Goal: Information Seeking & Learning: Learn about a topic

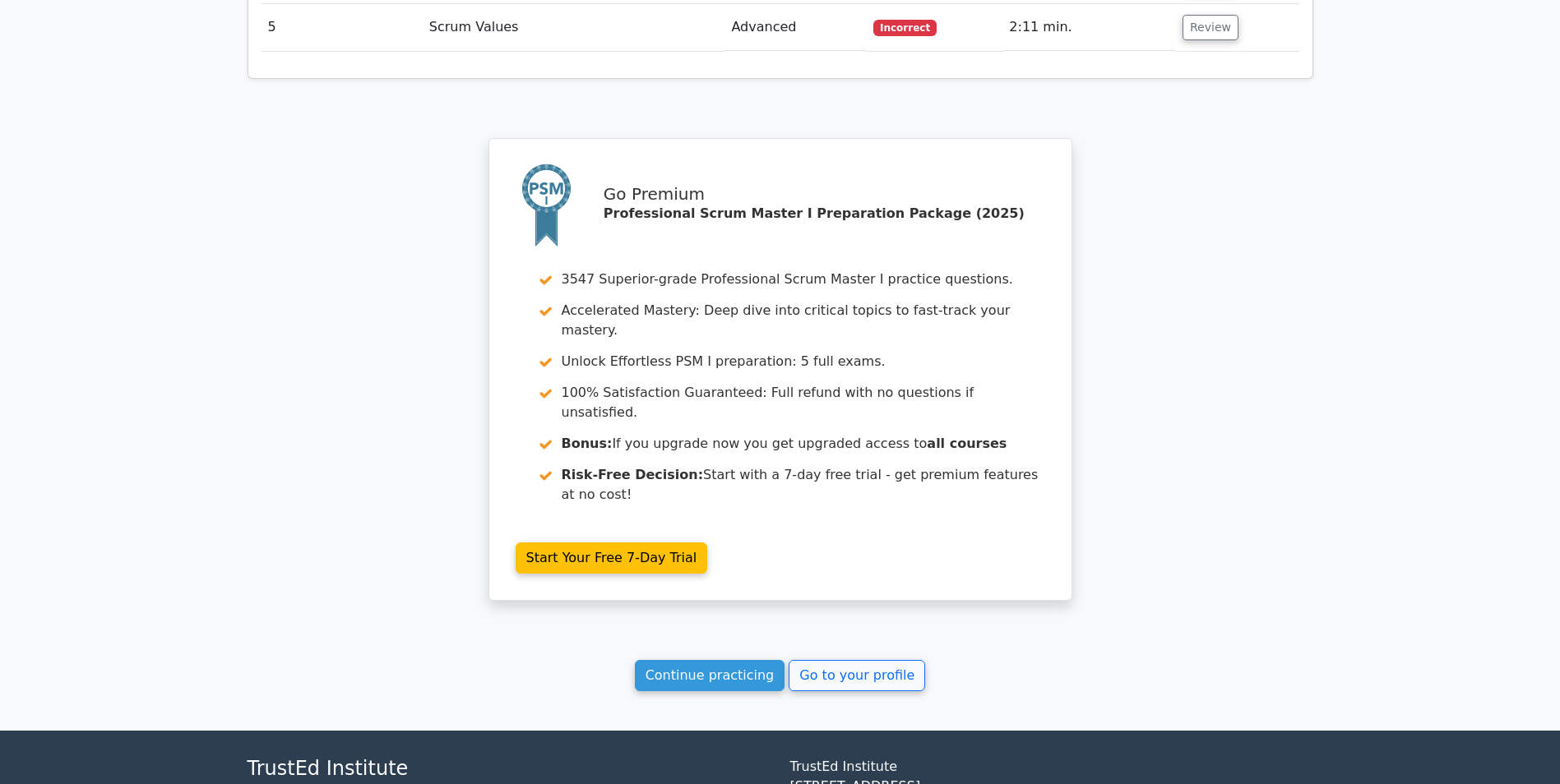
scroll to position [2361, 0]
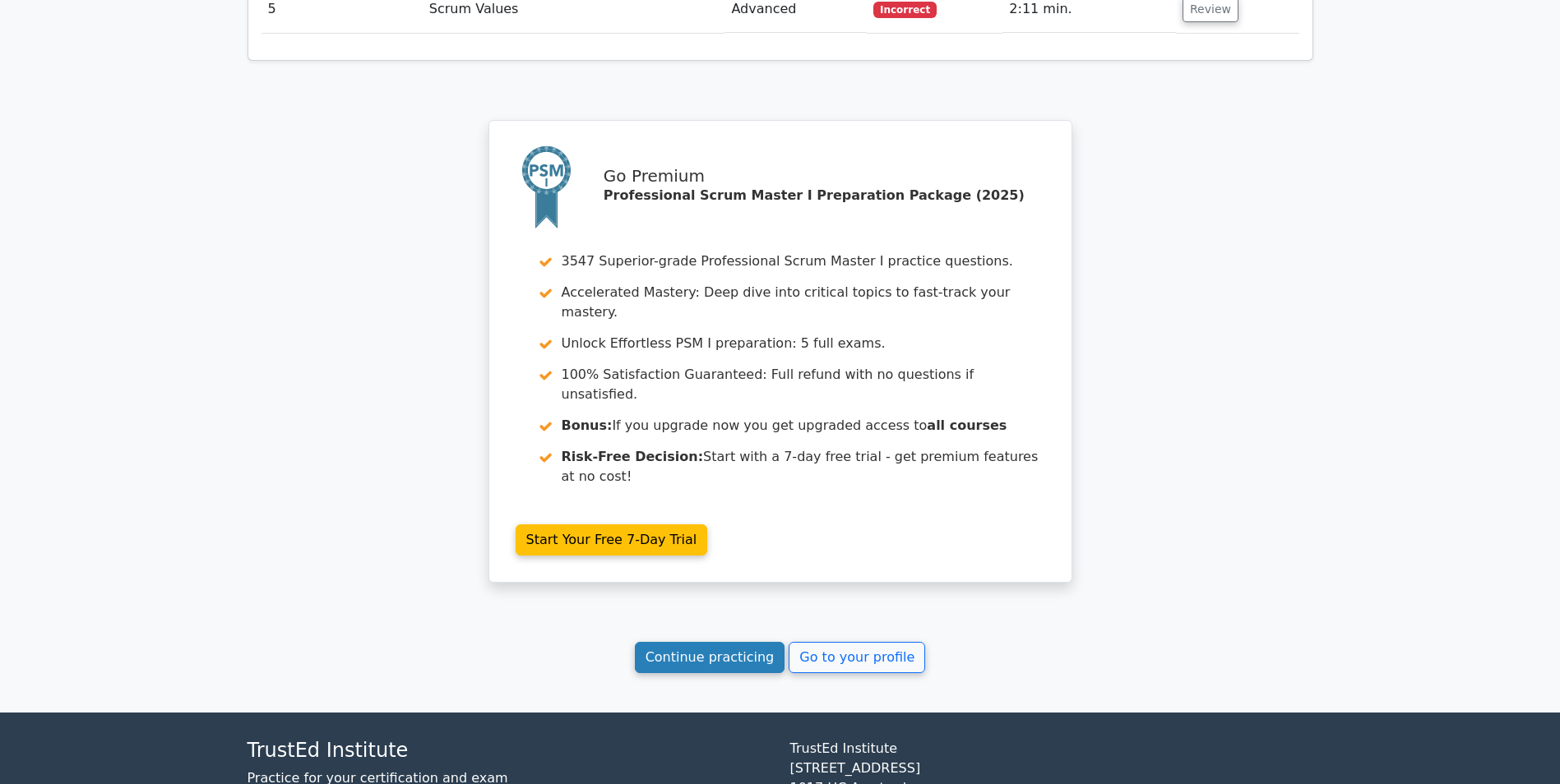
click at [692, 642] on link "Continue practicing" at bounding box center [710, 657] width 150 height 31
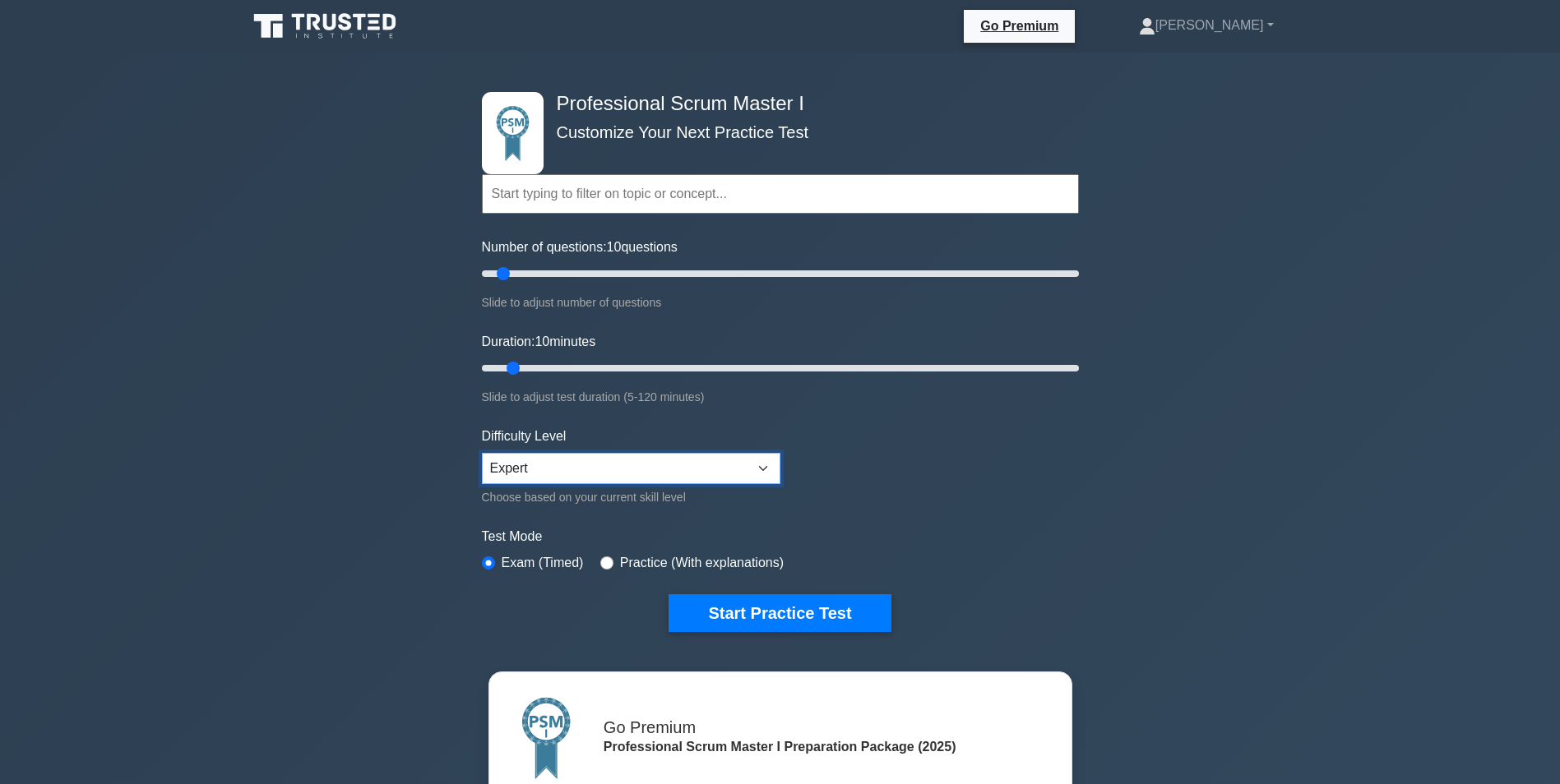
click at [764, 467] on select "Beginner Intermediate Expert" at bounding box center [630, 468] width 298 height 31
click at [482, 453] on select "Beginner Intermediate Expert" at bounding box center [630, 468] width 298 height 31
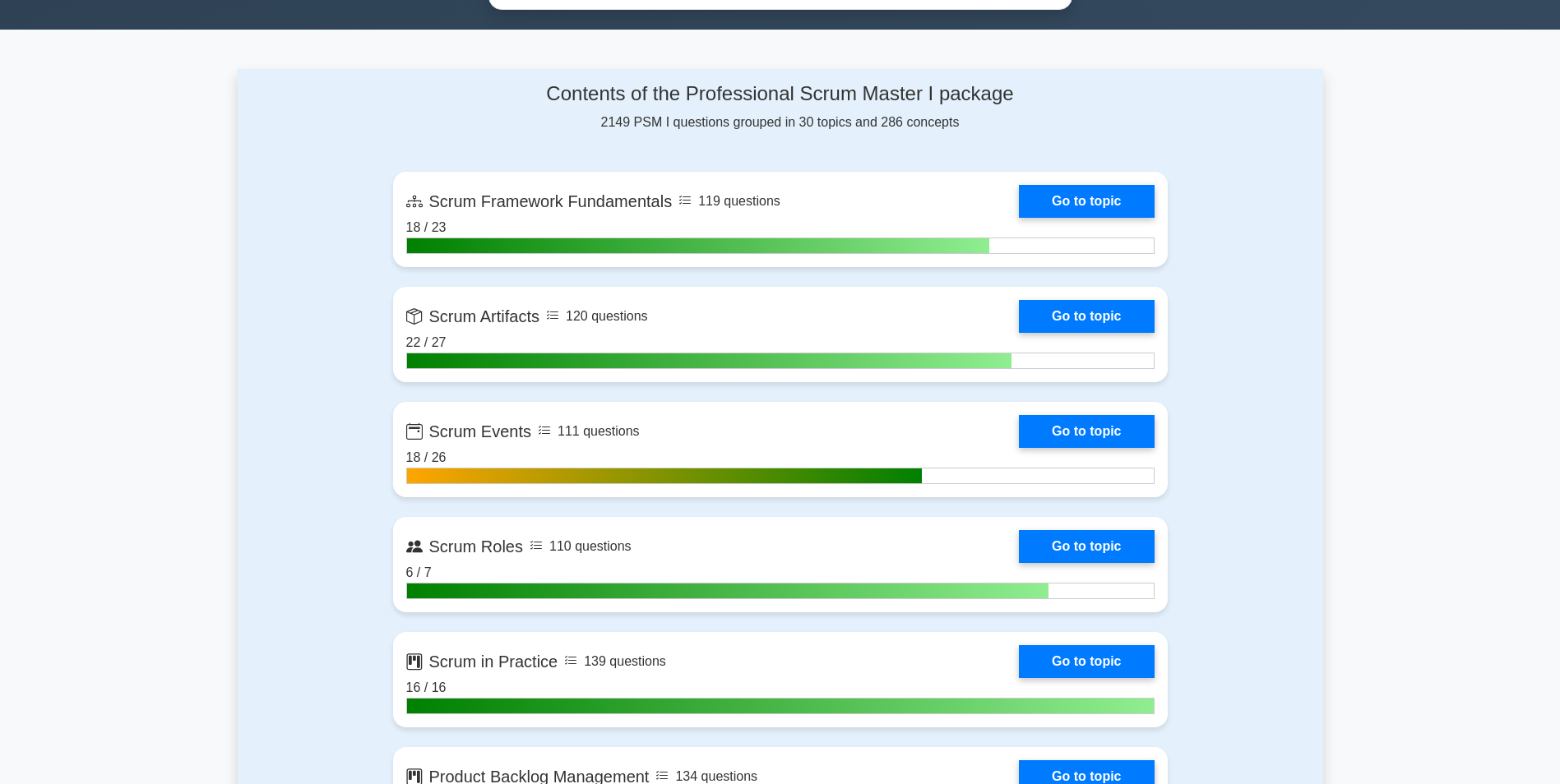
scroll to position [1069, 0]
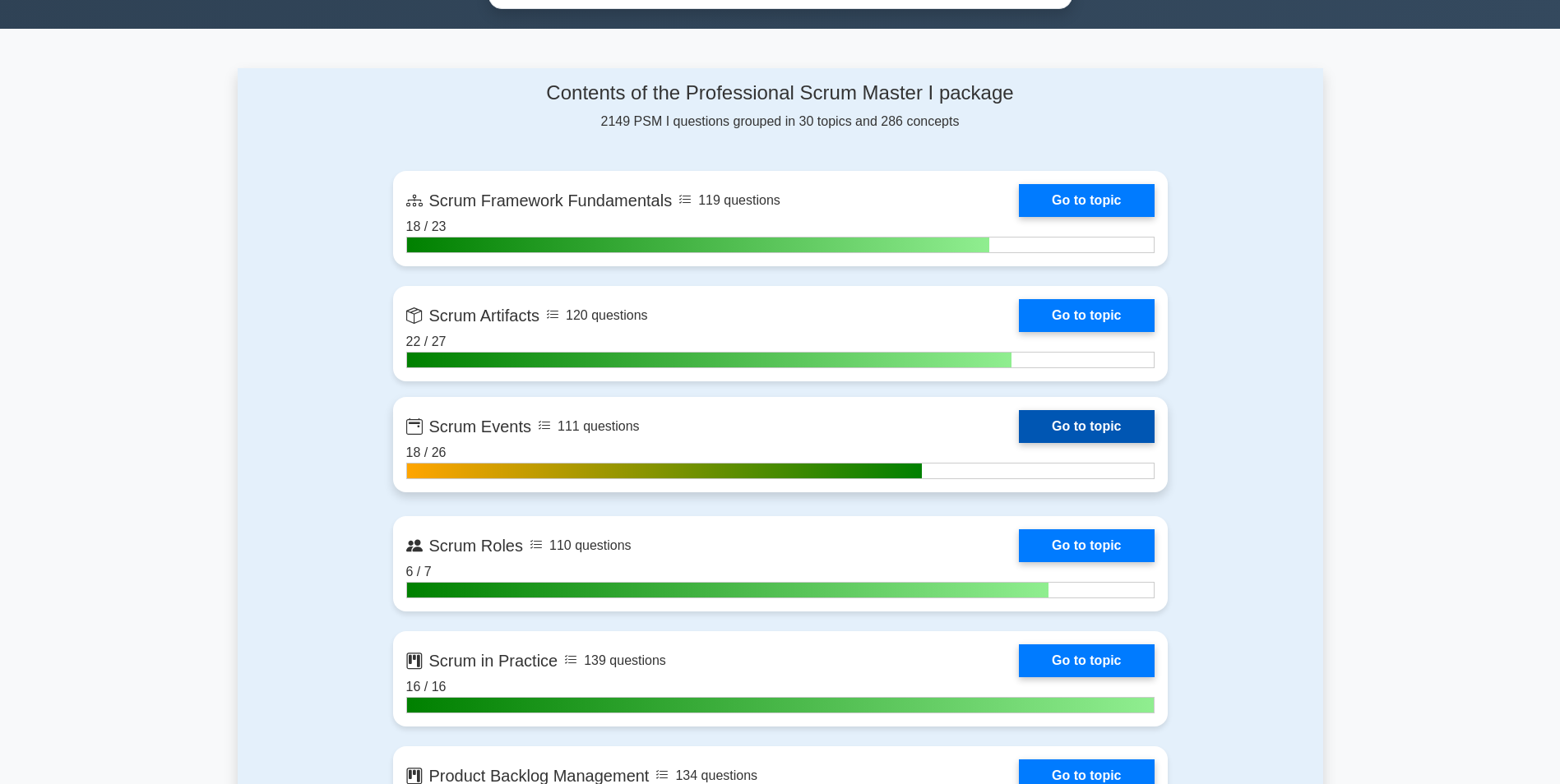
click at [1061, 418] on link "Go to topic" at bounding box center [1087, 427] width 135 height 33
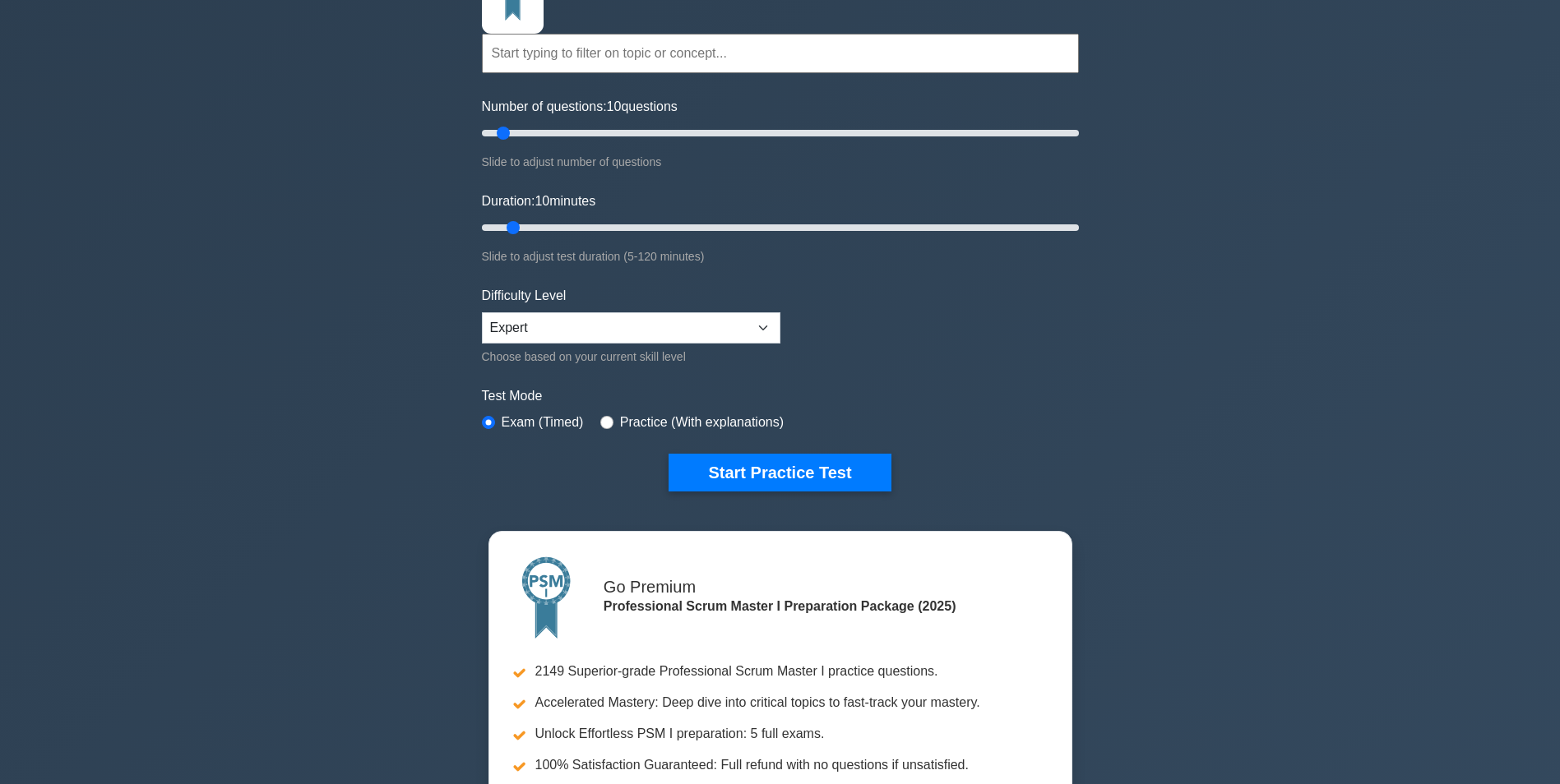
scroll to position [0, 0]
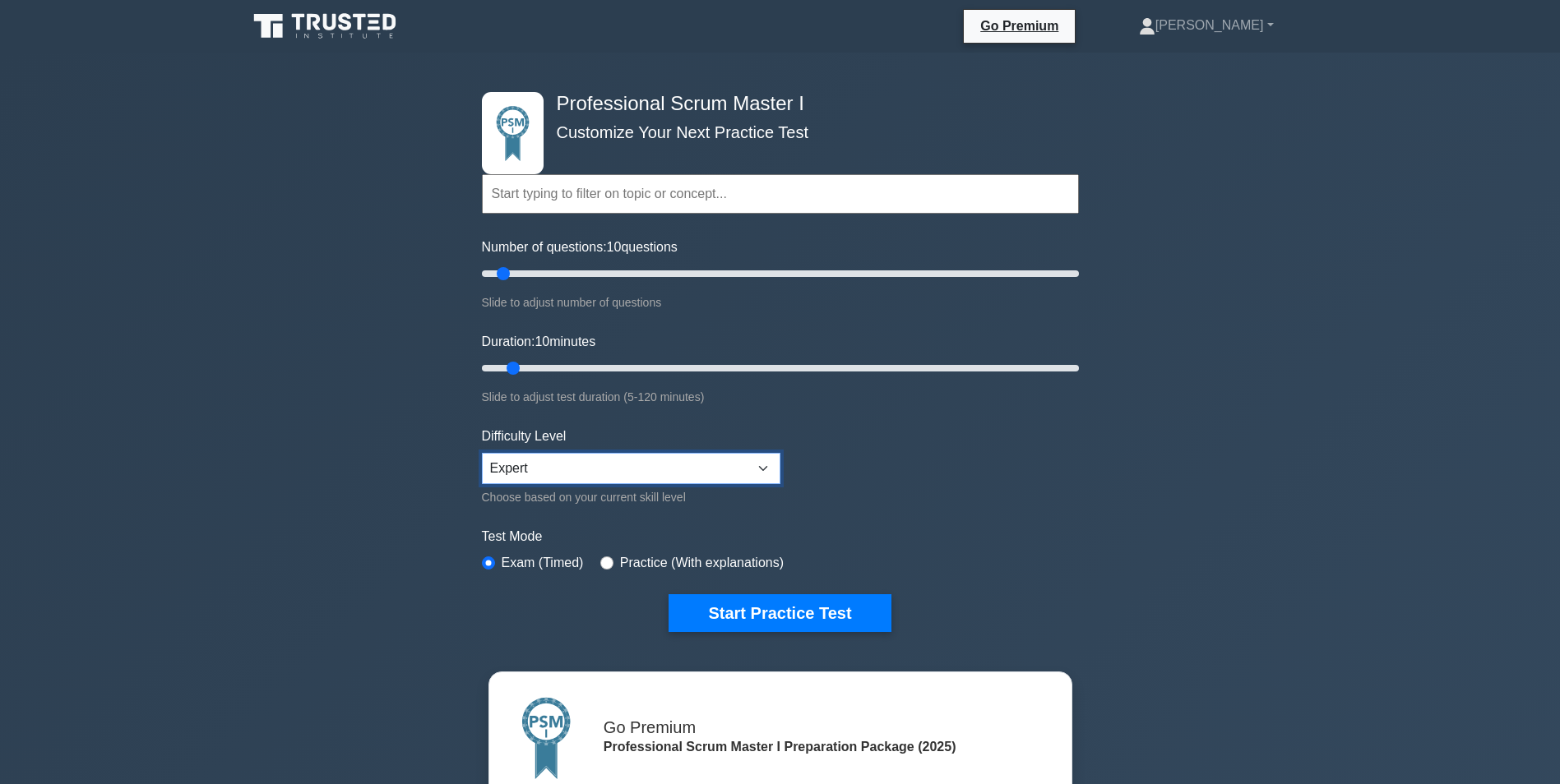
click at [761, 466] on select "Beginner Intermediate Expert" at bounding box center [630, 468] width 298 height 31
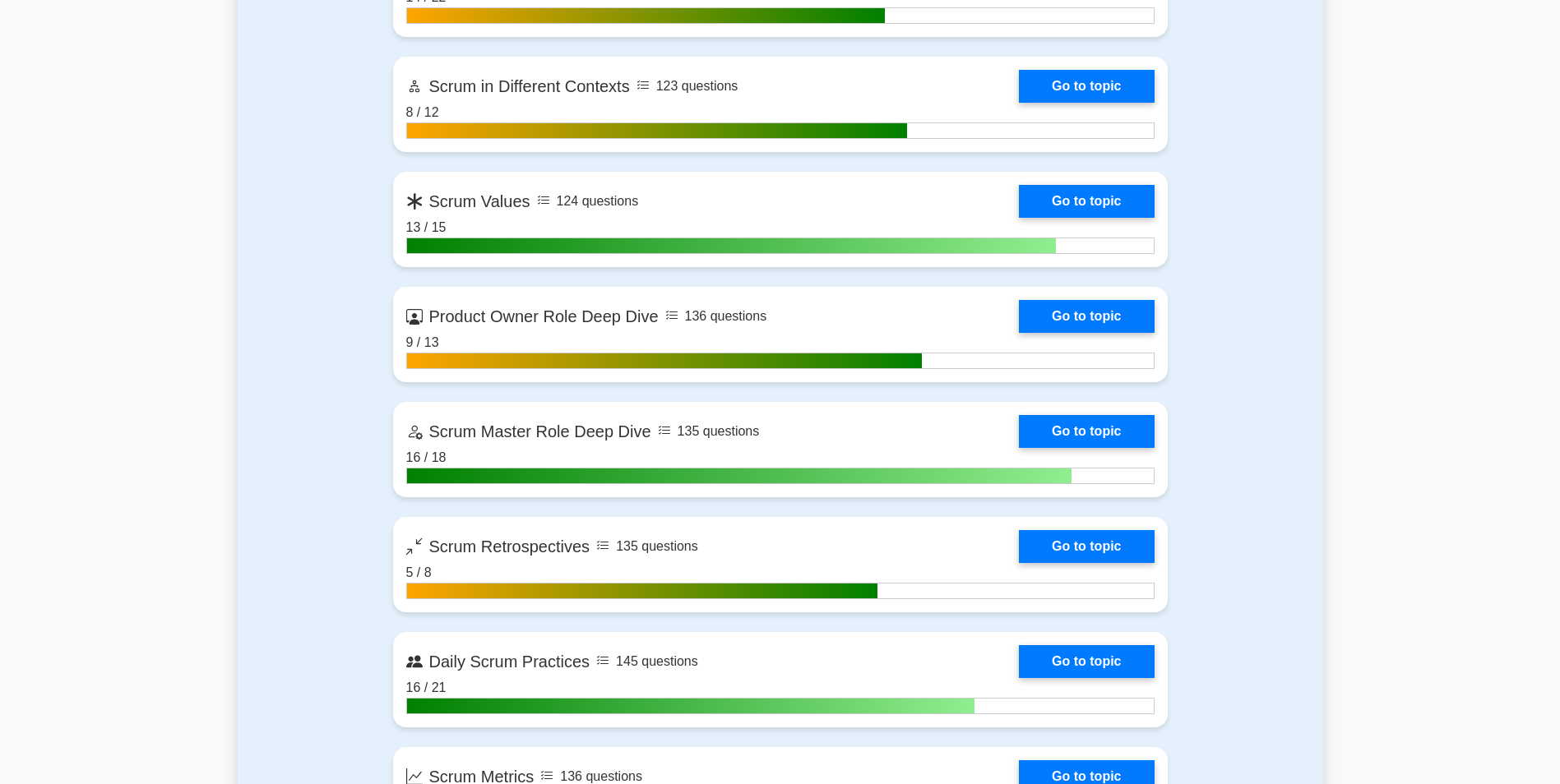
scroll to position [2219, 0]
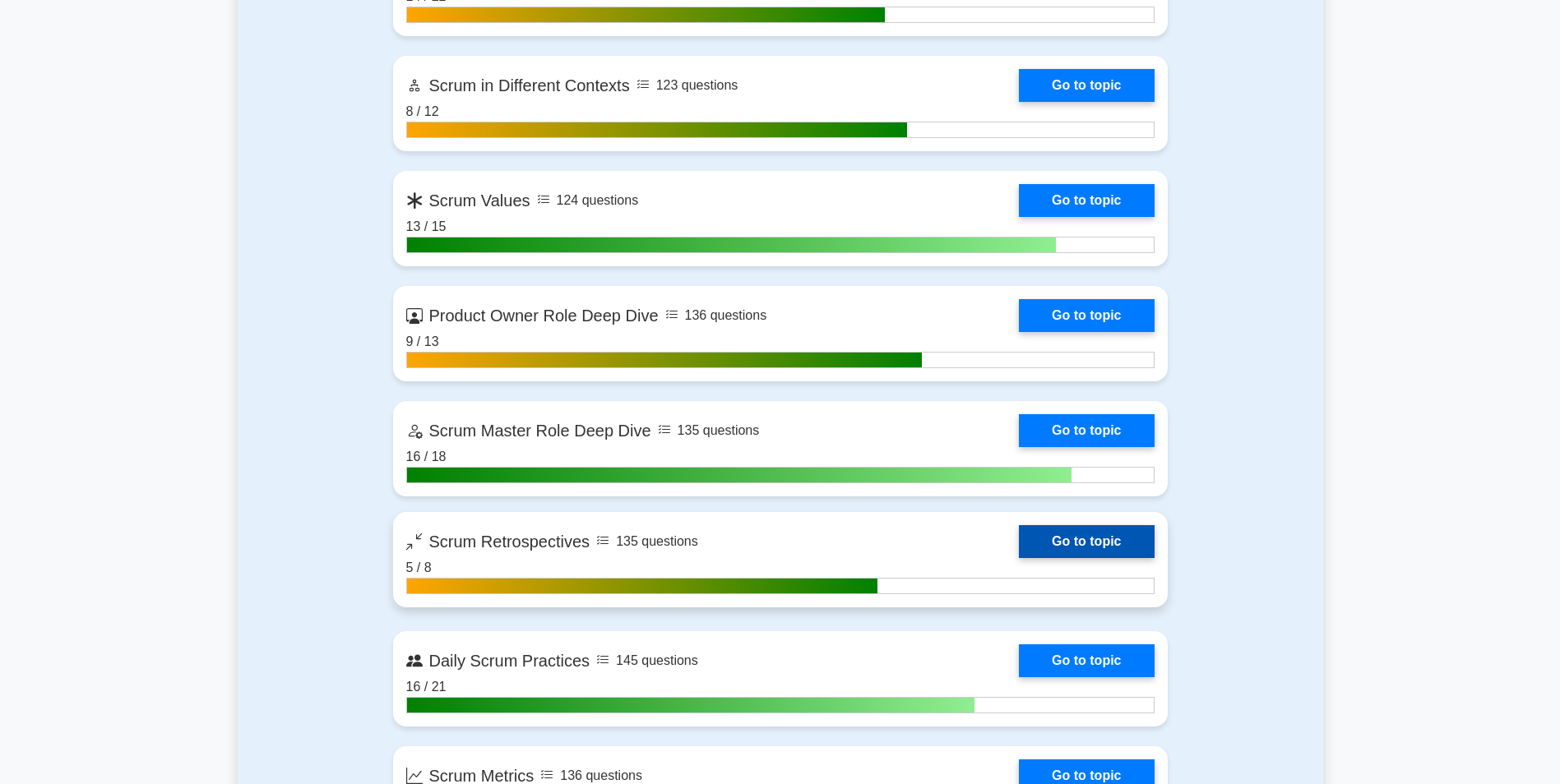
click at [1068, 538] on link "Go to topic" at bounding box center [1087, 542] width 135 height 33
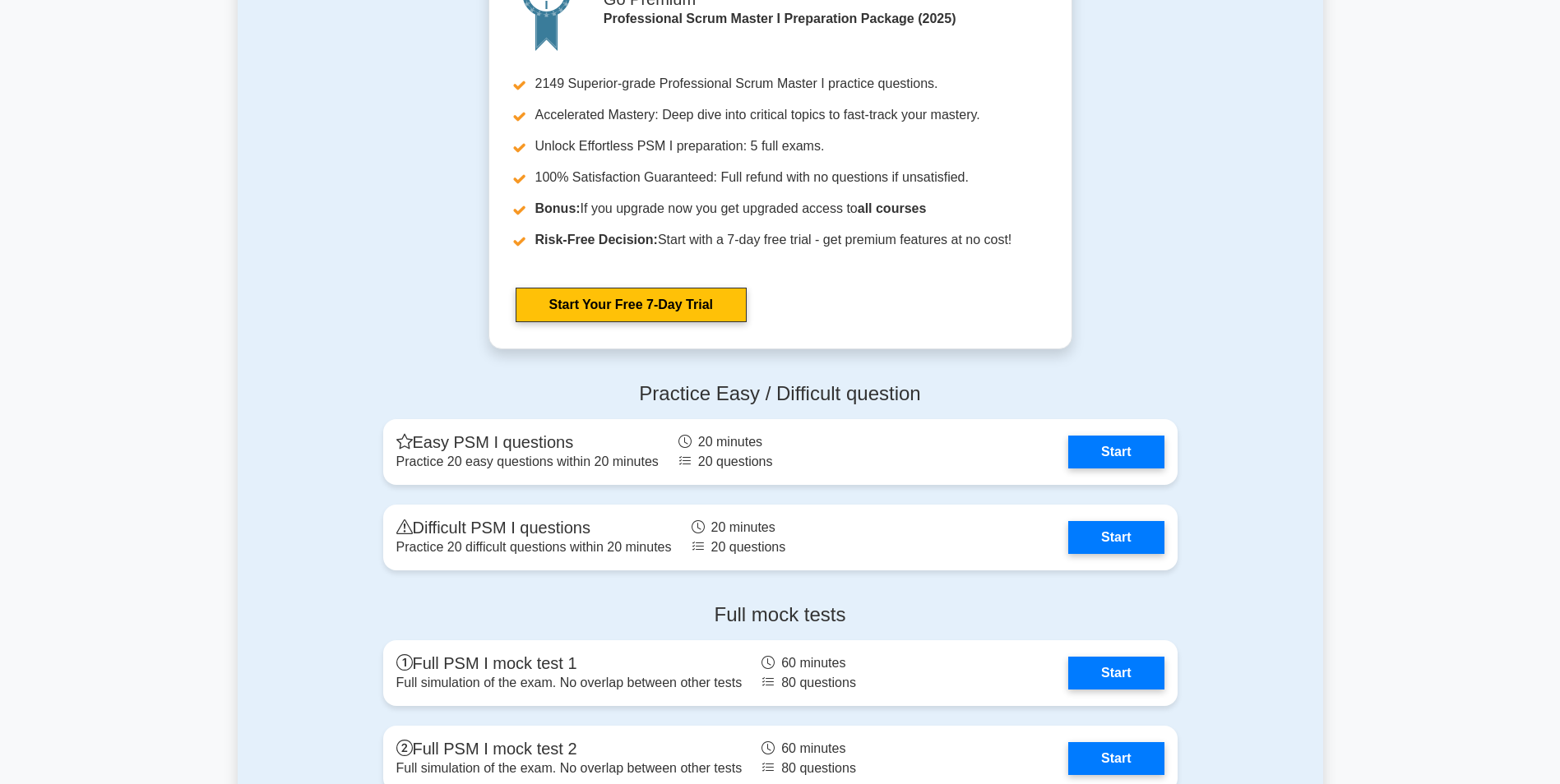
scroll to position [4851, 0]
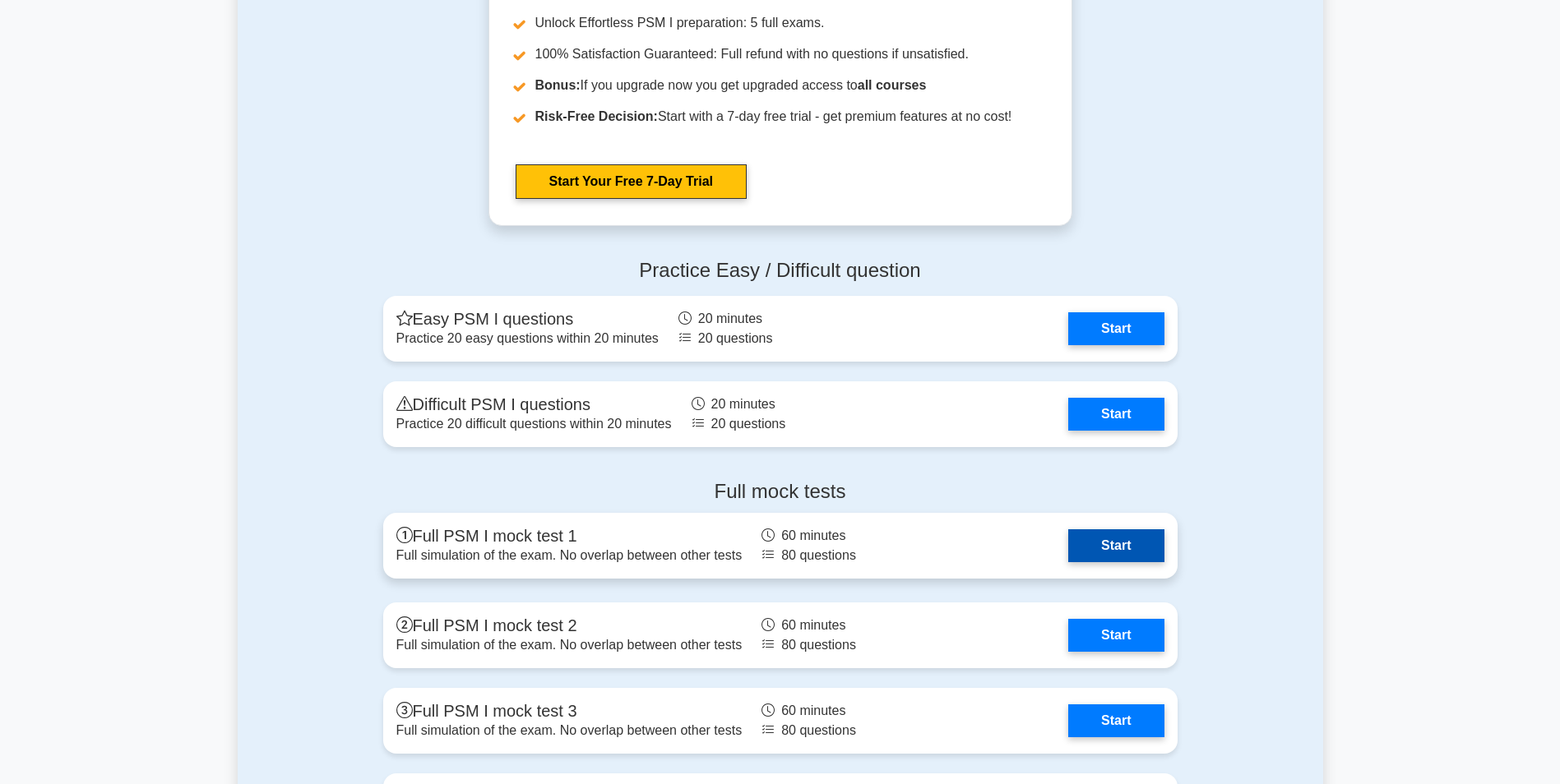
click at [1105, 540] on link "Start" at bounding box center [1115, 546] width 95 height 33
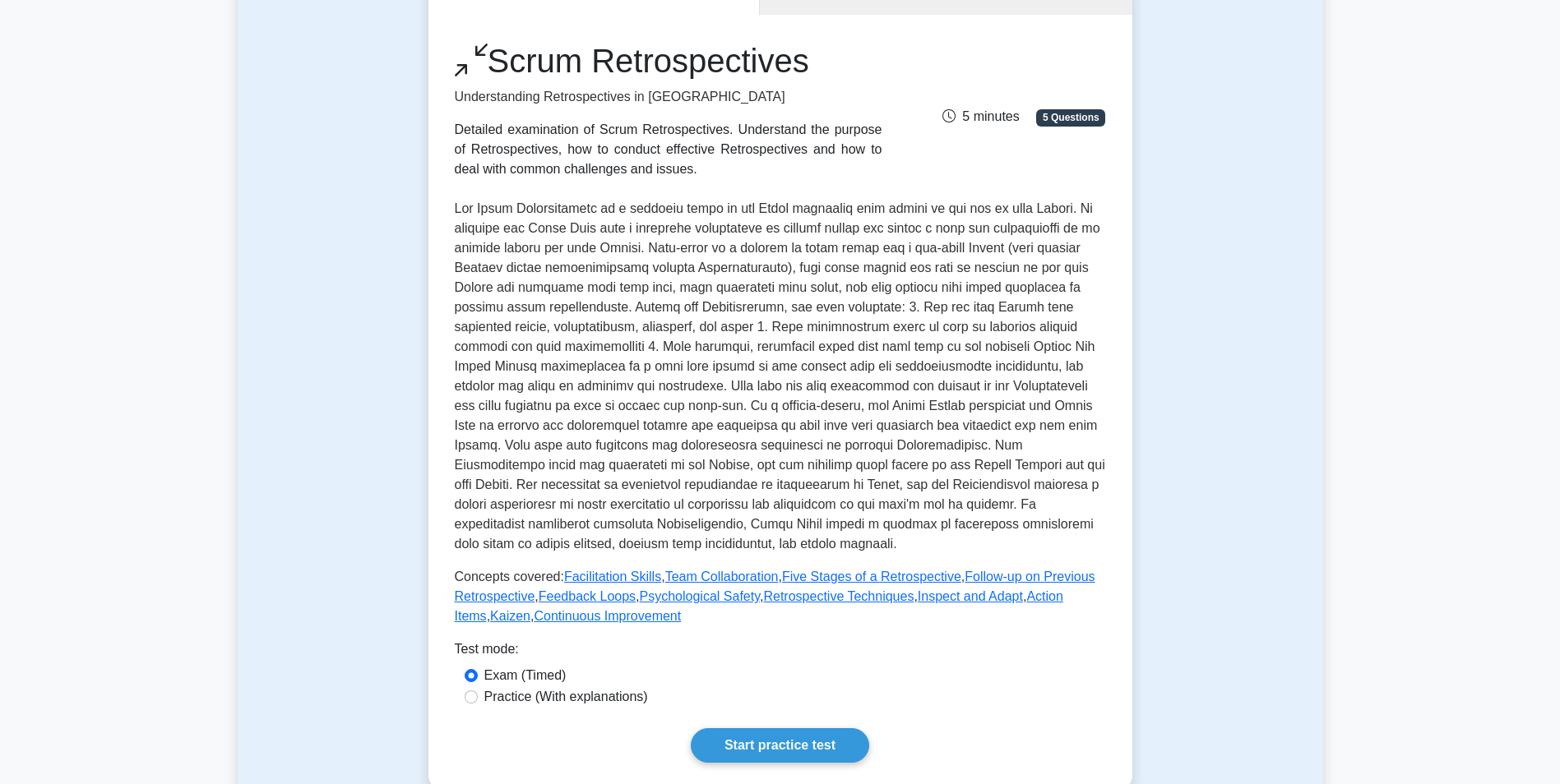
scroll to position [247, 0]
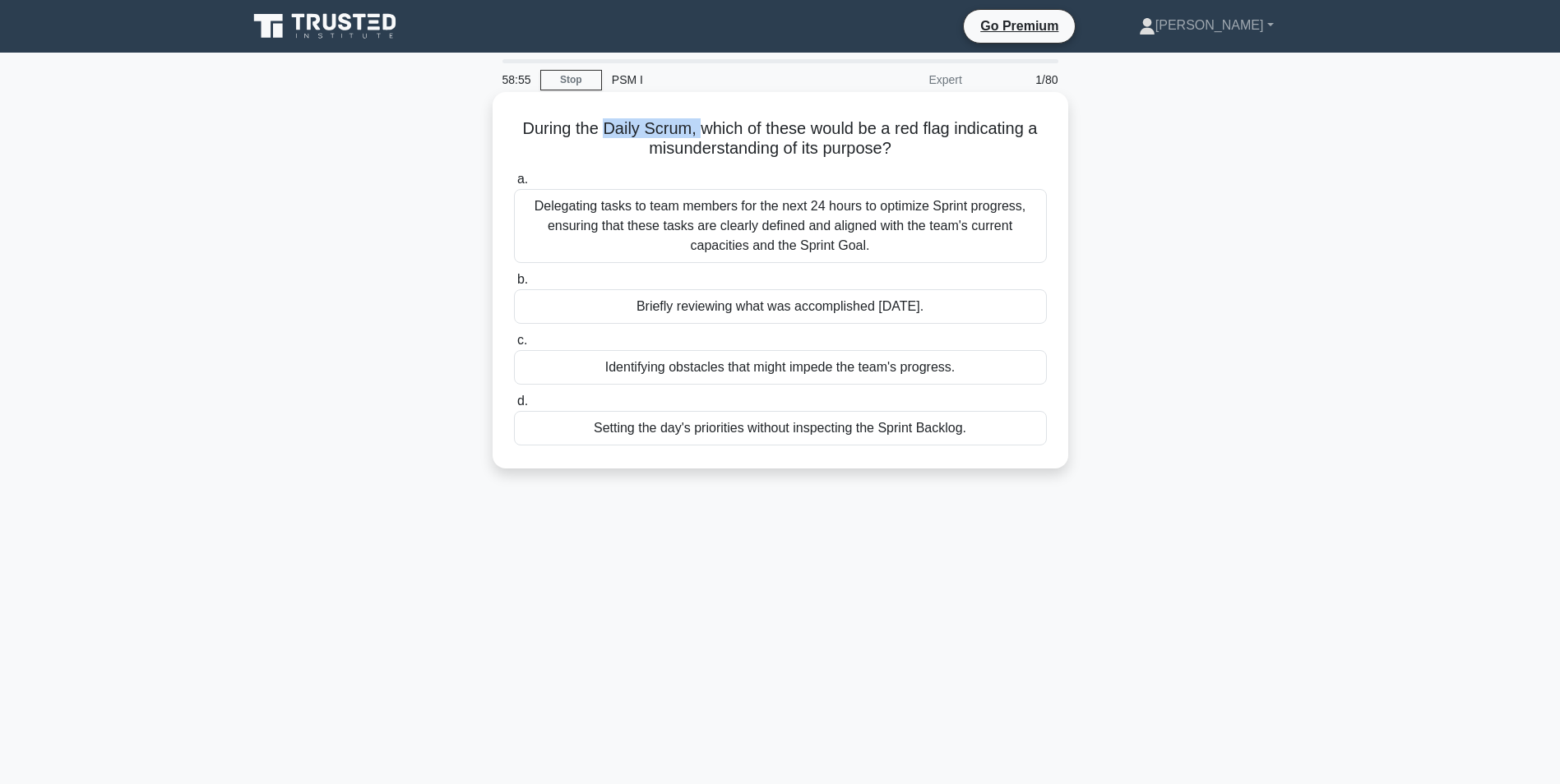
drag, startPoint x: 602, startPoint y: 134, endPoint x: 699, endPoint y: 136, distance: 97.0
click at [699, 136] on h5 "During the Daily Scrum, which of these would be a red flag indicating a misunde…" at bounding box center [780, 139] width 536 height 41
click at [776, 303] on div "Briefly reviewing what was accomplished [DATE]." at bounding box center [780, 307] width 533 height 35
click at [514, 286] on input "b. Briefly reviewing what was accomplished [DATE]." at bounding box center [514, 280] width 0 height 11
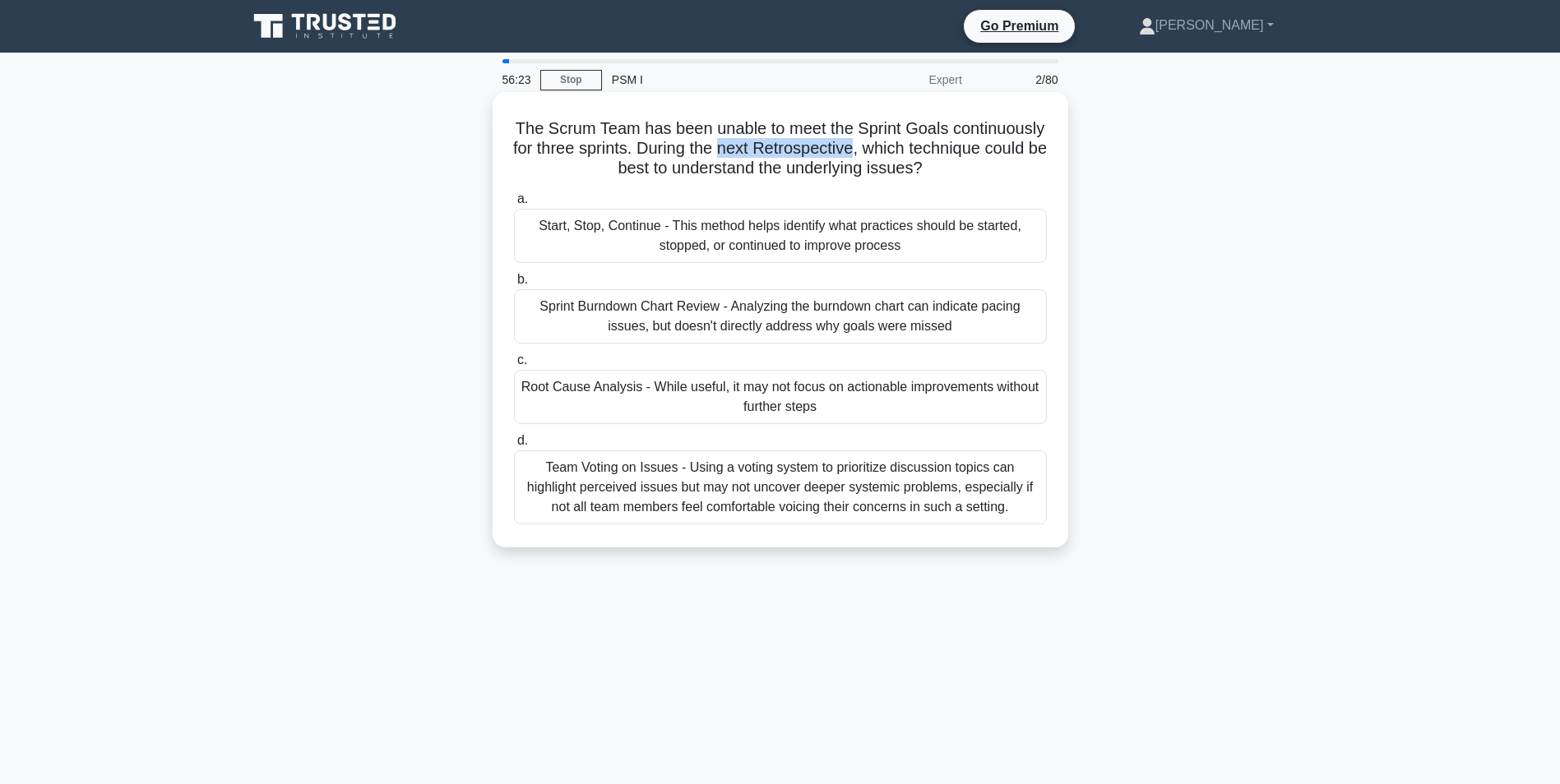
drag, startPoint x: 866, startPoint y: 149, endPoint x: 731, endPoint y: 151, distance: 135.0
click at [731, 151] on h5 "The Scrum Team has been unable to meet the Sprint Goals continuously for three …" at bounding box center [780, 149] width 536 height 61
click at [557, 151] on h5 "The Scrum Team has been unable to meet the Sprint Goals continuously for three …" at bounding box center [780, 149] width 536 height 61
click at [558, 394] on div "Root Cause Analysis - While useful, it may not focus on actionable improvements…" at bounding box center [780, 397] width 533 height 54
click at [514, 366] on input "c. Root Cause Analysis - While useful, it may not focus on actionable improveme…" at bounding box center [514, 360] width 0 height 11
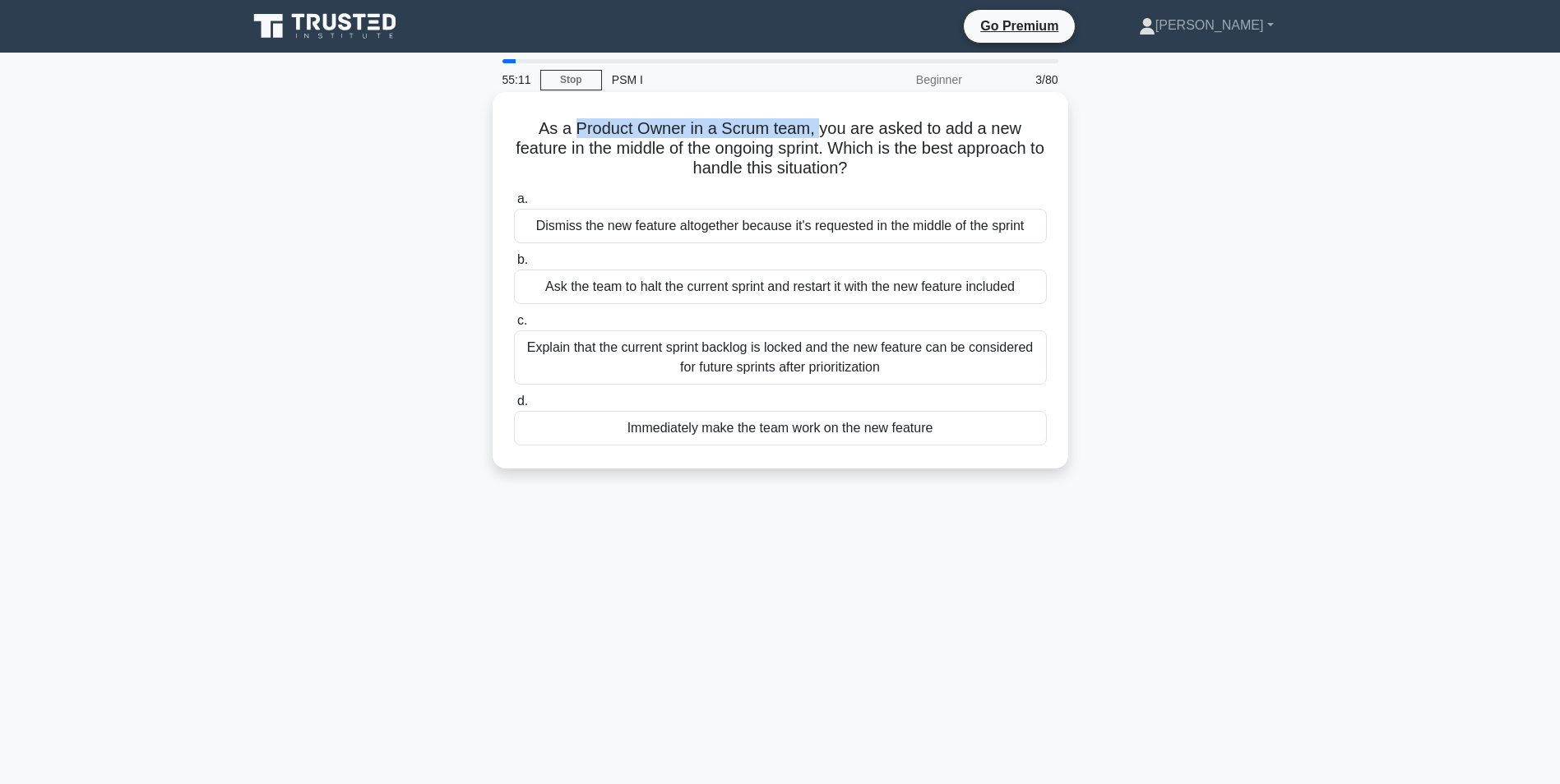
drag, startPoint x: 574, startPoint y: 122, endPoint x: 818, endPoint y: 135, distance: 244.3
click at [818, 135] on h5 "As a Product Owner in a Scrum team, you are asked to add a new feature in the m…" at bounding box center [780, 149] width 536 height 61
click at [559, 354] on div "Explain that the current sprint backlog is locked and the new feature can be co…" at bounding box center [780, 357] width 533 height 54
click at [514, 326] on input "c. Explain that the current sprint backlog is locked and the new feature can be…" at bounding box center [514, 321] width 0 height 11
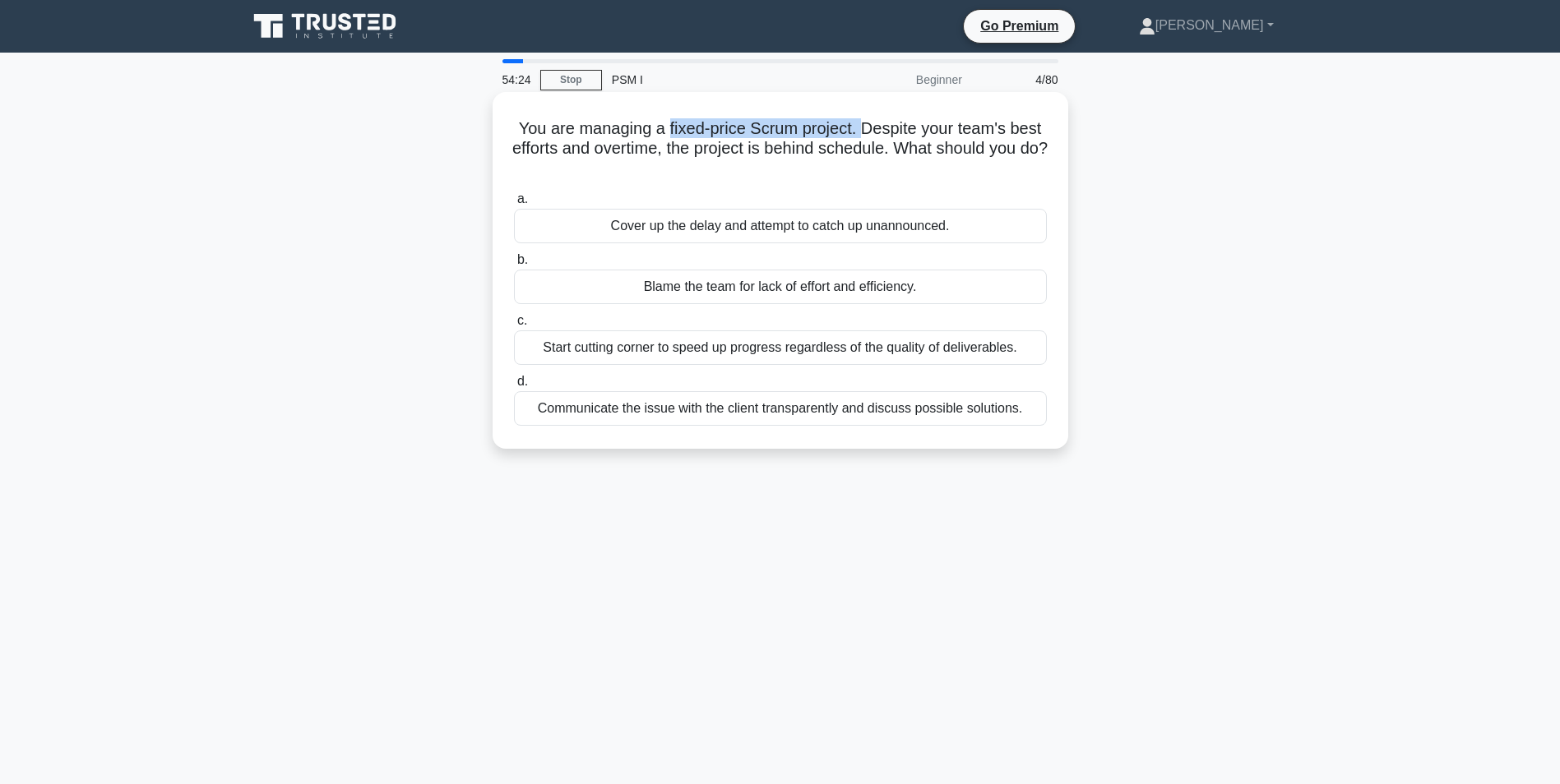
drag, startPoint x: 667, startPoint y: 128, endPoint x: 861, endPoint y: 131, distance: 194.0
click at [861, 131] on h5 "You are managing a fixed-price Scrum project. Despite your team's best efforts …" at bounding box center [780, 149] width 536 height 61
click at [668, 411] on div "Communicate the issue with the client transparently and discuss possible soluti…" at bounding box center [780, 408] width 533 height 35
click at [514, 387] on input "d. Communicate the issue with the client transparently and discuss possible sol…" at bounding box center [514, 382] width 0 height 11
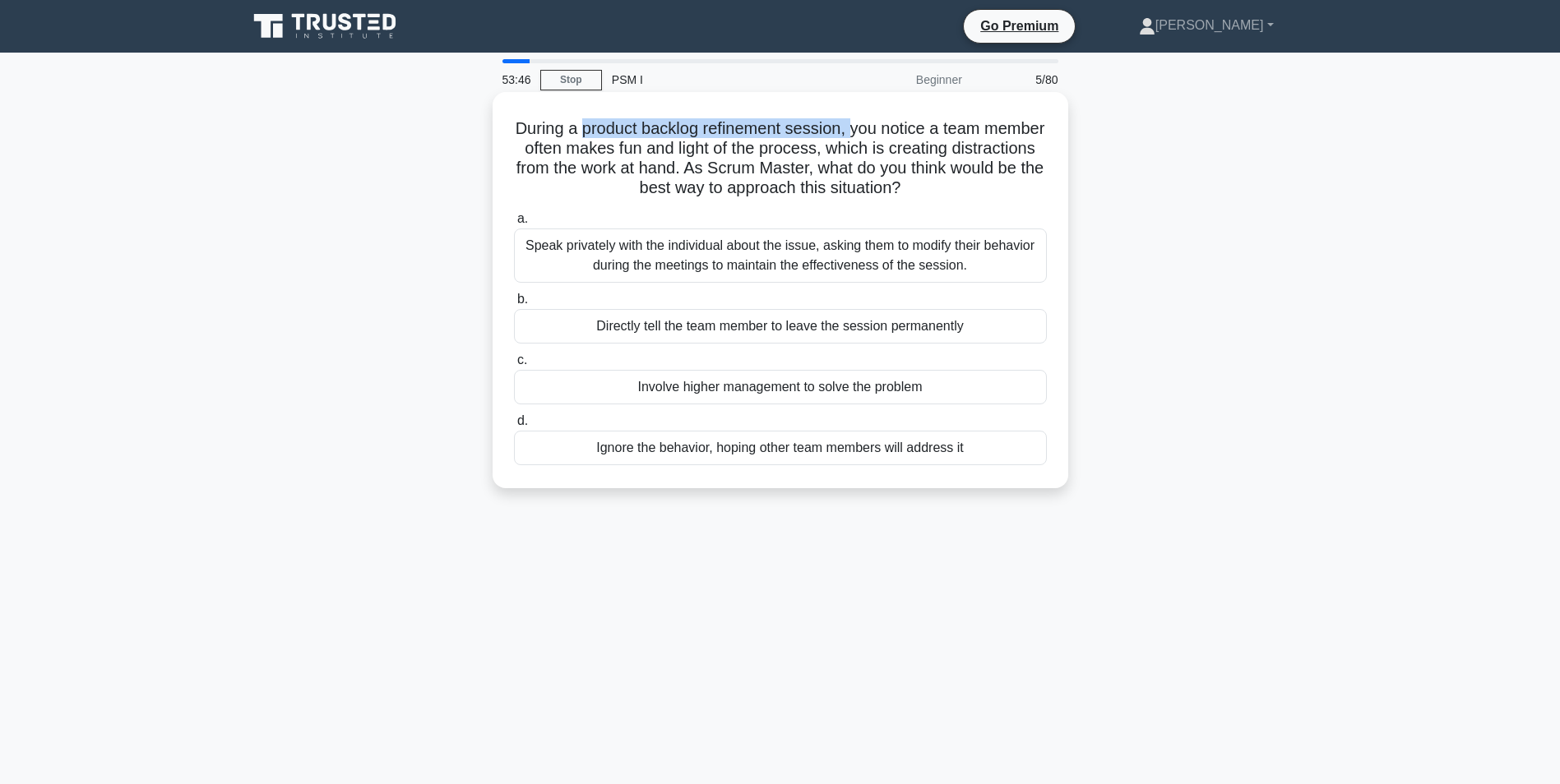
drag, startPoint x: 608, startPoint y: 128, endPoint x: 886, endPoint y: 139, distance: 278.2
click at [886, 139] on h5 "During a product backlog refinement session, you notice a team member often mak…" at bounding box center [780, 158] width 536 height 80
click at [668, 257] on div "Speak privately with the individual about the issue, asking them to modify thei…" at bounding box center [780, 256] width 533 height 54
click at [514, 225] on input "a. Speak privately with the individual about the issue, asking them to modify t…" at bounding box center [514, 219] width 0 height 11
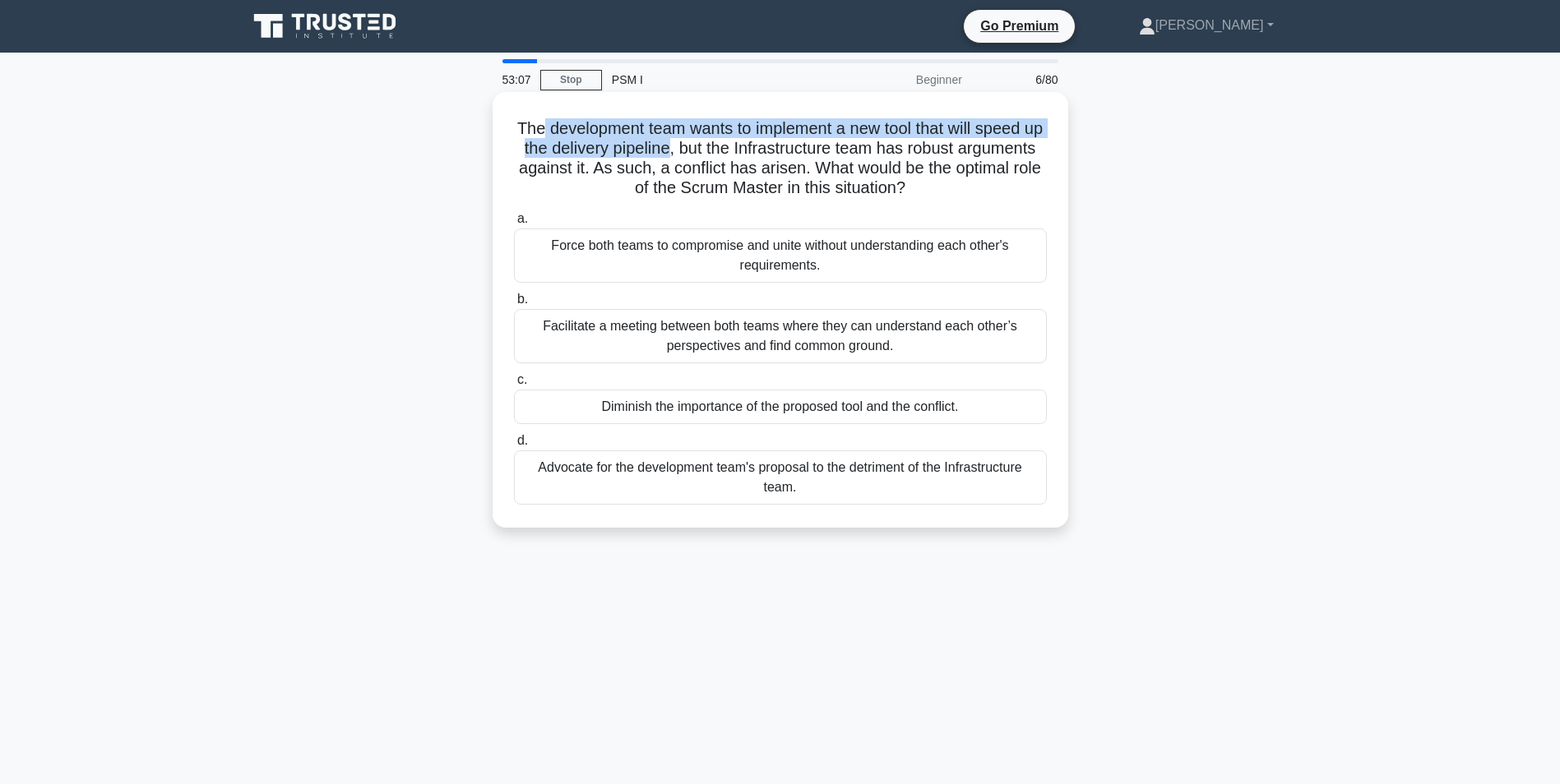
drag, startPoint x: 548, startPoint y: 127, endPoint x: 722, endPoint y: 150, distance: 175.5
click at [722, 150] on h5 "The development team wants to implement a new tool that will speed up the deliv…" at bounding box center [780, 158] width 536 height 80
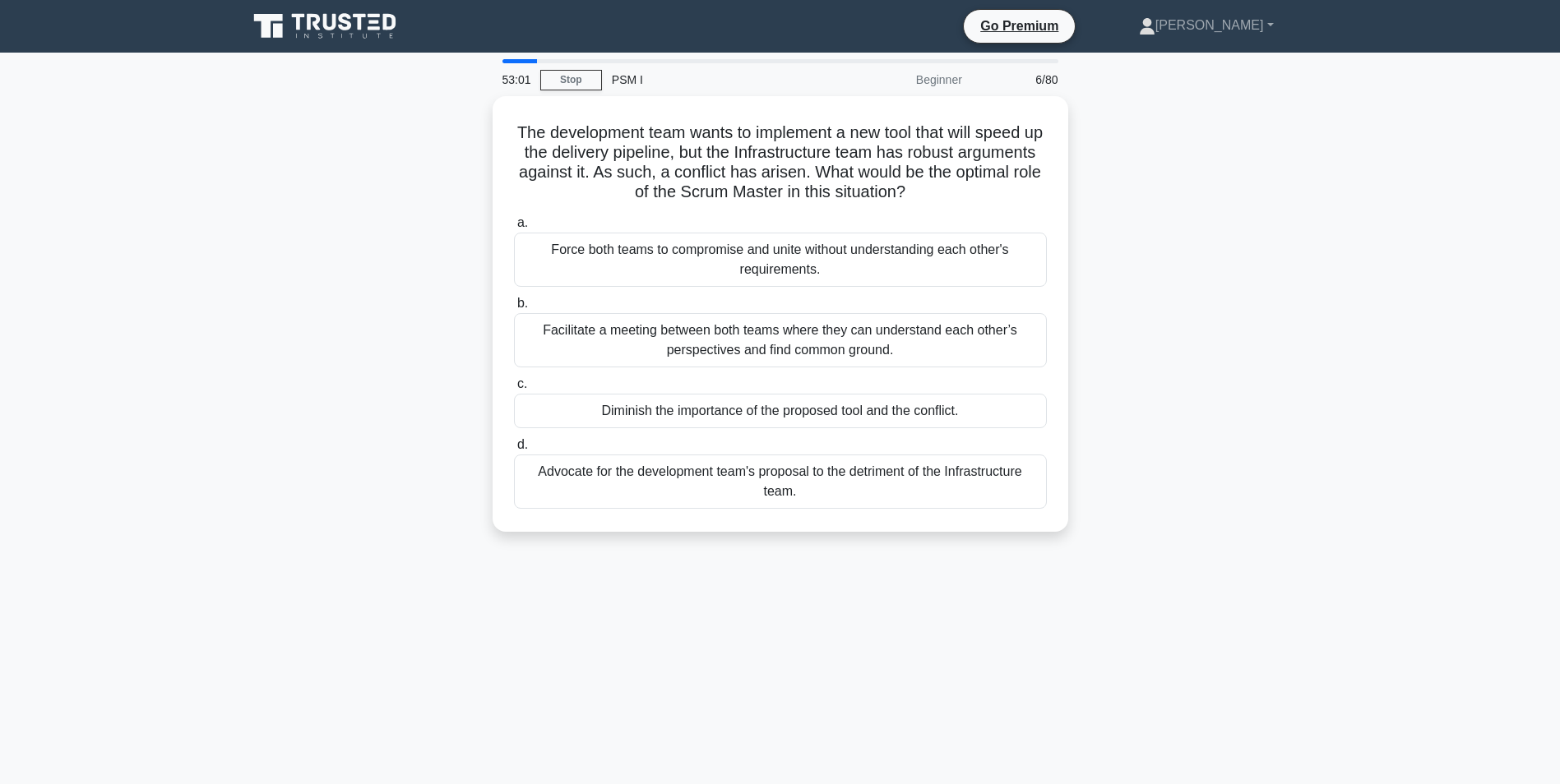
click at [1188, 459] on div "The development team wants to implement a new tool that will speed up the deliv…" at bounding box center [780, 324] width 1086 height 455
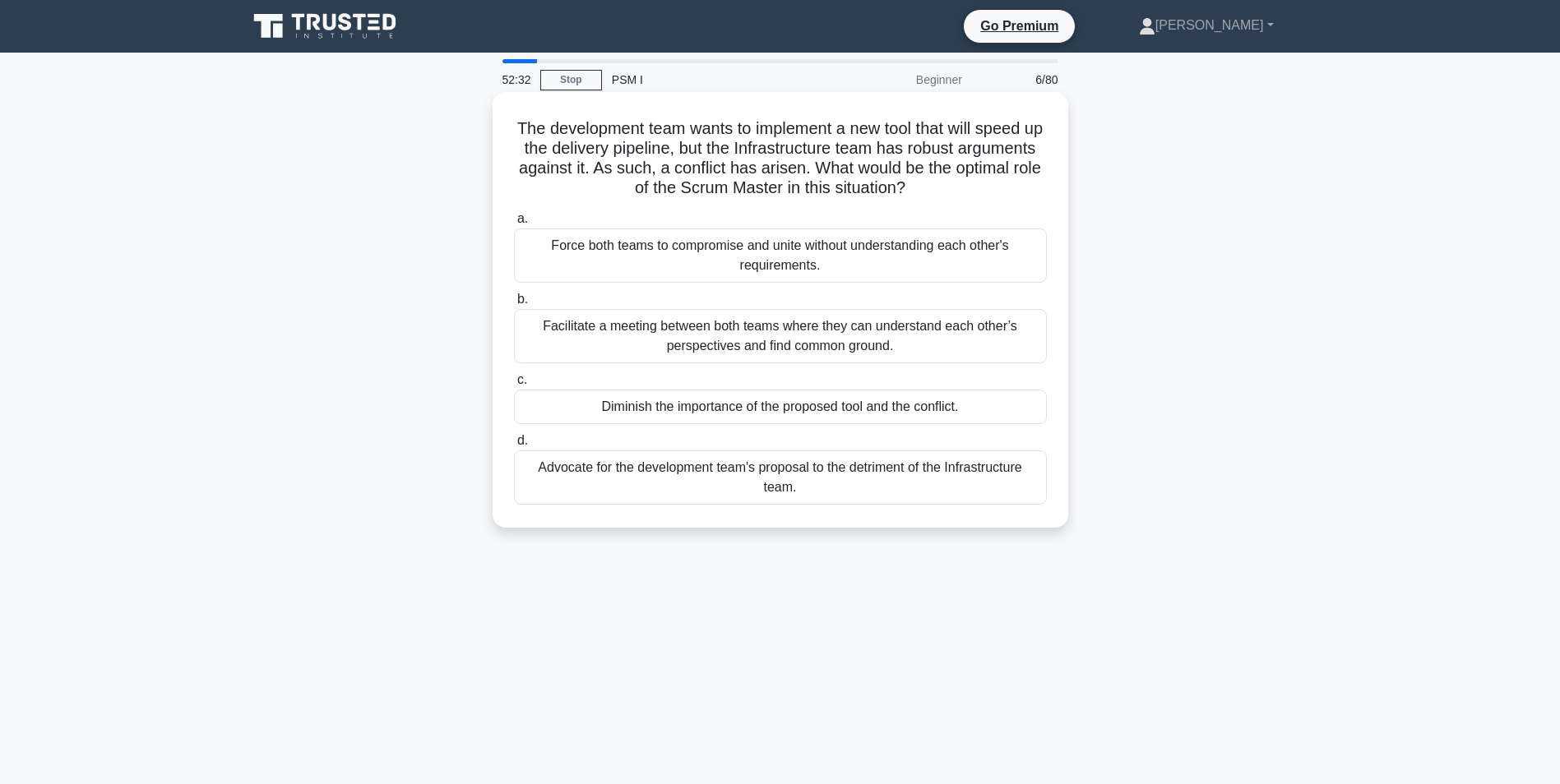
click at [584, 344] on div "Facilitate a meeting between both teams where they can understand each other’s …" at bounding box center [780, 336] width 533 height 54
click at [514, 305] on input "b. Facilitate a meeting between both teams where they can understand each other…" at bounding box center [514, 299] width 0 height 11
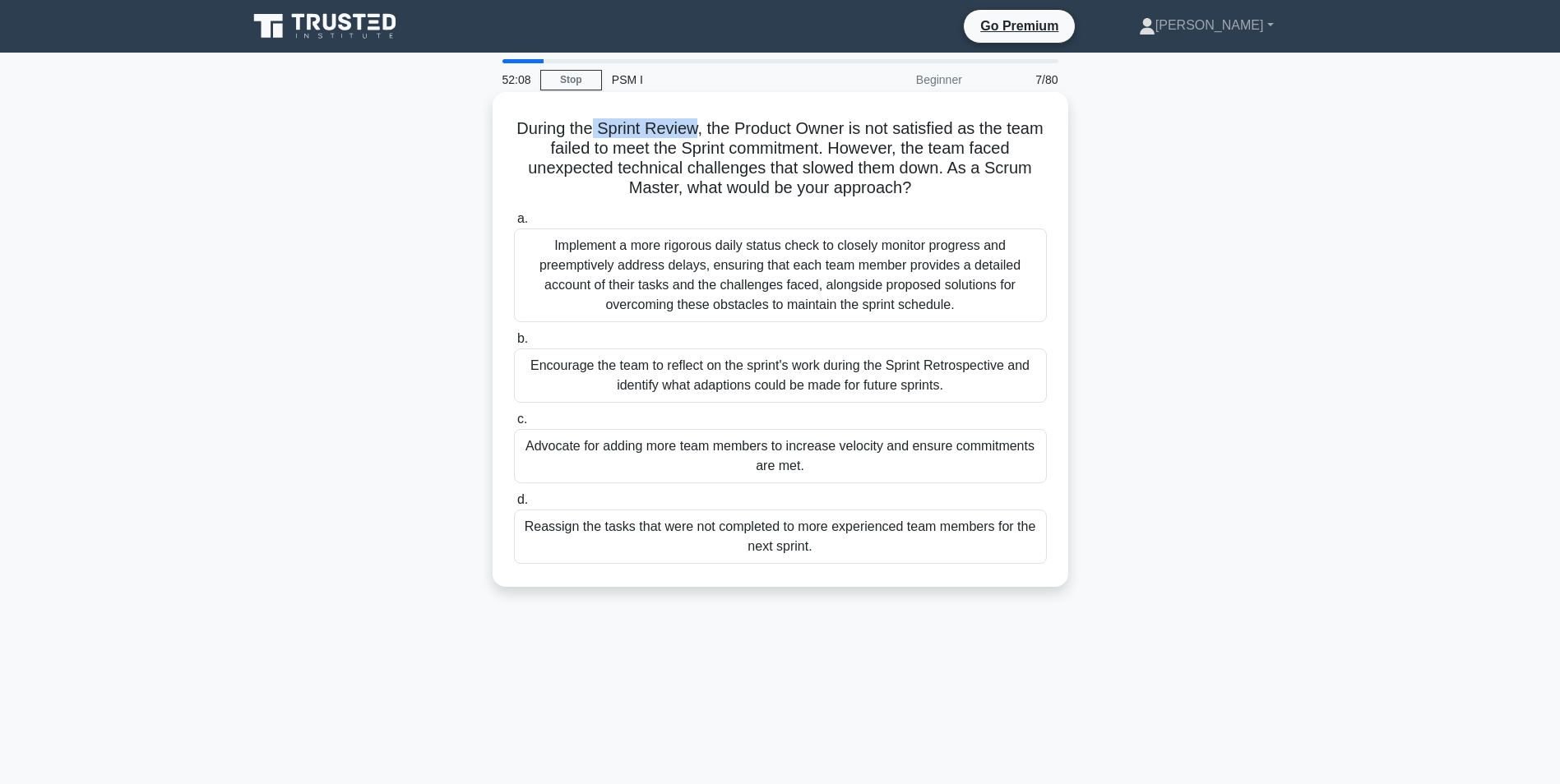
drag, startPoint x: 614, startPoint y: 128, endPoint x: 716, endPoint y: 134, distance: 102.2
click at [716, 134] on h5 "During the Sprint Review, the Product Owner is not satisfied as the team failed…" at bounding box center [780, 158] width 536 height 80
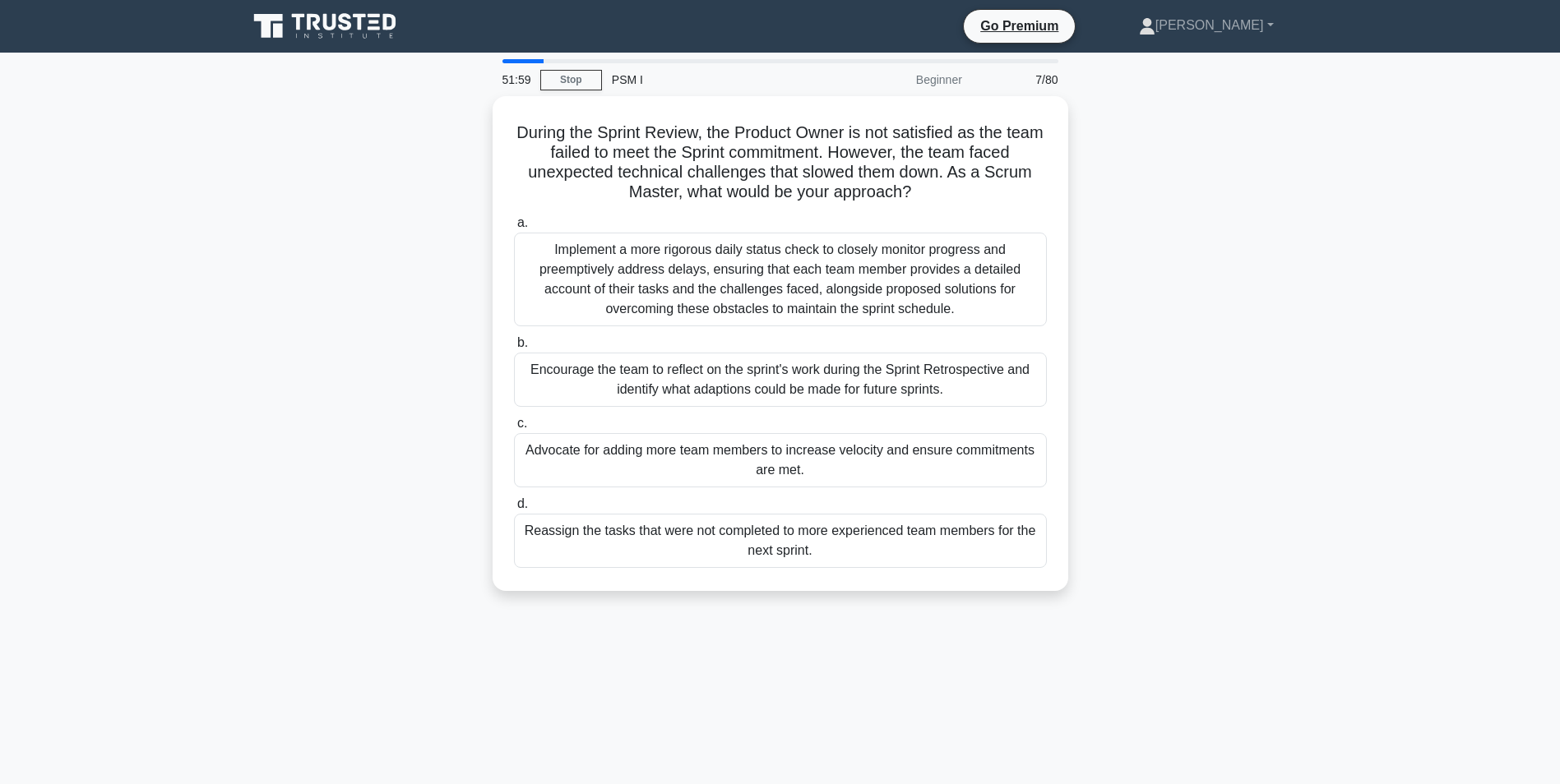
click at [148, 295] on main "51:59 Stop PSM I Beginner 7/80 During the Sprint Review, the Product Owner is n…" at bounding box center [780, 470] width 1560 height 836
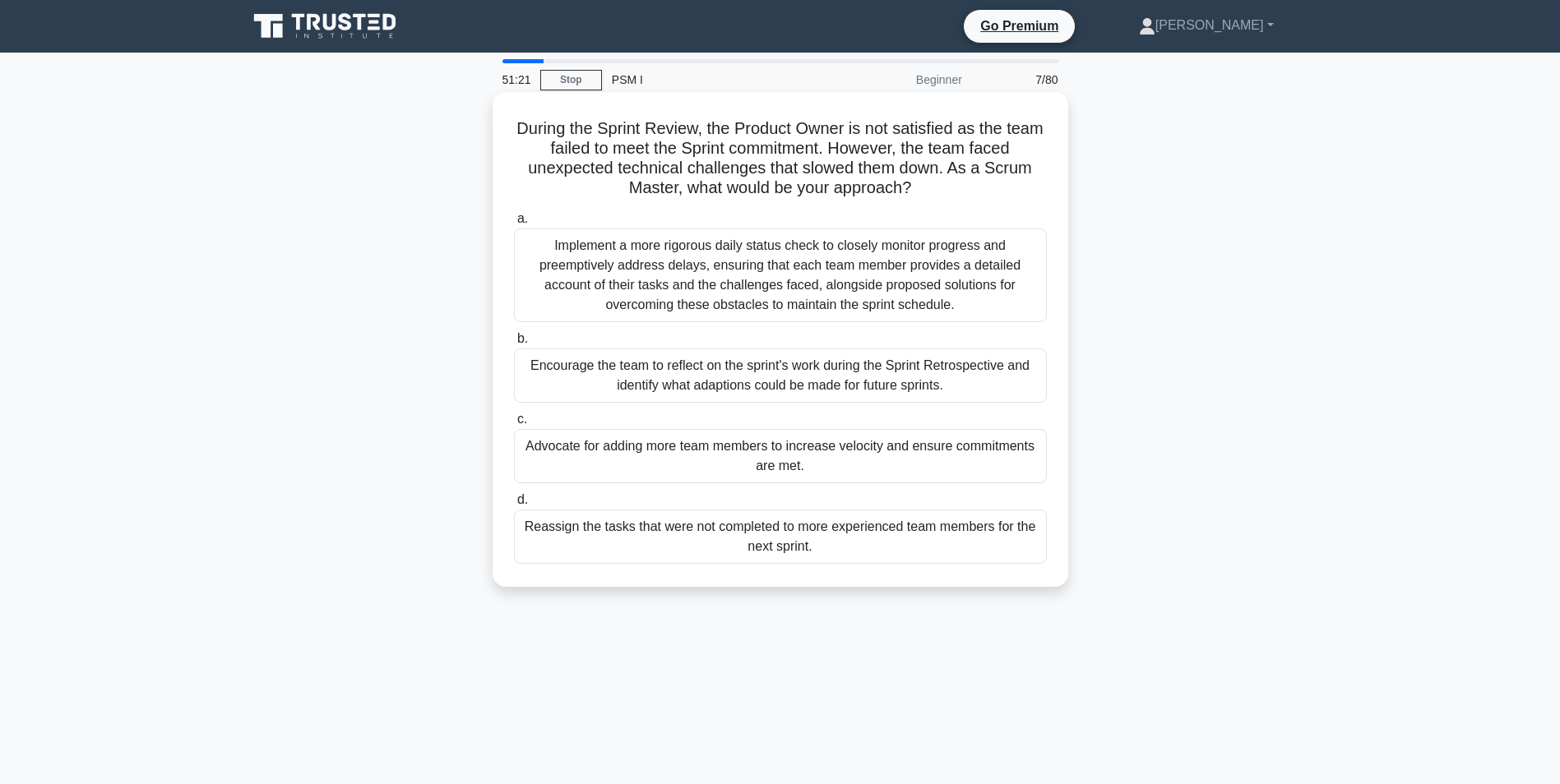
click at [627, 374] on div "Encourage the team to reflect on the sprint's work during the Sprint Retrospect…" at bounding box center [780, 376] width 533 height 54
click at [514, 345] on input "b. Encourage the team to reflect on the sprint's work during the Sprint Retrosp…" at bounding box center [514, 339] width 0 height 11
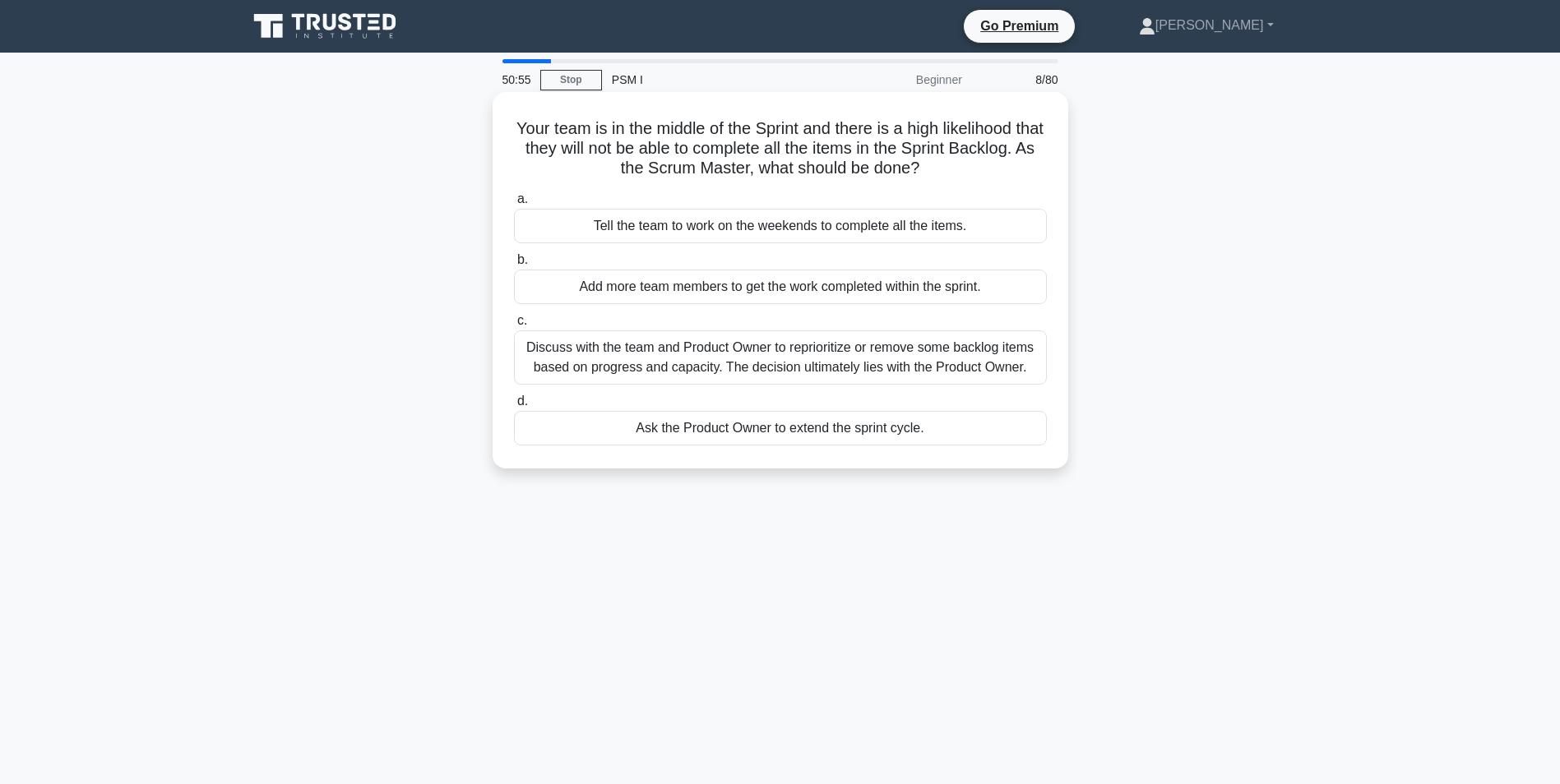
click at [548, 364] on div "Discuss with the team and Product Owner to reprioritize or remove some backlog …" at bounding box center [780, 357] width 533 height 54
click at [514, 326] on input "c. Discuss with the team and Product Owner to reprioritize or remove some backl…" at bounding box center [514, 321] width 0 height 11
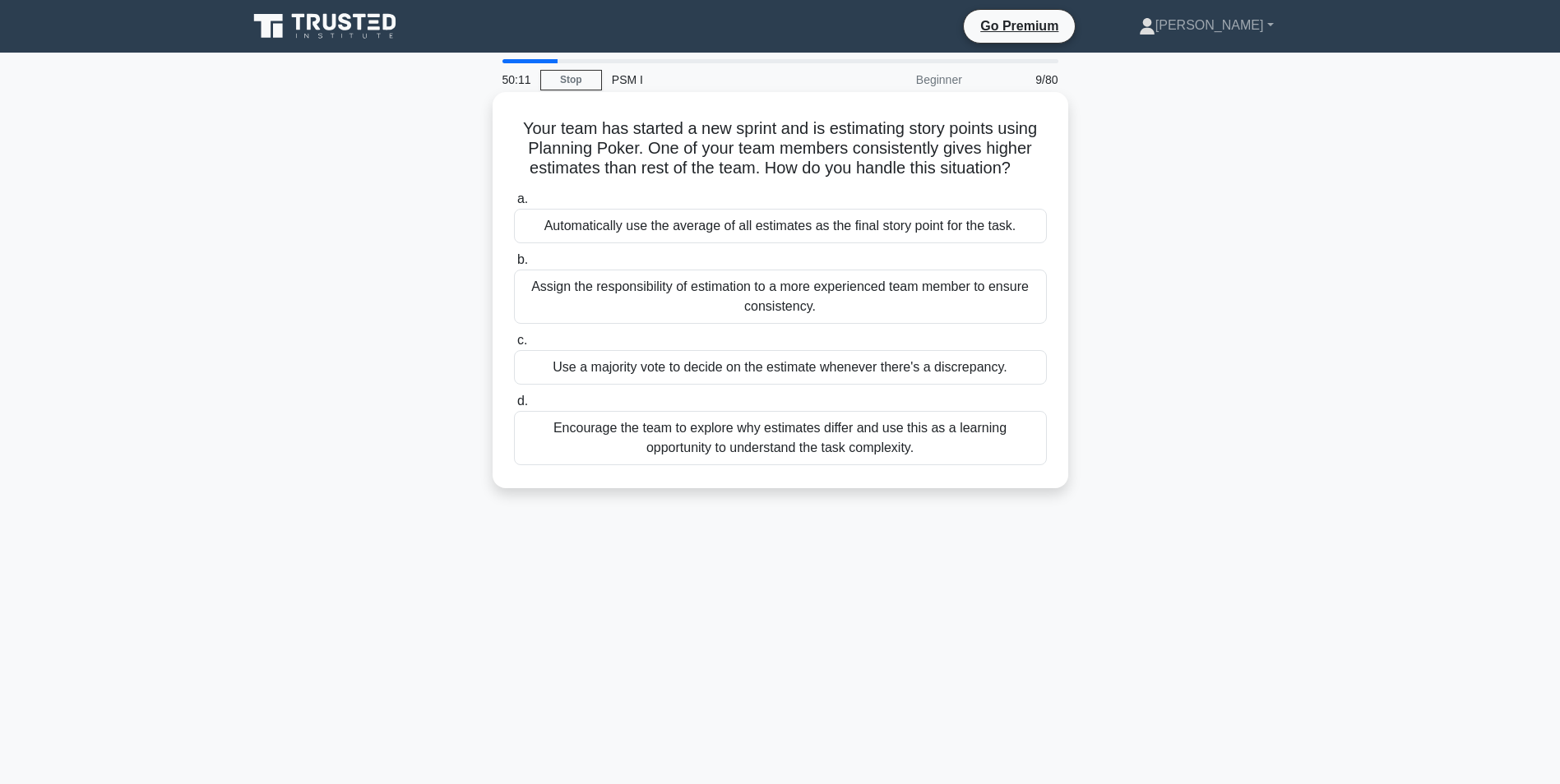
click at [566, 426] on div "Encourage the team to explore why estimates differ and use this as a learning o…" at bounding box center [780, 438] width 533 height 54
click at [514, 407] on input "d. Encourage the team to explore why estimates differ and use this as a learnin…" at bounding box center [514, 401] width 0 height 11
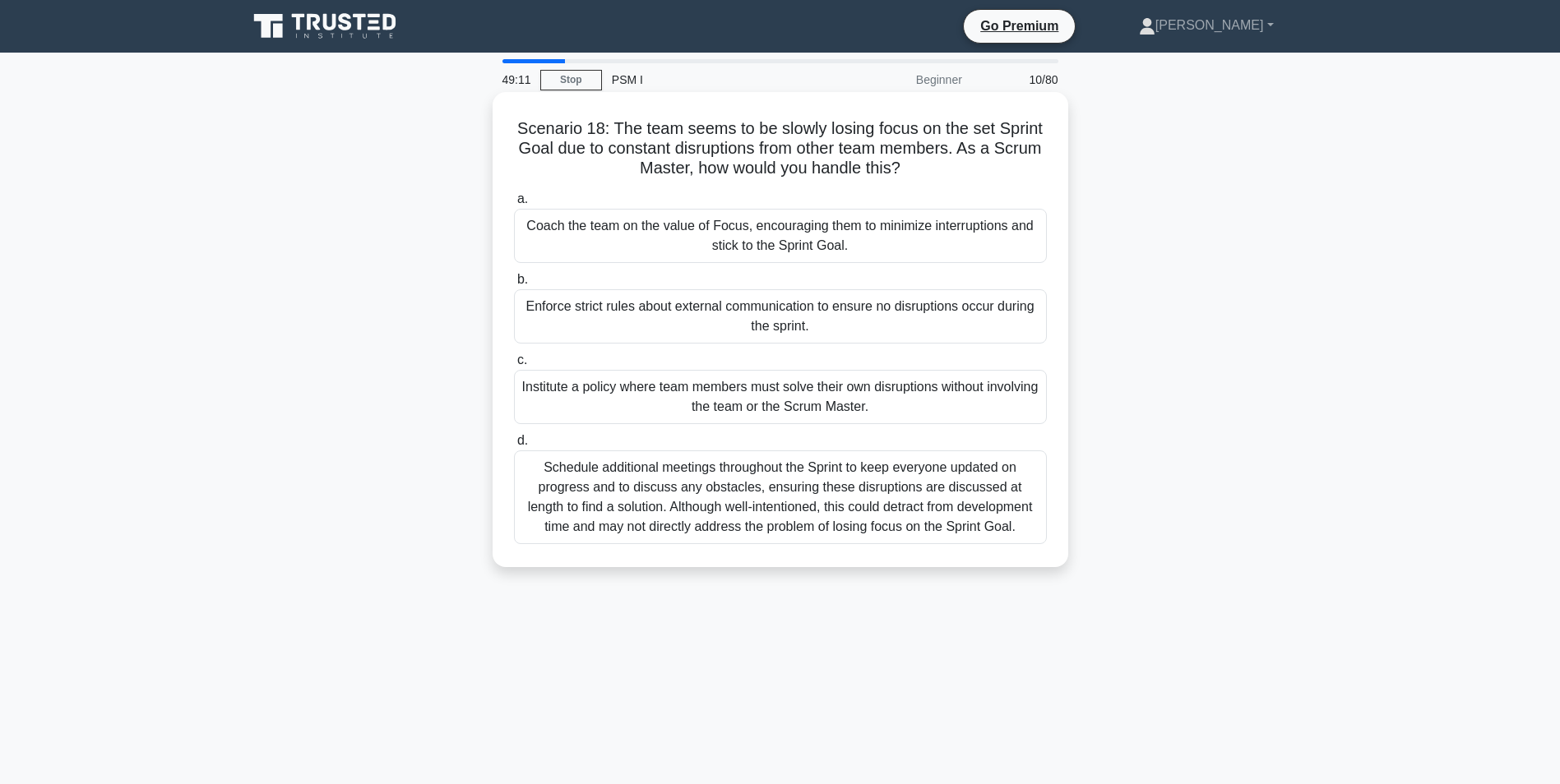
click at [646, 234] on div "Coach the team on the value of Focus, encouraging them to minimize interruption…" at bounding box center [780, 236] width 533 height 54
click at [514, 204] on input "a. Coach the team on the value of Focus, encouraging them to minimize interrupt…" at bounding box center [514, 199] width 0 height 11
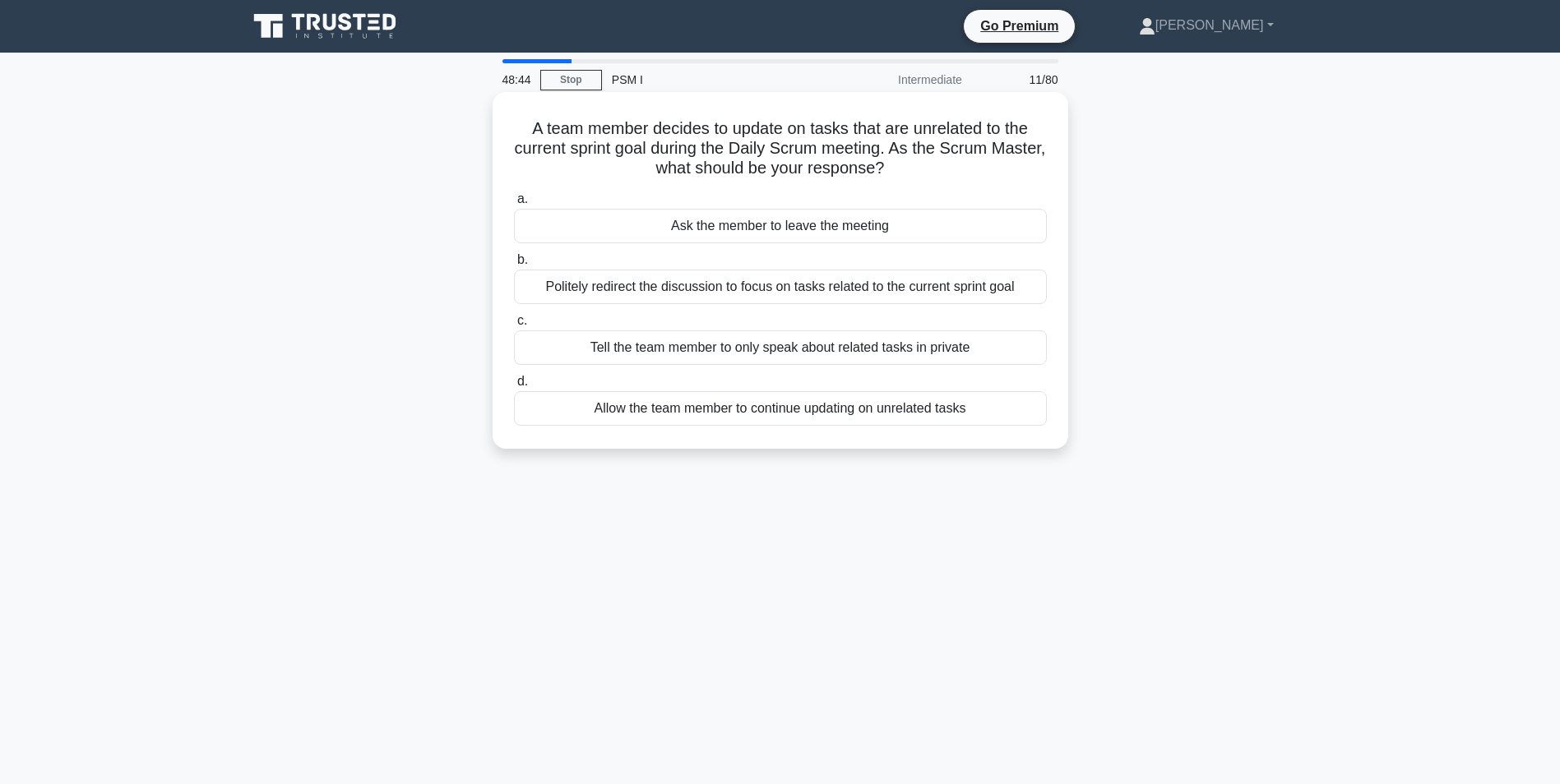
click at [574, 294] on div "Politely redirect the discussion to focus on tasks related to the current sprin…" at bounding box center [780, 286] width 533 height 35
click at [514, 265] on input "b. Politely redirect the discussion to focus on tasks related to the current sp…" at bounding box center [514, 260] width 0 height 11
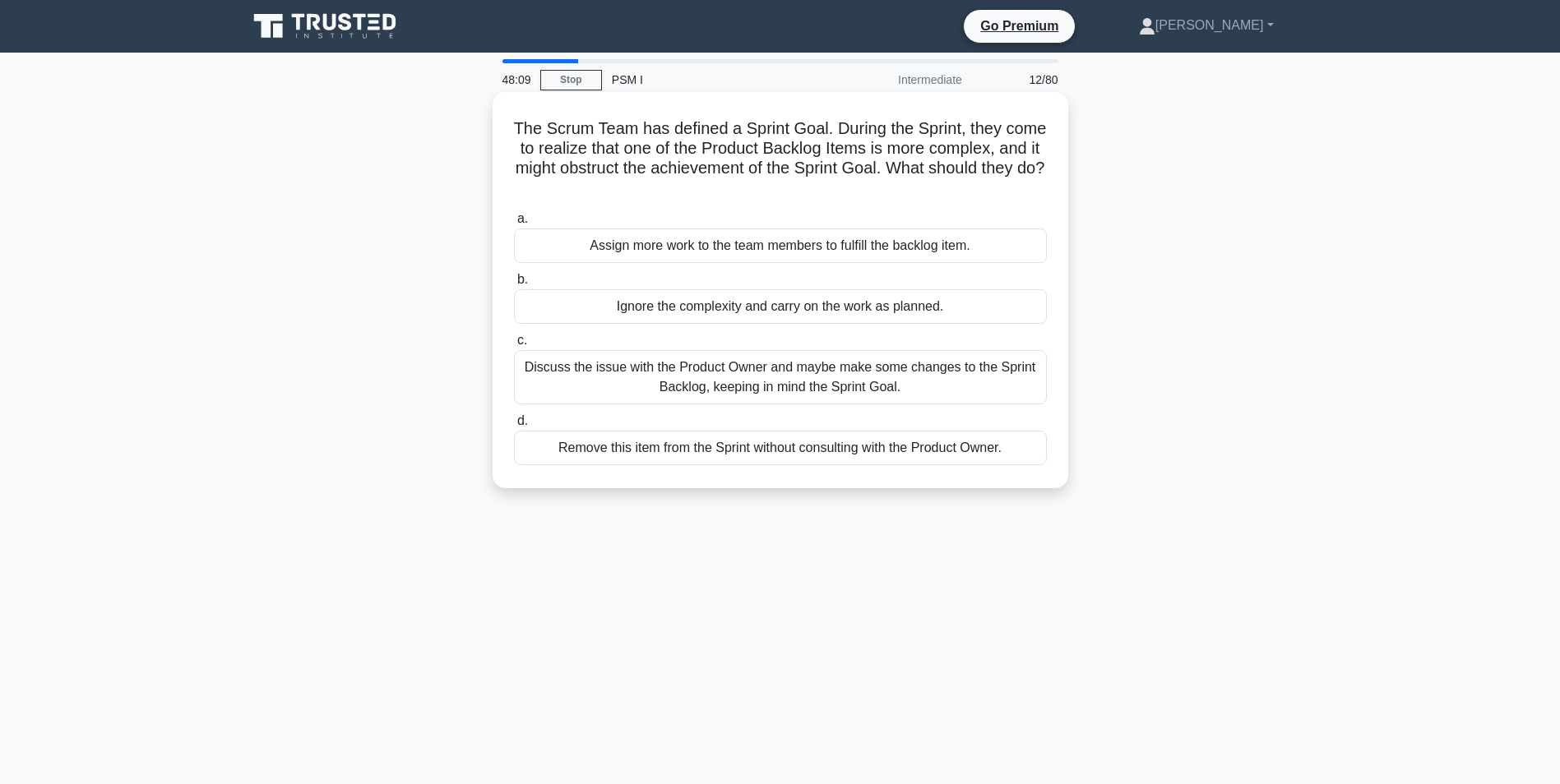
click at [695, 388] on div "Discuss the issue with the Product Owner and maybe make some changes to the Spr…" at bounding box center [780, 378] width 533 height 54
click at [514, 346] on input "c. Discuss the issue with the Product Owner and maybe make some changes to the …" at bounding box center [514, 340] width 0 height 11
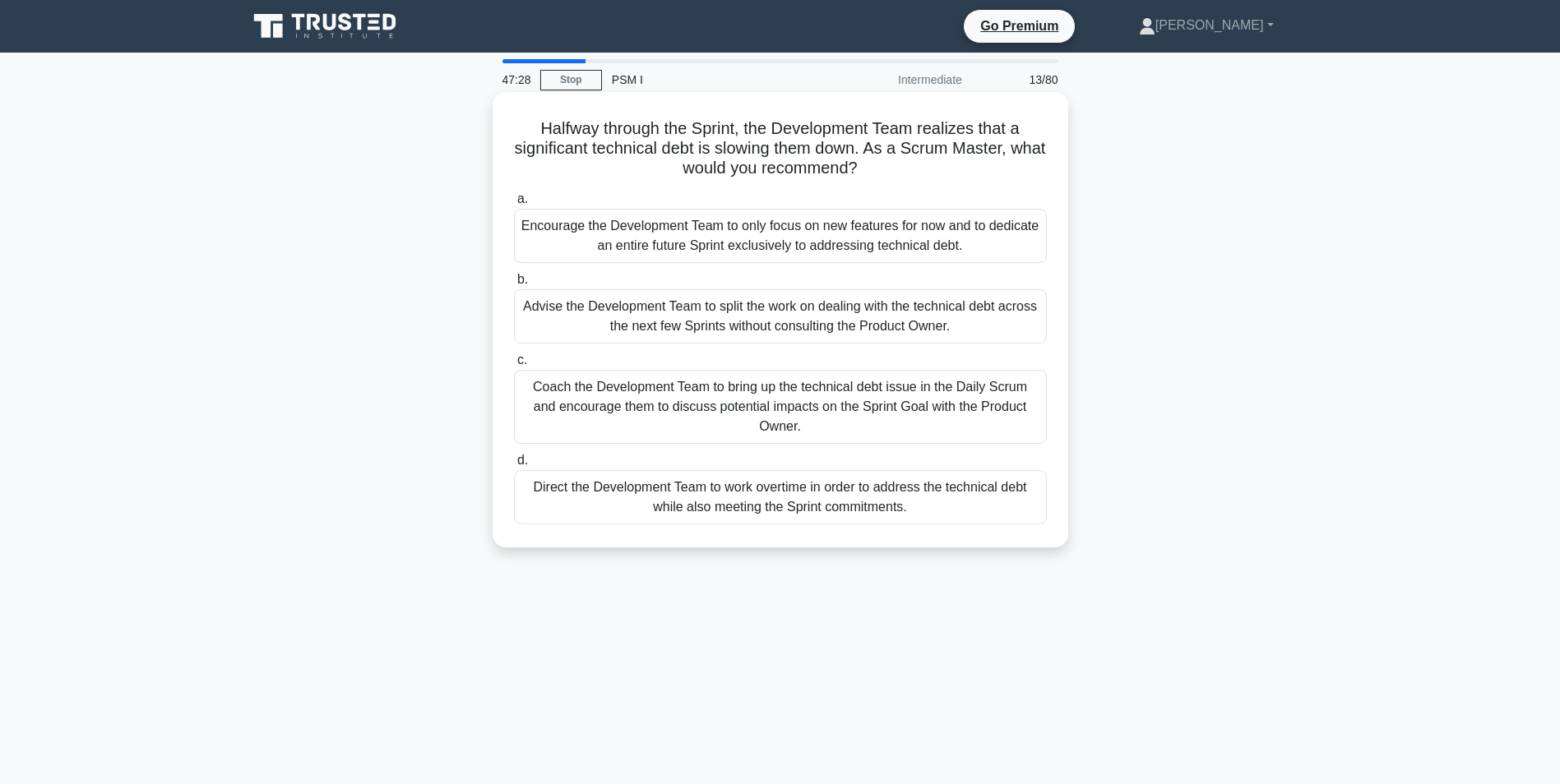
click at [795, 388] on div "Coach the Development Team to bring up the technical debt issue in the Daily Sc…" at bounding box center [780, 407] width 533 height 74
click at [514, 366] on input "c. Coach the Development Team to bring up the technical debt issue in the Daily…" at bounding box center [514, 360] width 0 height 11
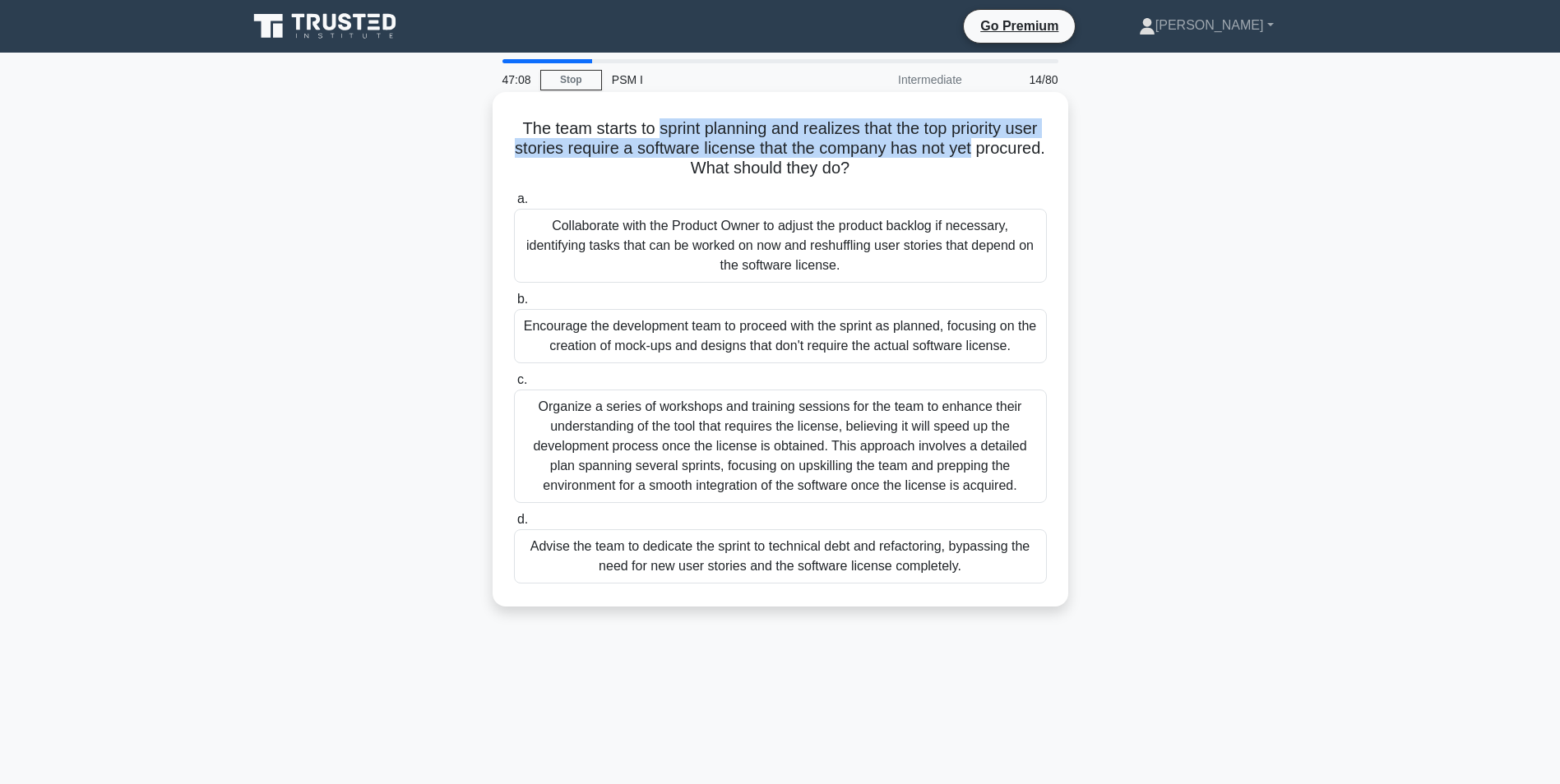
drag, startPoint x: 654, startPoint y: 133, endPoint x: 1055, endPoint y: 146, distance: 401.2
click at [1055, 146] on div "The team starts to sprint planning and realizes that the top priority user stor…" at bounding box center [781, 350] width 563 height 502
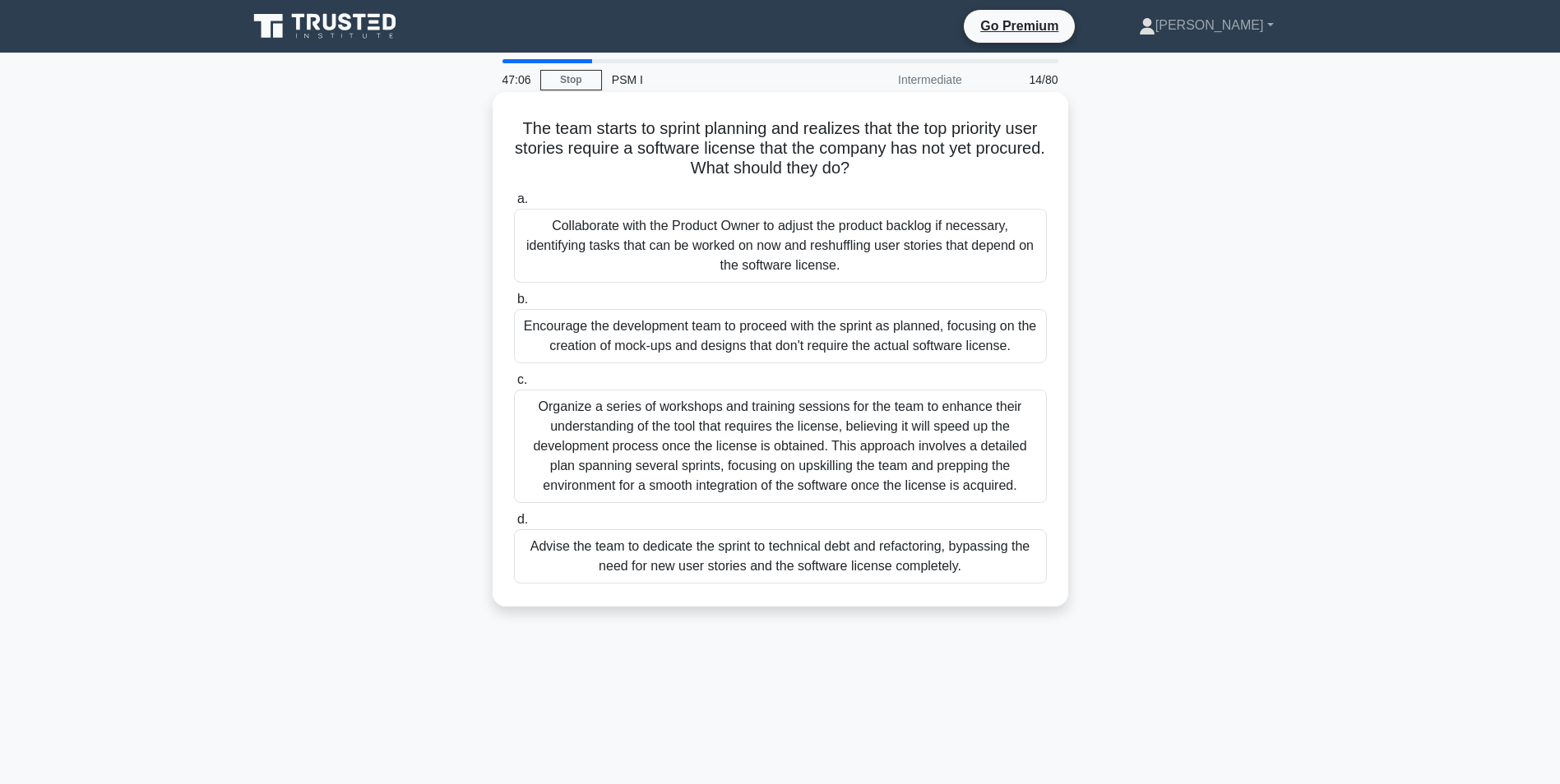
click at [528, 280] on div "Collaborate with the Product Owner to adjust the product backlog if necessary, …" at bounding box center [780, 246] width 533 height 74
click at [514, 204] on input "a. Collaborate with the Product Owner to adjust the product backlog if necessar…" at bounding box center [514, 199] width 0 height 11
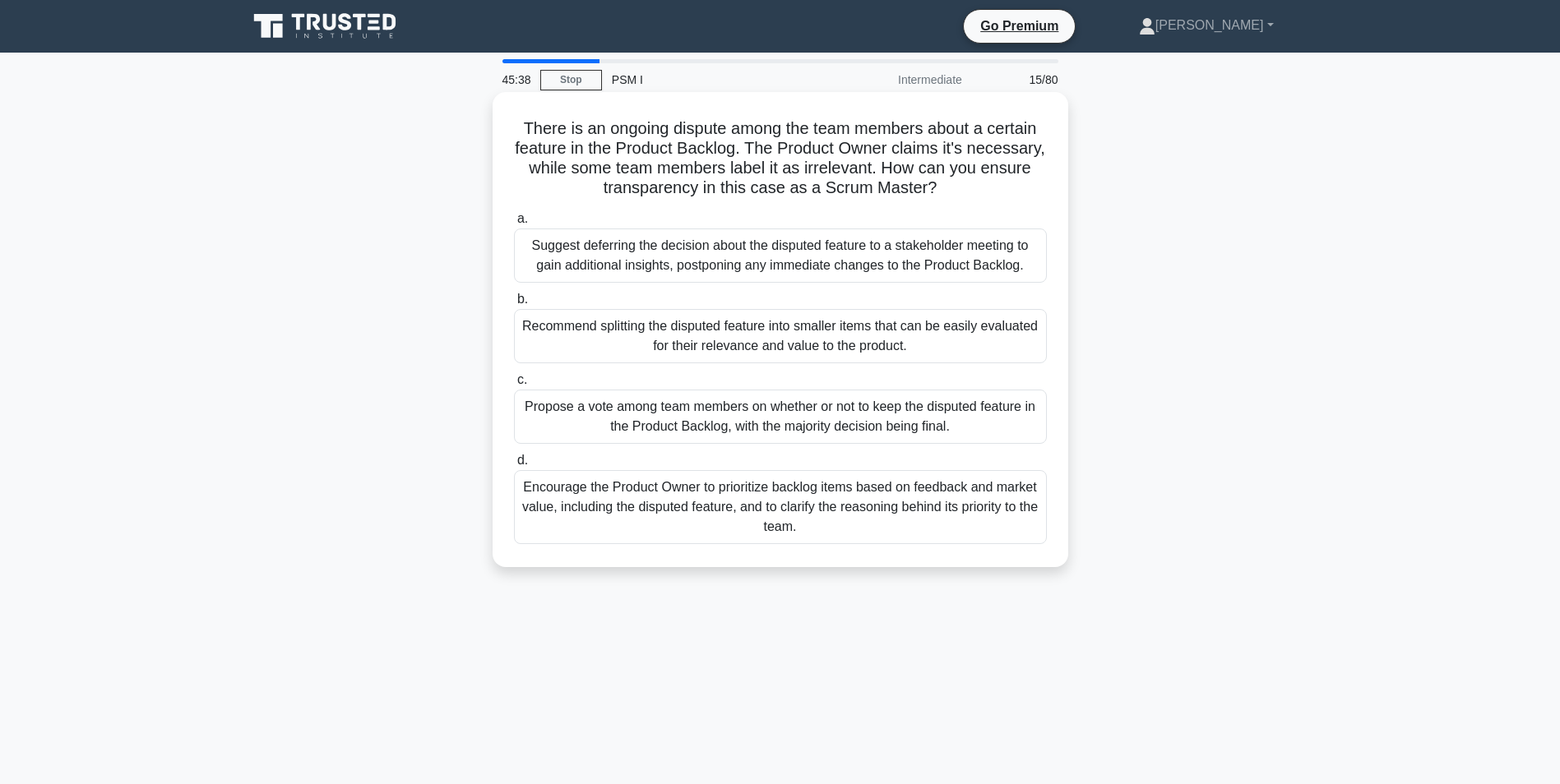
click at [566, 504] on div "Encourage the Product Owner to prioritize backlog items based on feedback and m…" at bounding box center [780, 508] width 533 height 74
click at [514, 466] on input "d. Encourage the Product Owner to prioritize backlog items based on feedback an…" at bounding box center [514, 460] width 0 height 11
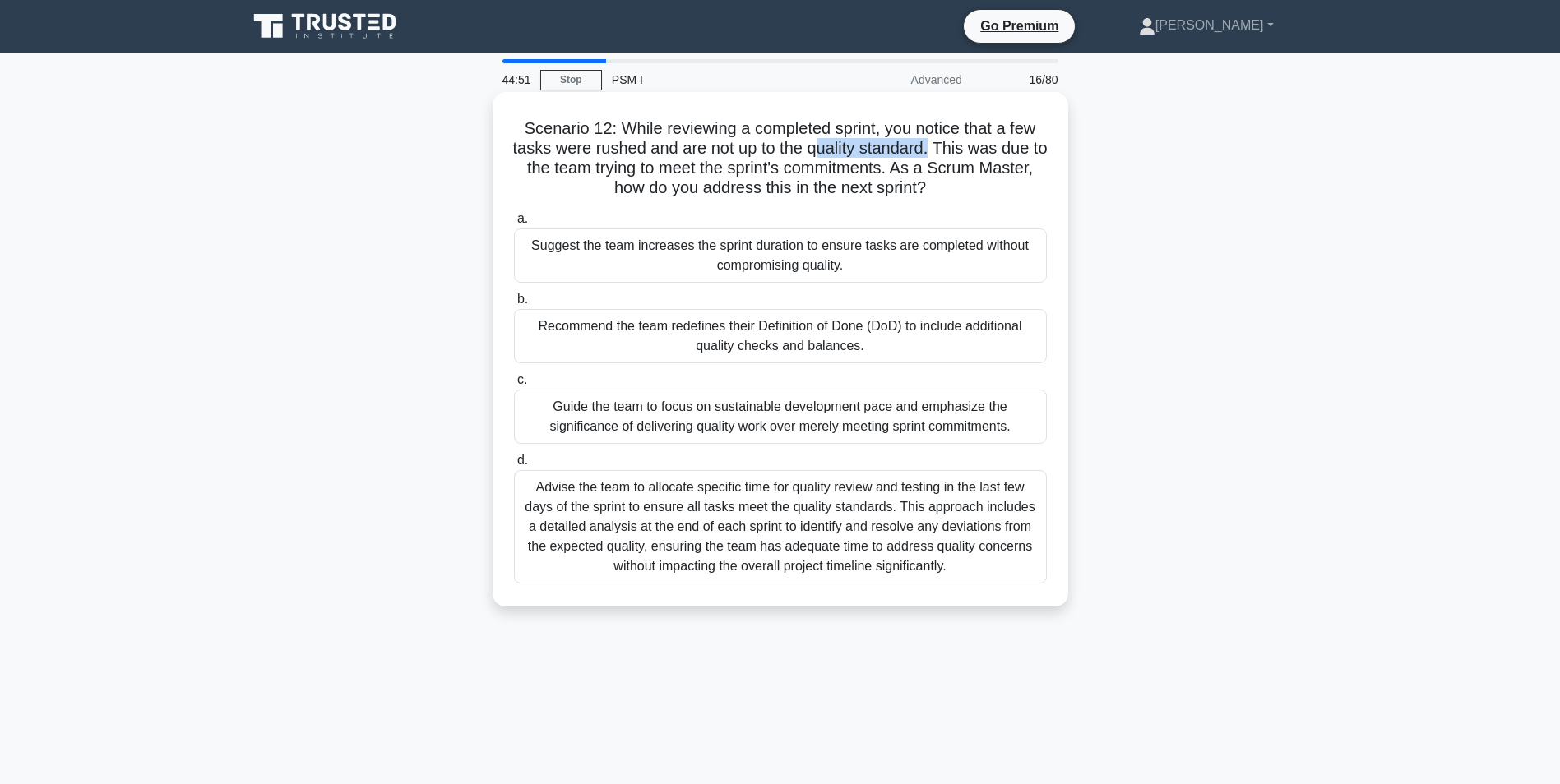
drag, startPoint x: 824, startPoint y: 150, endPoint x: 944, endPoint y: 145, distance: 120.1
click at [944, 145] on h5 "Scenario 12: While reviewing a completed sprint, you notice that a few tasks we…" at bounding box center [780, 158] width 536 height 80
click at [589, 414] on div "Guide the team to focus on sustainable development pace and emphasize the signi…" at bounding box center [780, 416] width 533 height 54
click at [514, 385] on input "c. Guide the team to focus on sustainable development pace and emphasize the si…" at bounding box center [514, 380] width 0 height 11
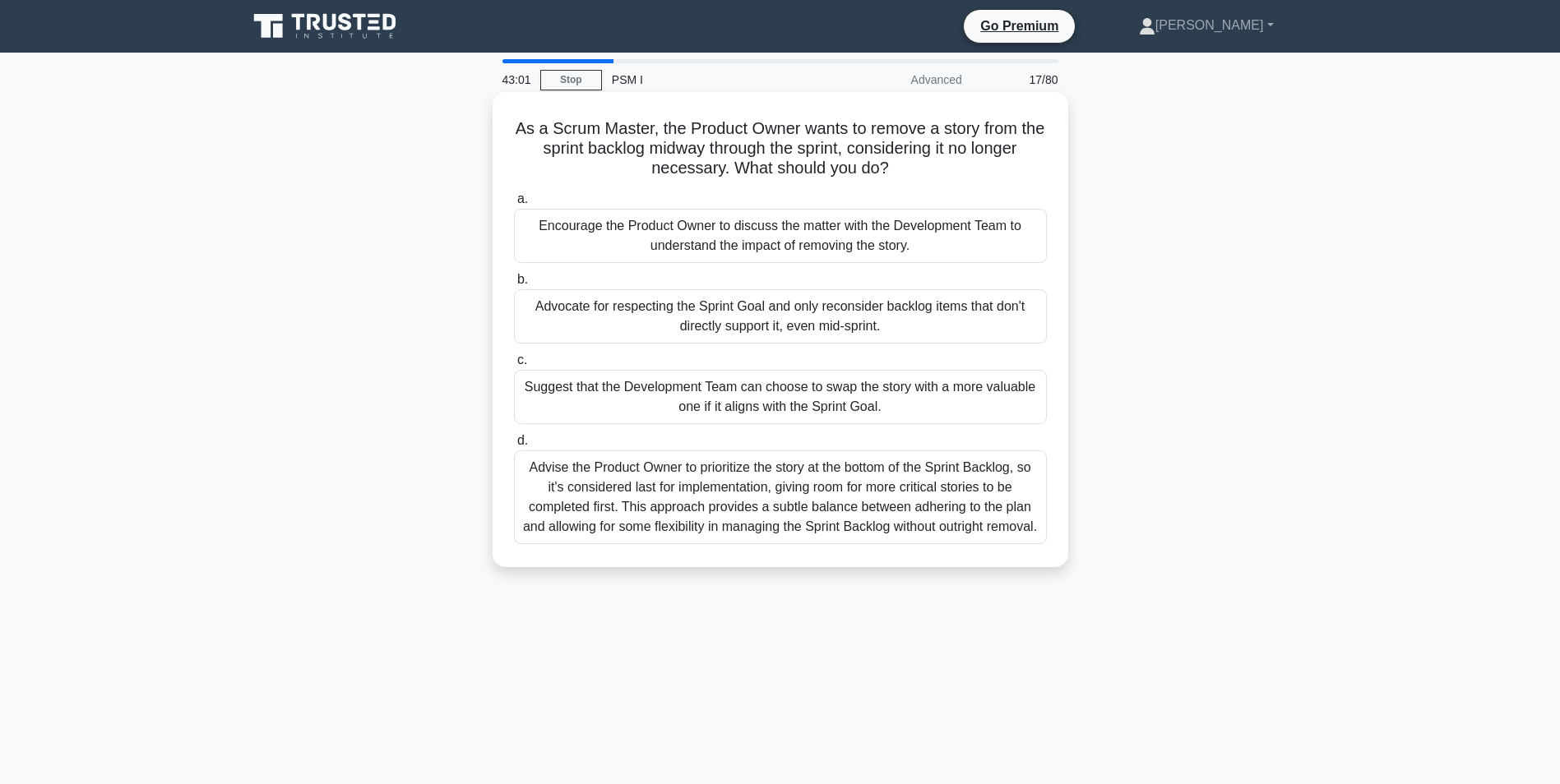
click at [570, 232] on div "Encourage the Product Owner to discuss the matter with the Development Team to …" at bounding box center [780, 236] width 533 height 54
click at [514, 204] on input "a. Encourage the Product Owner to discuss the matter with the Development Team …" at bounding box center [514, 199] width 0 height 11
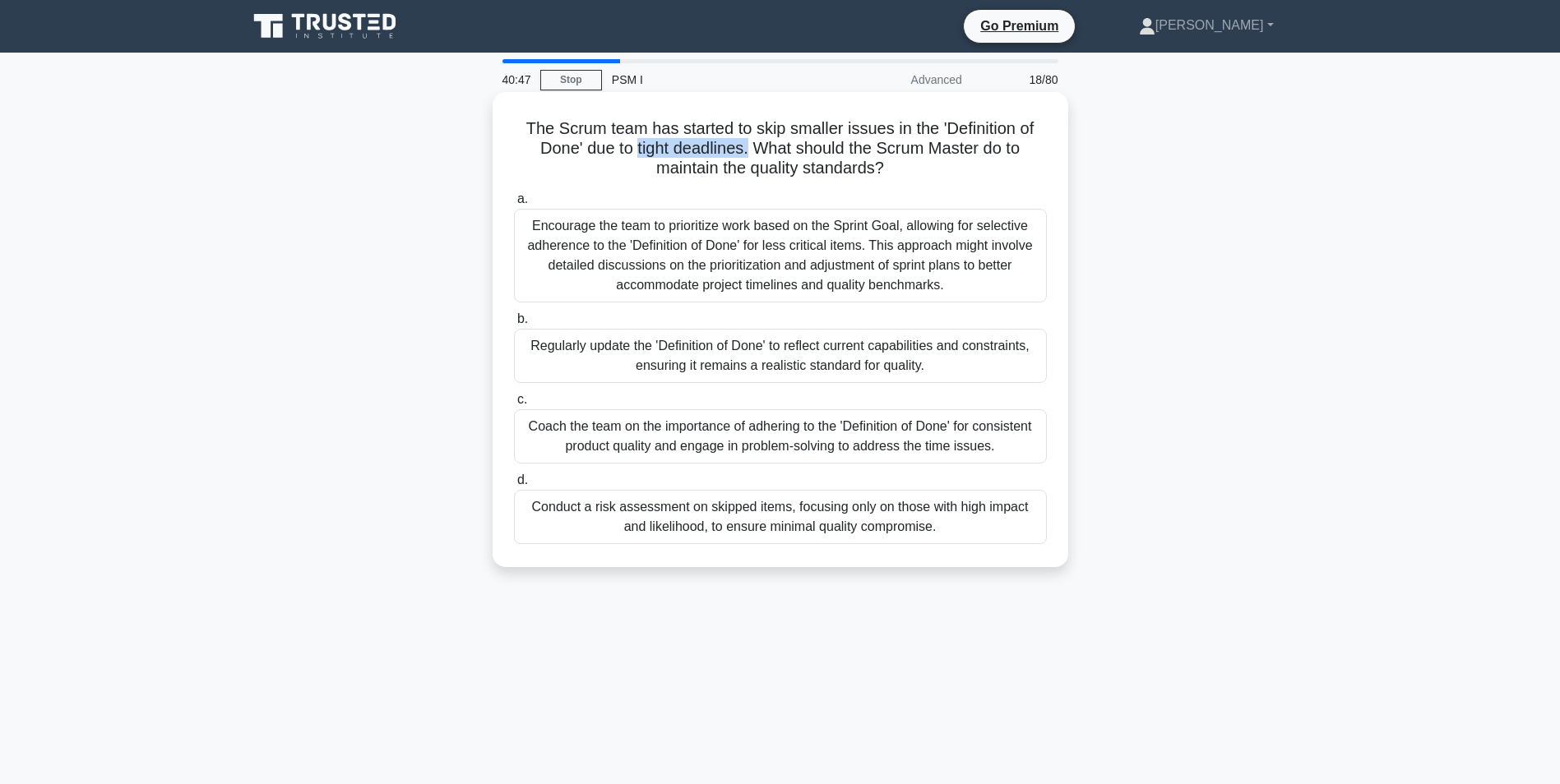
drag, startPoint x: 630, startPoint y: 152, endPoint x: 750, endPoint y: 144, distance: 120.3
click at [750, 144] on h5 "The Scrum team has started to skip smaller issues in the 'Definition of Done' d…" at bounding box center [780, 149] width 536 height 61
drag, startPoint x: 787, startPoint y: 128, endPoint x: 897, endPoint y: 134, distance: 110.2
click at [897, 134] on h5 "The Scrum team has started to skip smaller issues in the 'Definition of Done' d…" at bounding box center [780, 149] width 536 height 61
click at [558, 438] on div "Coach the team on the importance of adhering to the 'Definition of Done' for co…" at bounding box center [780, 437] width 533 height 54
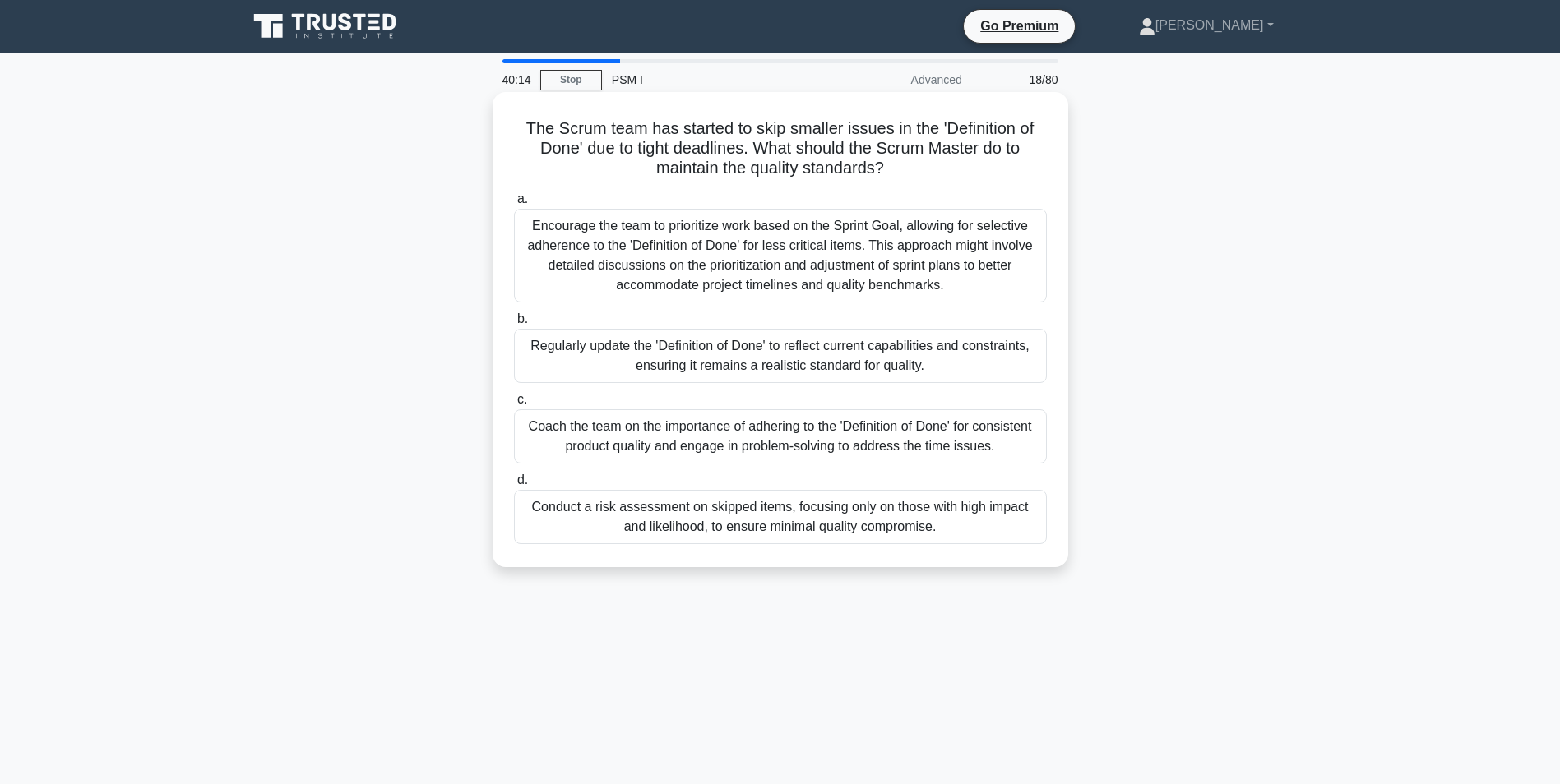
click at [514, 406] on input "c. Coach the team on the importance of adhering to the 'Definition of Done' for…" at bounding box center [514, 400] width 0 height 11
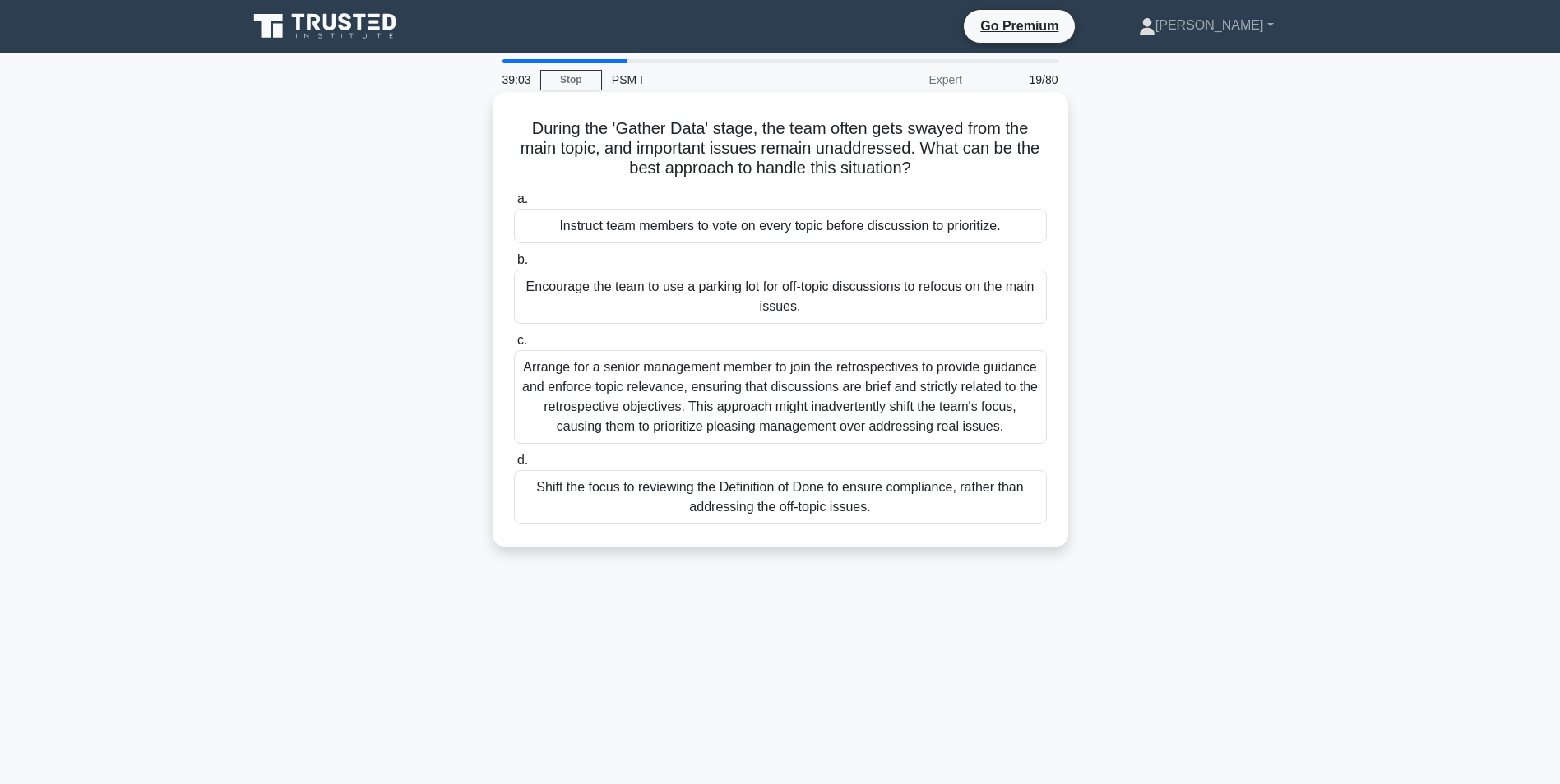
click at [788, 285] on div "Encourage the team to use a parking lot for off-topic discussions to refocus on…" at bounding box center [780, 297] width 533 height 54
click at [514, 265] on input "b. Encourage the team to use a parking lot for off-topic discussions to refocus…" at bounding box center [514, 260] width 0 height 11
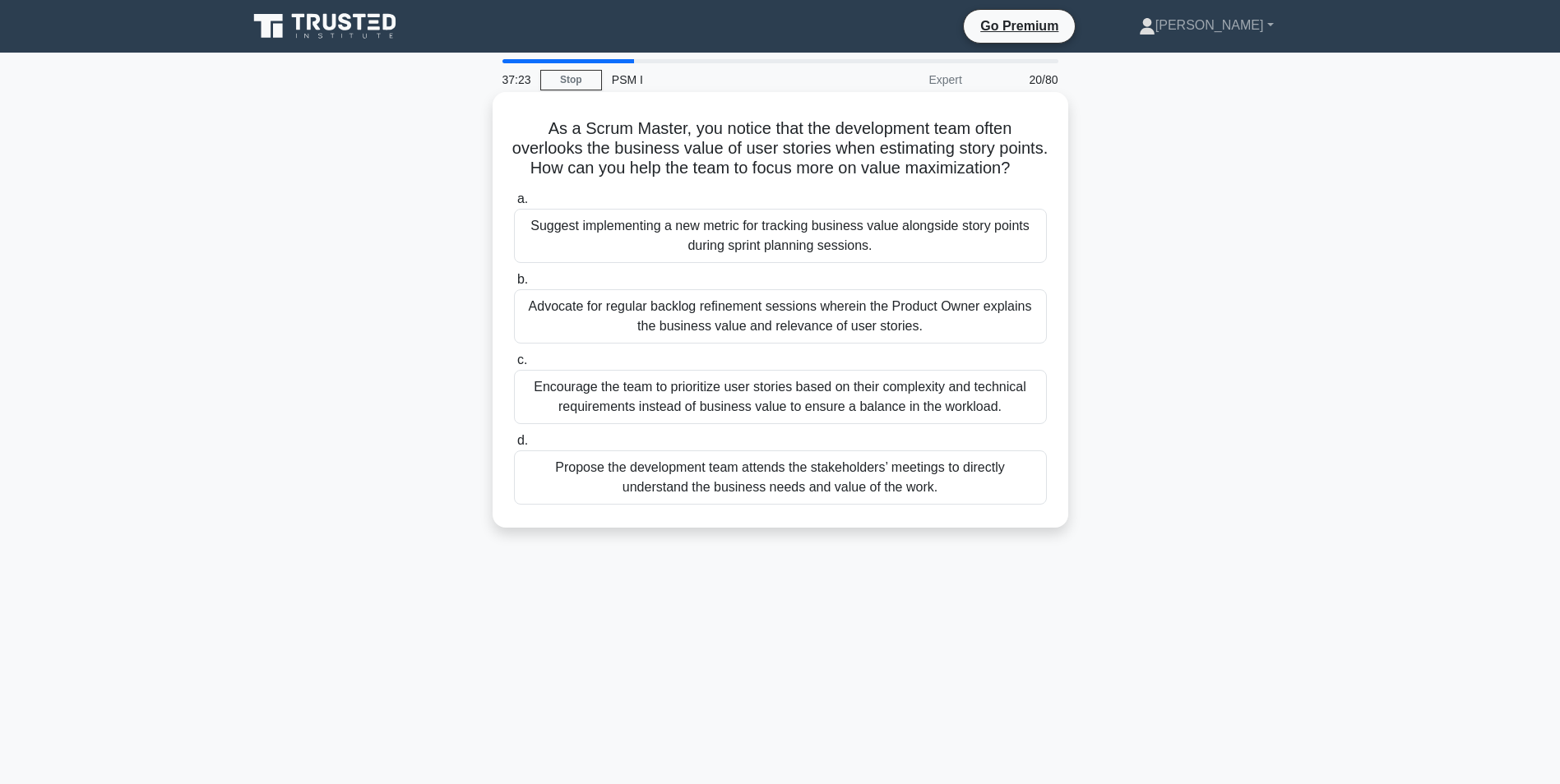
click at [654, 334] on div "Advocate for regular backlog refinement sessions wherein the Product Owner expl…" at bounding box center [780, 317] width 533 height 54
click at [514, 286] on input "b. Advocate for regular backlog refinement sessions wherein the Product Owner e…" at bounding box center [514, 280] width 0 height 11
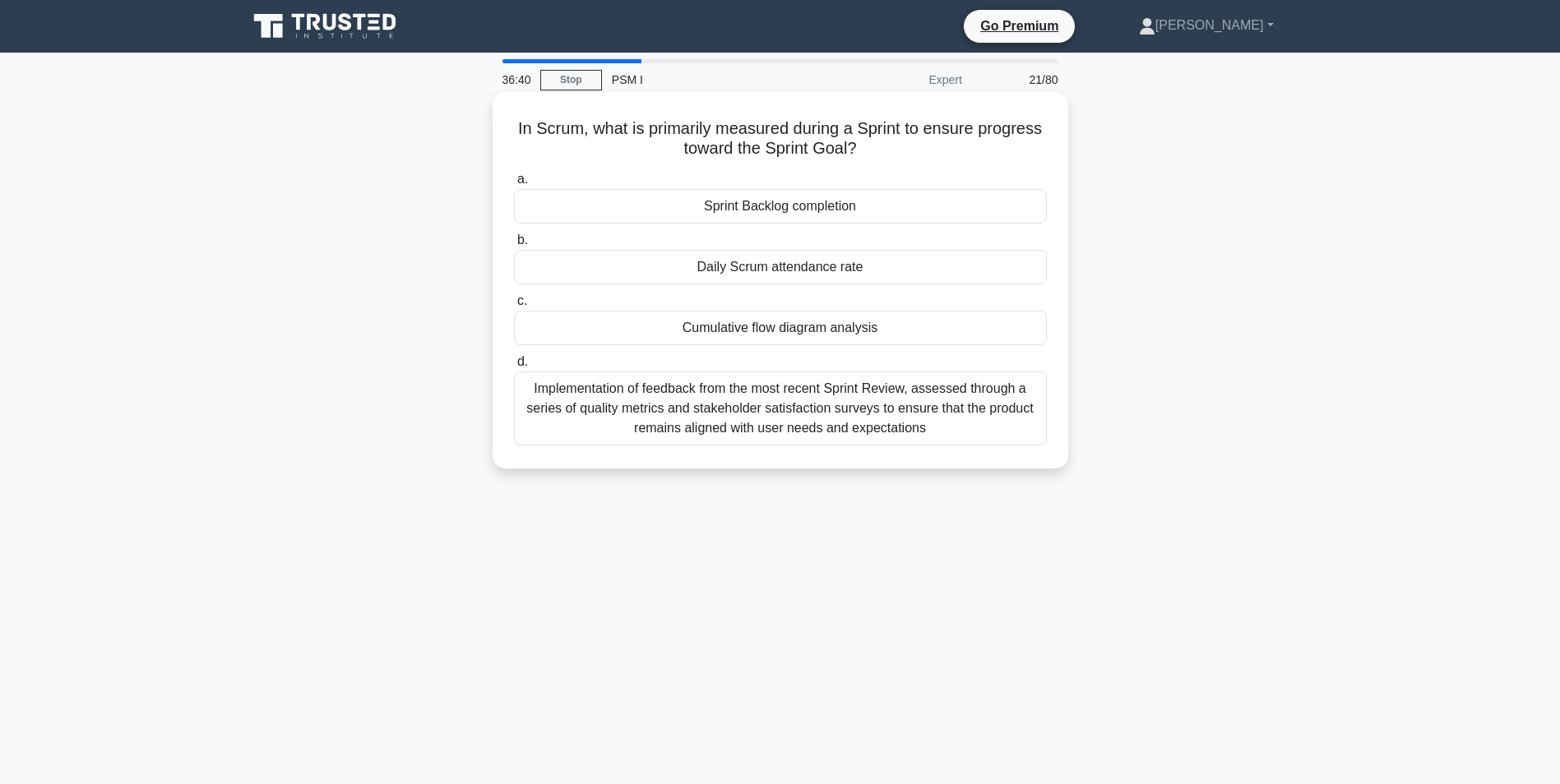
click at [737, 209] on div "Sprint Backlog completion" at bounding box center [780, 206] width 533 height 35
click at [514, 185] on input "a. Sprint Backlog completion" at bounding box center [514, 179] width 0 height 11
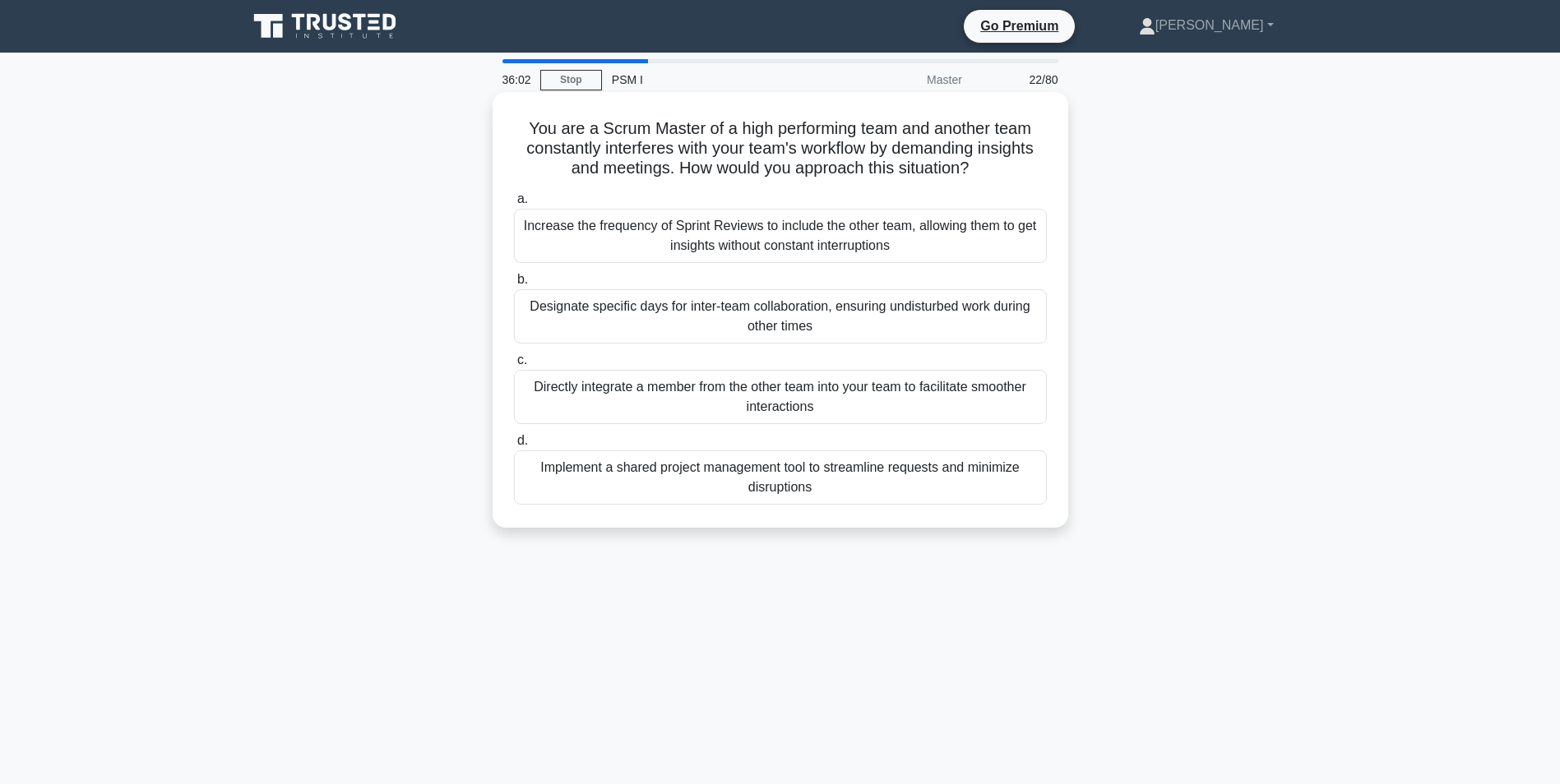
click at [571, 307] on div "Designate specific days for inter-team collaboration, ensuring undisturbed work…" at bounding box center [780, 317] width 533 height 54
click at [514, 286] on input "b. Designate specific days for inter-team collaboration, ensuring undisturbed w…" at bounding box center [514, 280] width 0 height 11
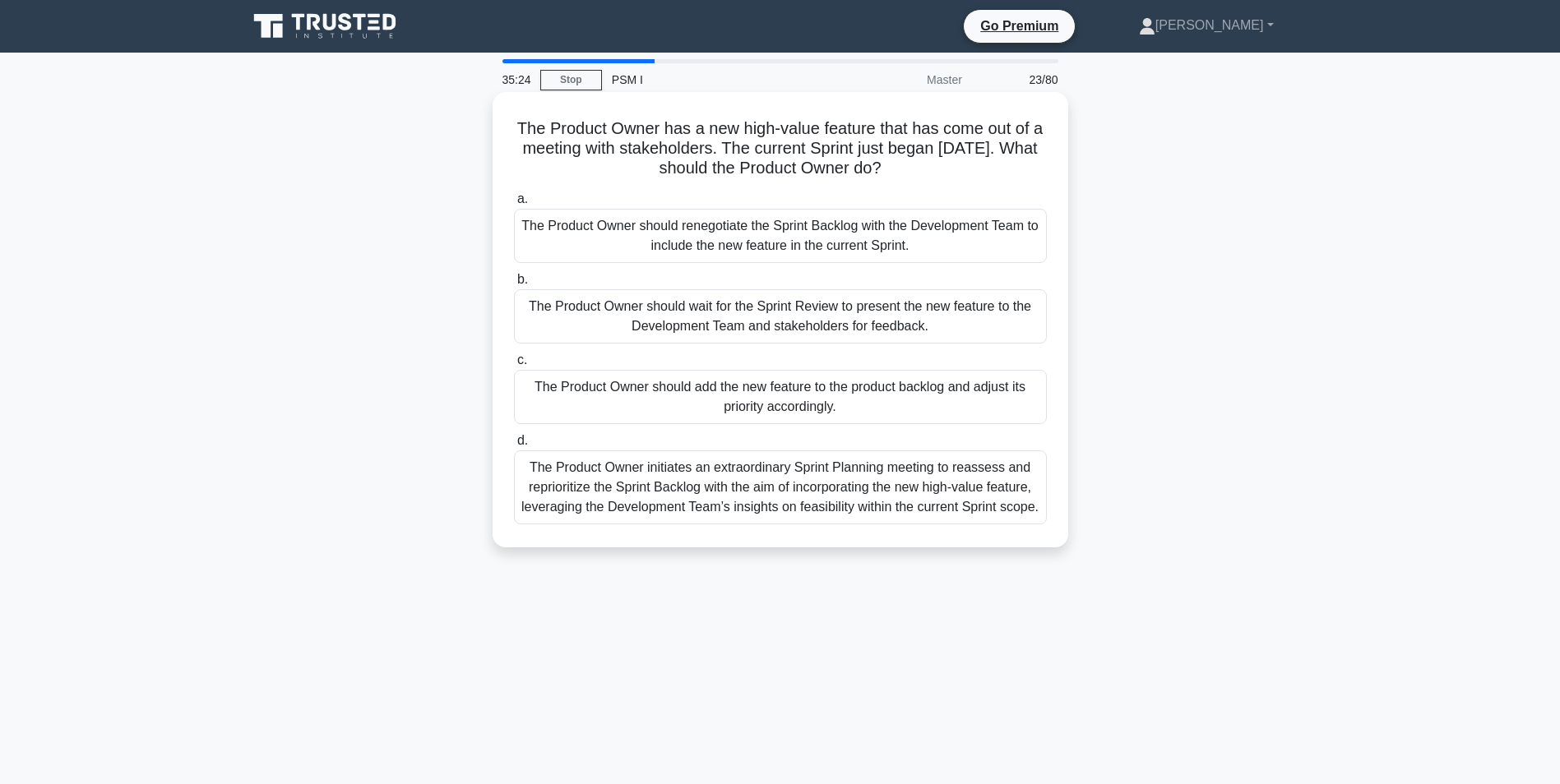
click at [722, 400] on div "The Product Owner should add the new feature to the product backlog and adjust …" at bounding box center [780, 397] width 533 height 54
click at [514, 366] on input "c. The Product Owner should add the new feature to the product backlog and adju…" at bounding box center [514, 360] width 0 height 11
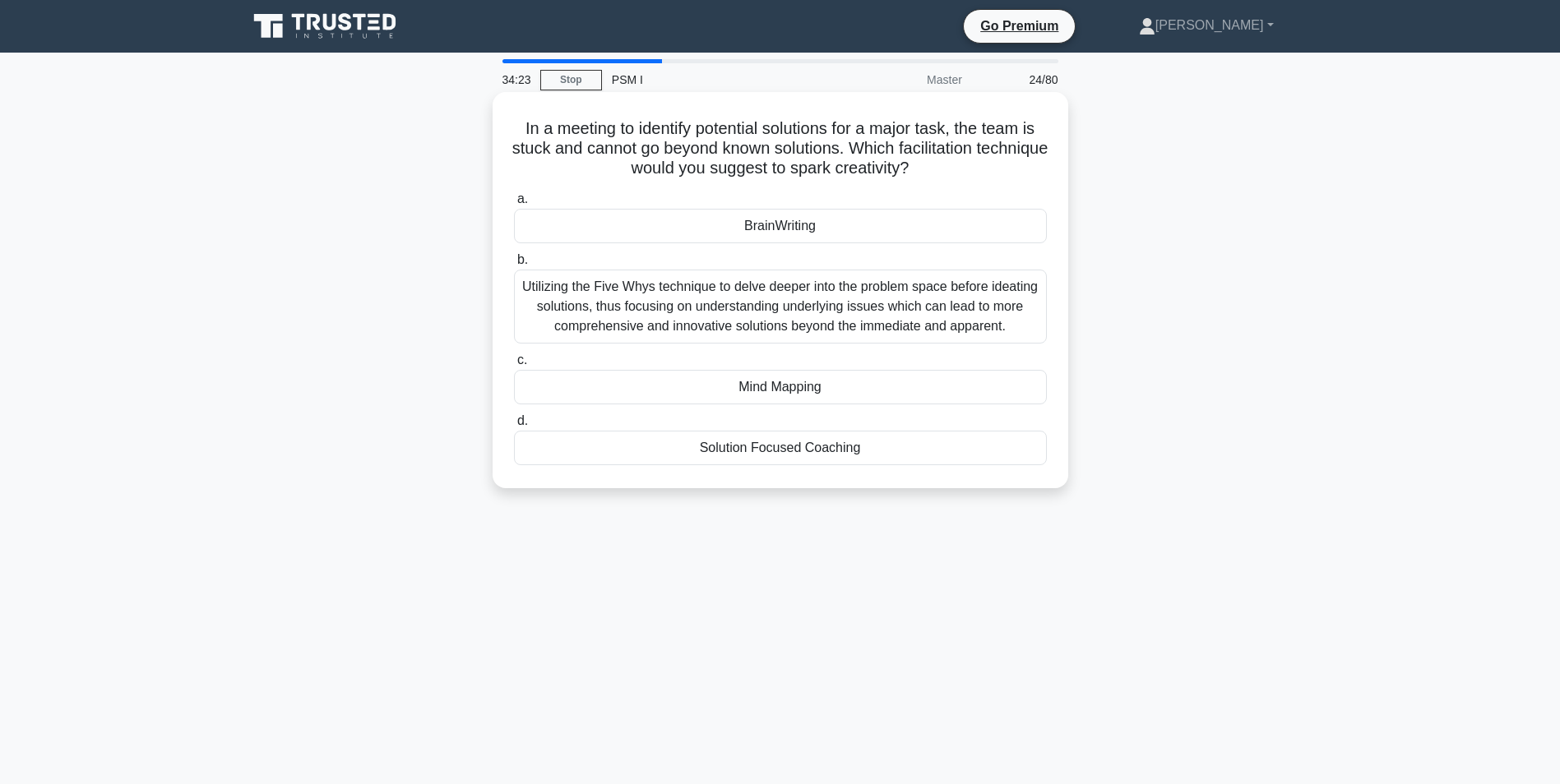
click at [712, 450] on div "Solution Focused Coaching" at bounding box center [780, 448] width 533 height 35
click at [514, 427] on input "d. Solution Focused Coaching" at bounding box center [514, 421] width 0 height 11
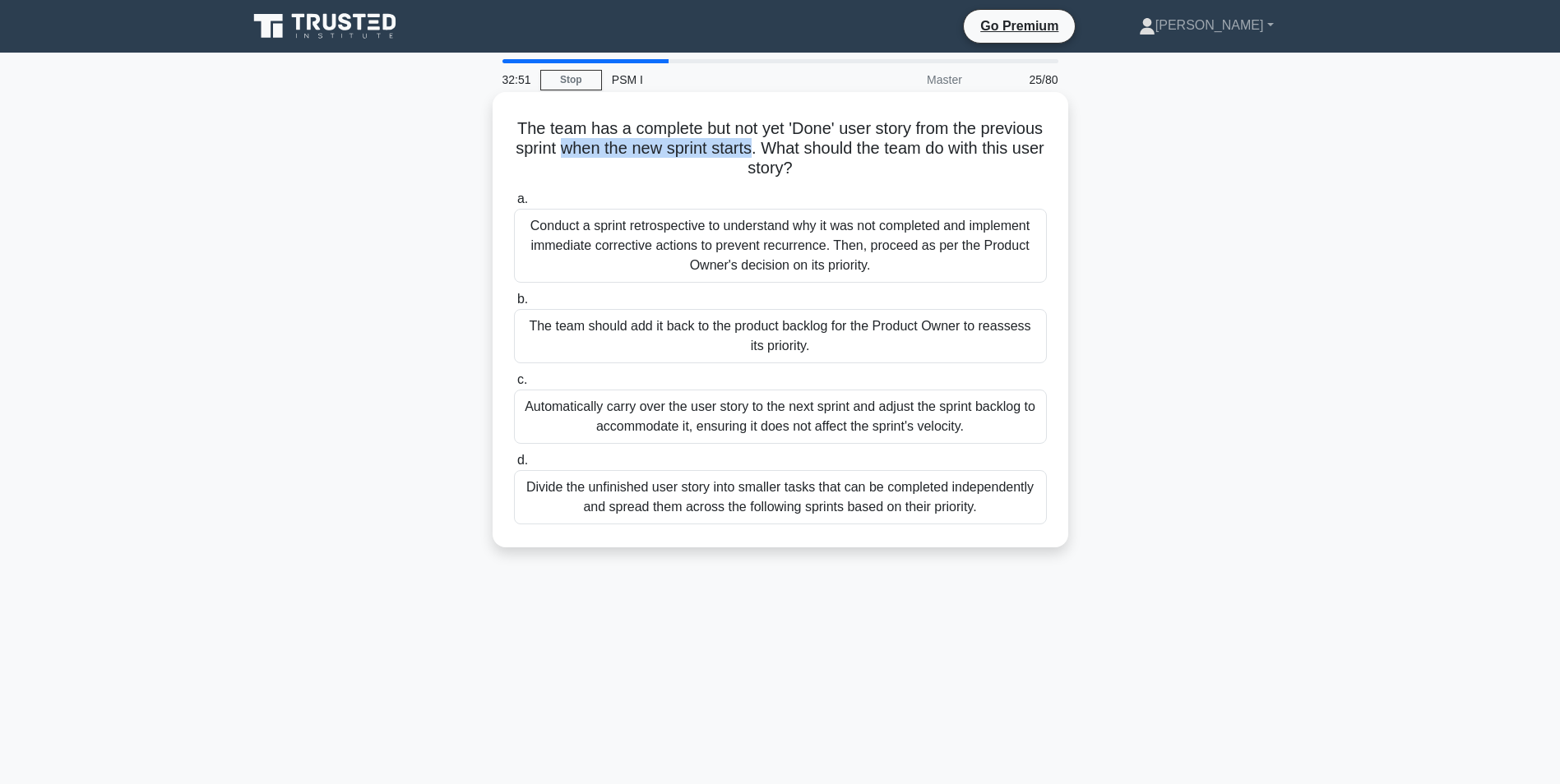
drag, startPoint x: 644, startPoint y: 146, endPoint x: 835, endPoint y: 150, distance: 191.0
click at [835, 150] on h5 "The team has a complete but not yet 'Done' user story from the previous sprint …" at bounding box center [780, 149] width 536 height 61
click at [799, 325] on div "The team should add it back to the product backlog for the Product Owner to rea…" at bounding box center [780, 336] width 533 height 54
click at [514, 305] on input "b. The team should add it back to the product backlog for the Product Owner to …" at bounding box center [514, 299] width 0 height 11
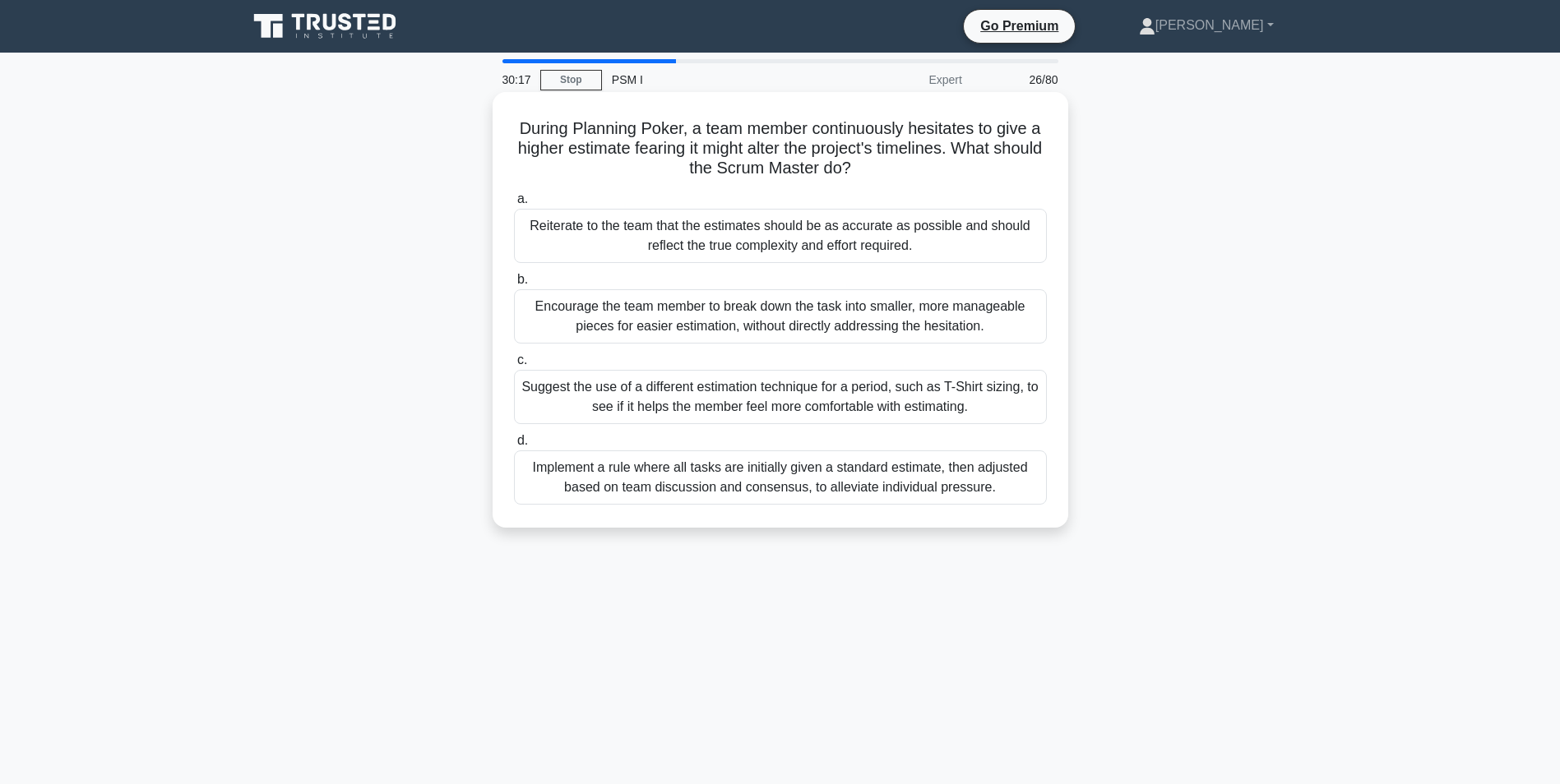
click at [798, 307] on div "Encourage the team member to break down the task into smaller, more manageable …" at bounding box center [780, 317] width 533 height 54
click at [514, 286] on input "b. Encourage the team member to break down the task into smaller, more manageab…" at bounding box center [514, 280] width 0 height 11
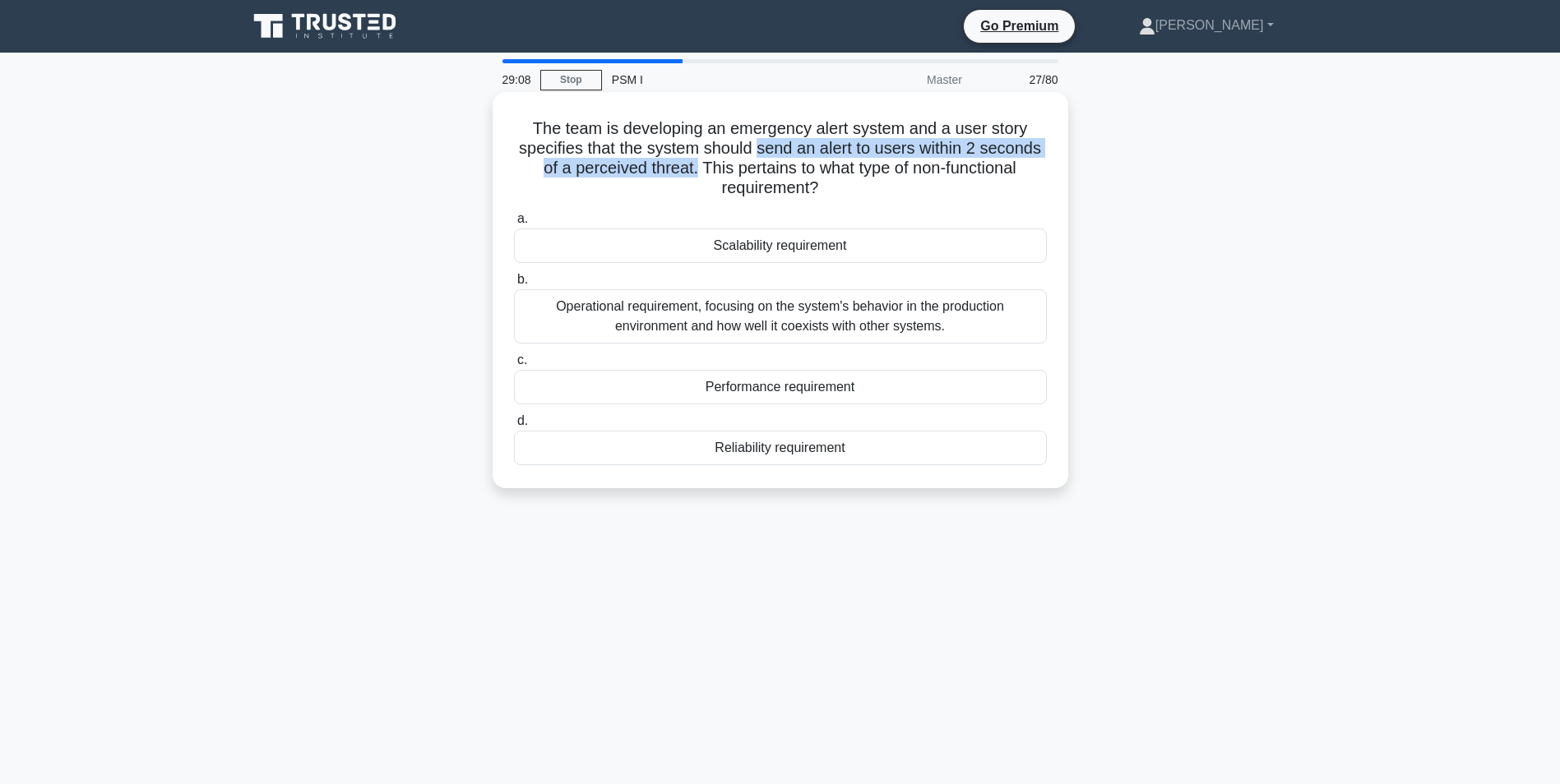
drag, startPoint x: 760, startPoint y: 148, endPoint x: 691, endPoint y: 172, distance: 73.1
click at [691, 172] on h5 "The team is developing an emergency alert system and a user story specifies tha…" at bounding box center [780, 158] width 536 height 80
click at [763, 385] on div "Performance requirement" at bounding box center [780, 387] width 533 height 35
click at [514, 366] on input "c. Performance requirement" at bounding box center [514, 360] width 0 height 11
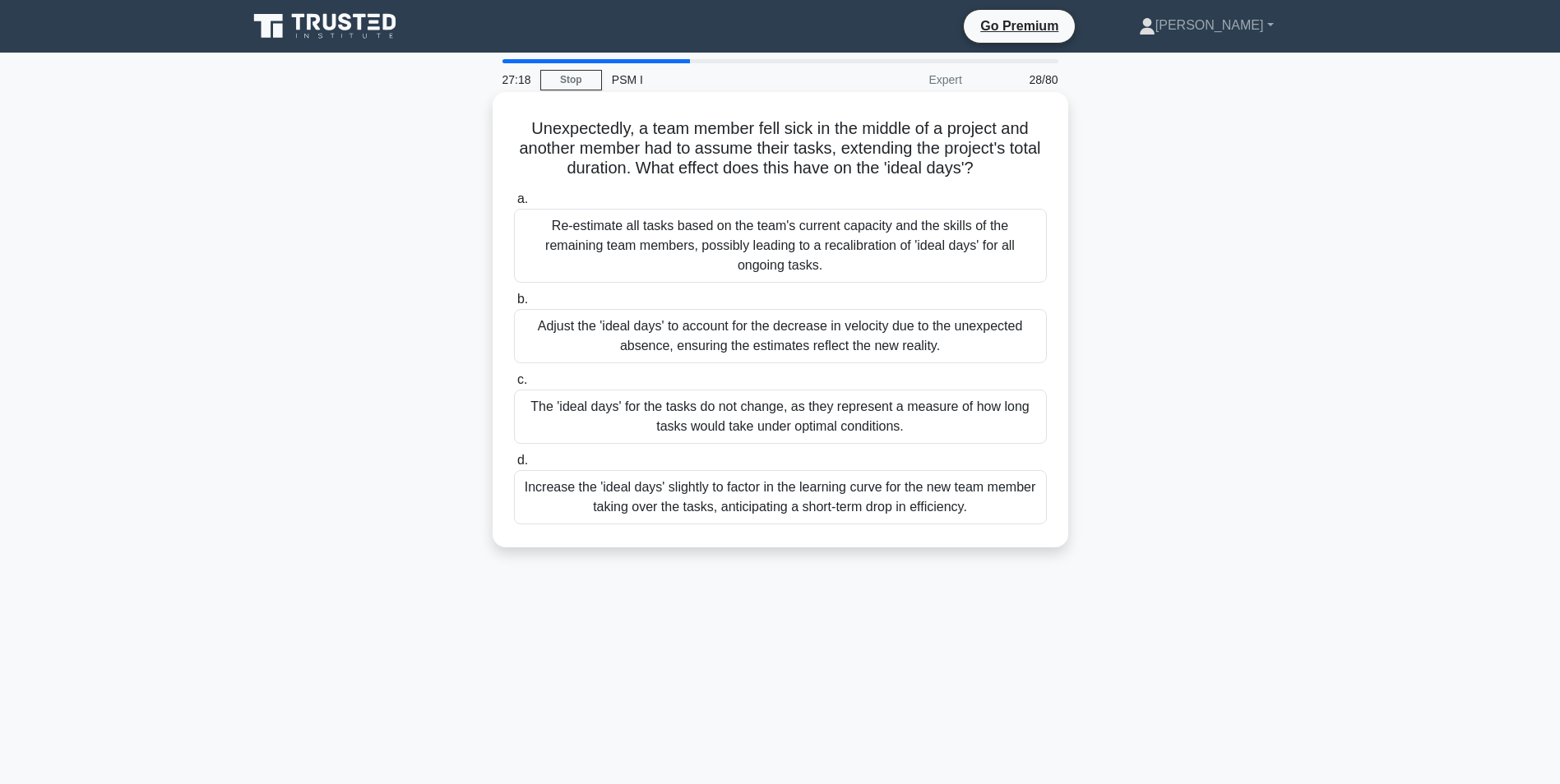
click at [554, 316] on div "Adjust the 'ideal days' to account for the decrease in velocity due to the unex…" at bounding box center [780, 336] width 533 height 54
click at [514, 305] on input "b. Adjust the 'ideal days' to account for the decrease in velocity due to the u…" at bounding box center [514, 299] width 0 height 11
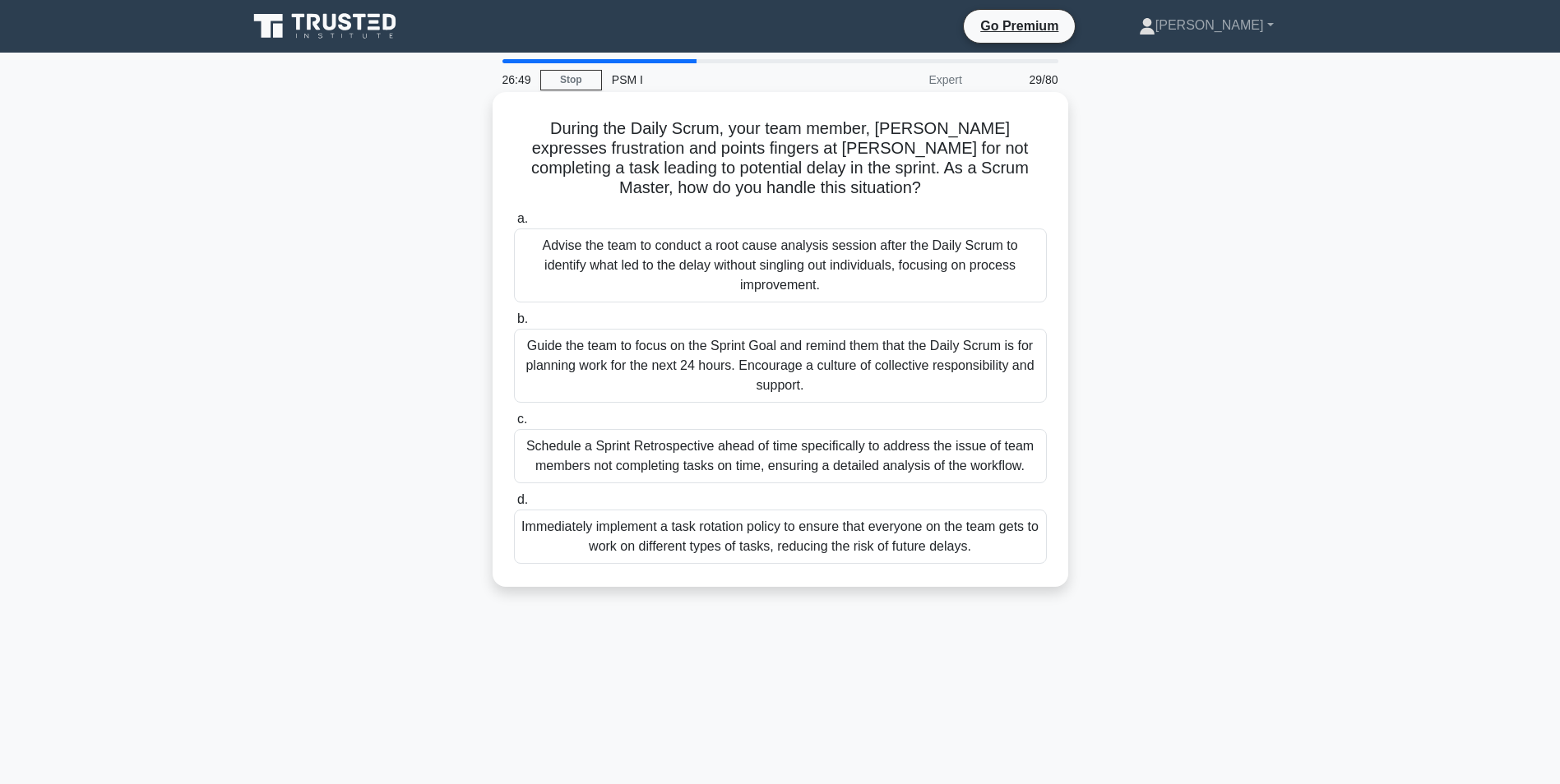
click at [741, 339] on div "Guide the team to focus on the Sprint Goal and remind them that the Daily Scrum…" at bounding box center [780, 366] width 533 height 74
click at [514, 324] on input "b. Guide the team to focus on the Sprint Goal and remind them that the Daily Sc…" at bounding box center [514, 319] width 0 height 11
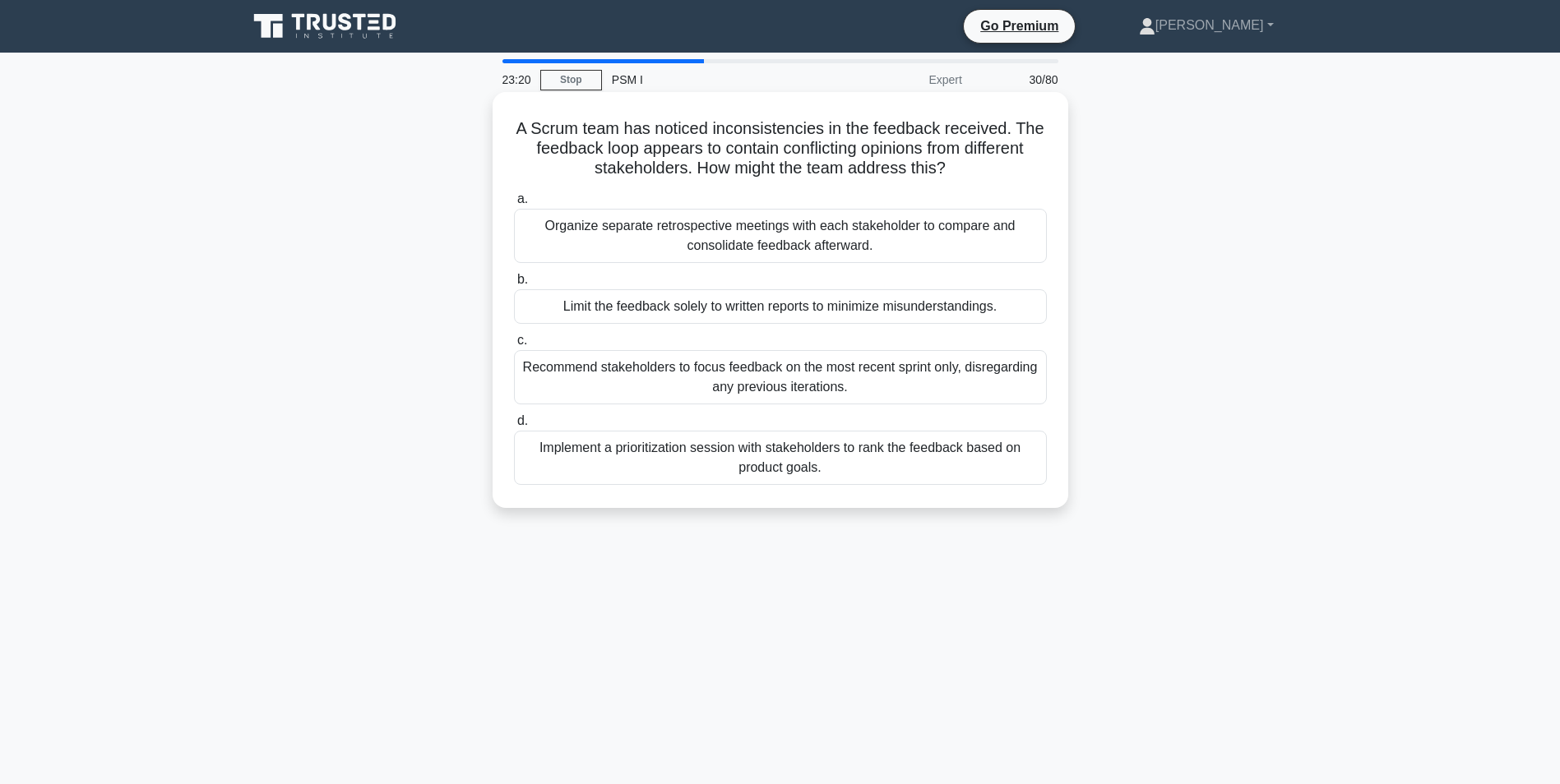
click at [623, 379] on div "Recommend stakeholders to focus feedback on the most recent sprint only, disreg…" at bounding box center [780, 378] width 533 height 54
click at [514, 346] on input "c. Recommend stakeholders to focus feedback on the most recent sprint only, dis…" at bounding box center [514, 340] width 0 height 11
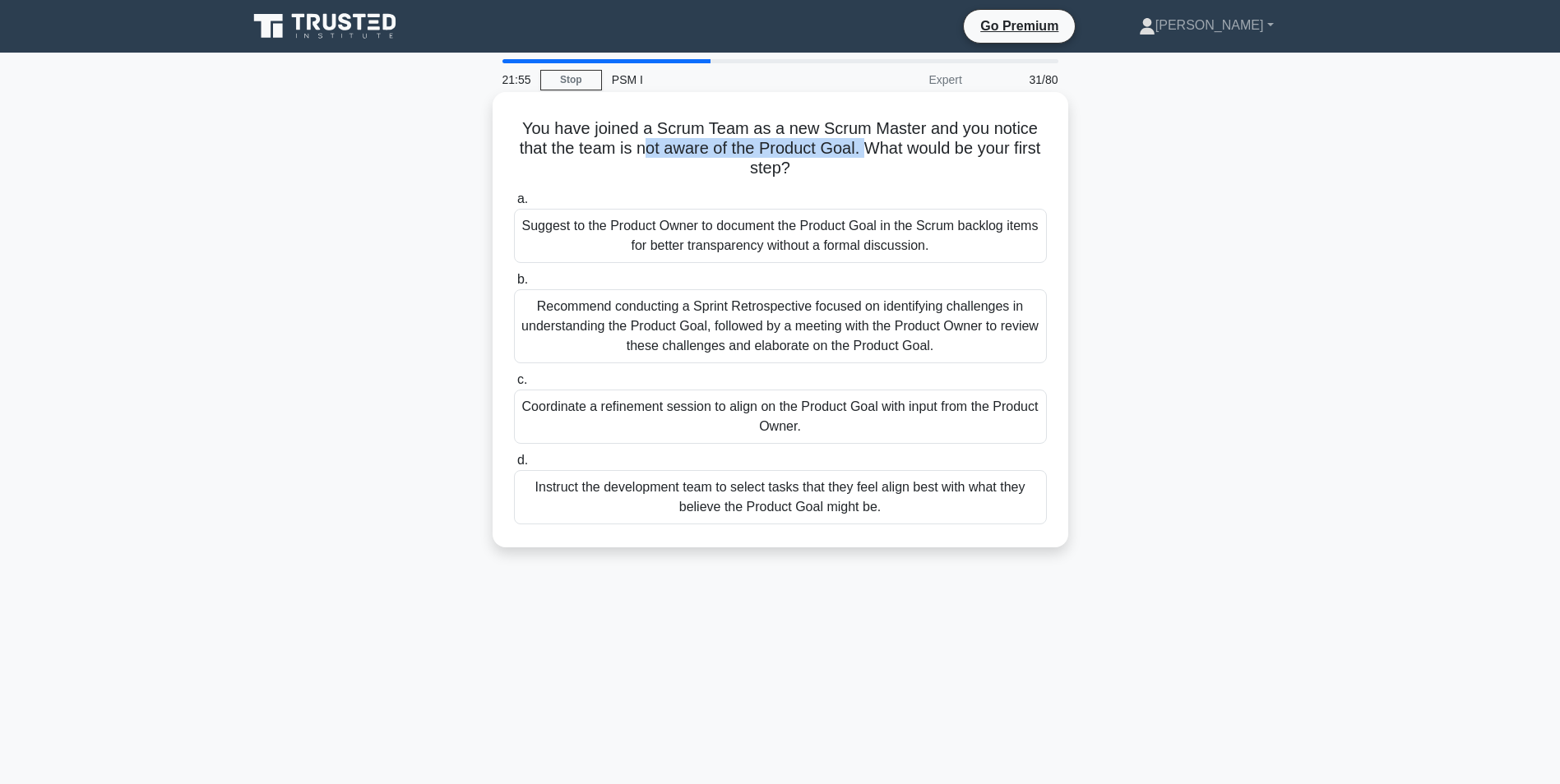
drag, startPoint x: 880, startPoint y: 149, endPoint x: 655, endPoint y: 143, distance: 225.1
click at [655, 143] on h5 "You have joined a Scrum Team as a new Scrum Master and you notice that the team…" at bounding box center [780, 149] width 536 height 61
click at [726, 321] on div "Recommend conducting a Sprint Retrospective focused on identifying challenges i…" at bounding box center [780, 327] width 533 height 74
click at [514, 286] on input "b. Recommend conducting a Sprint Retrospective focused on identifying challenge…" at bounding box center [514, 280] width 0 height 11
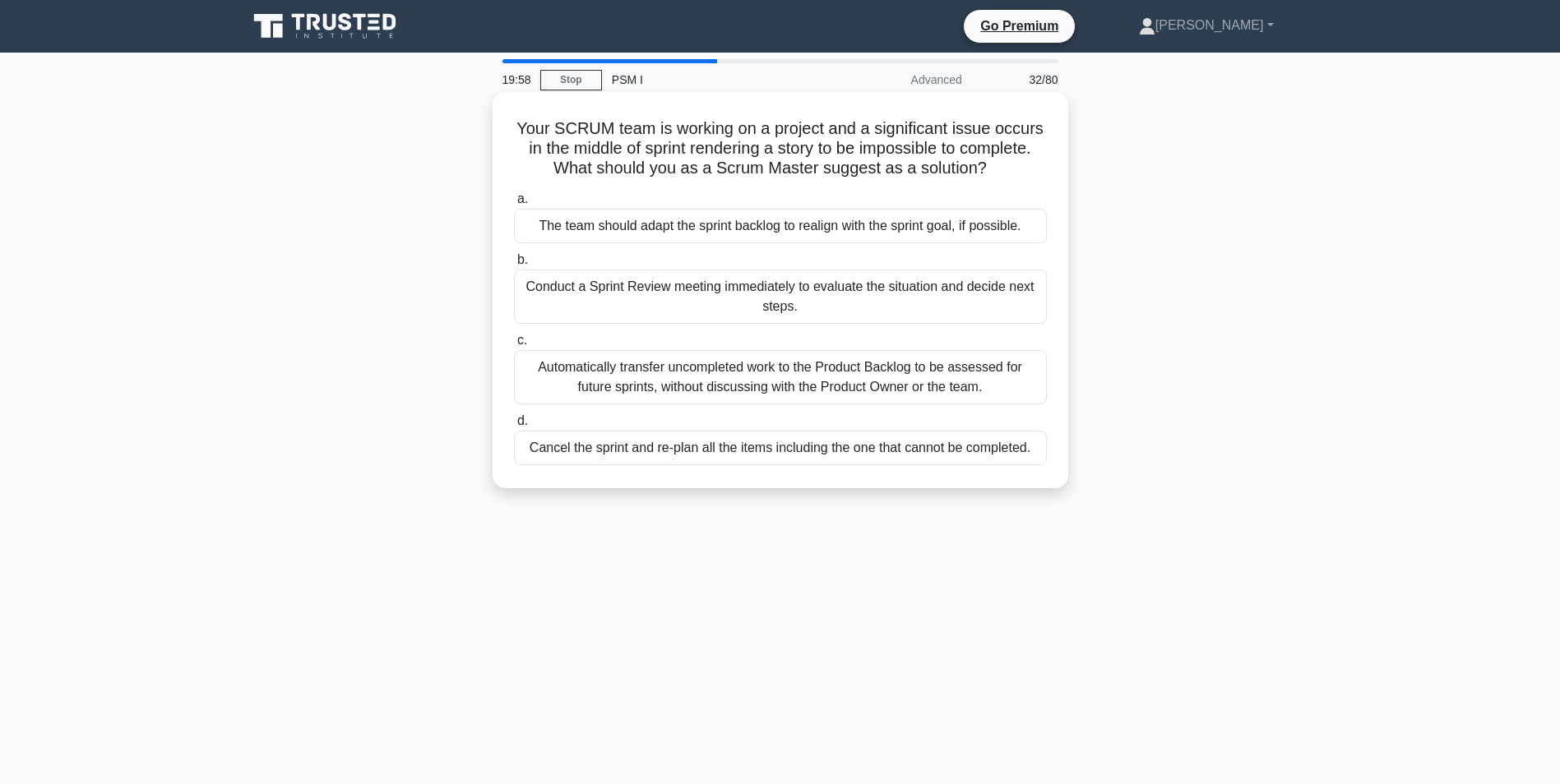
click at [633, 227] on div "The team should adapt the sprint backlog to realign with the sprint goal, if po…" at bounding box center [780, 226] width 533 height 35
click at [514, 204] on input "a. The team should adapt the sprint backlog to realign with the sprint goal, if…" at bounding box center [514, 199] width 0 height 11
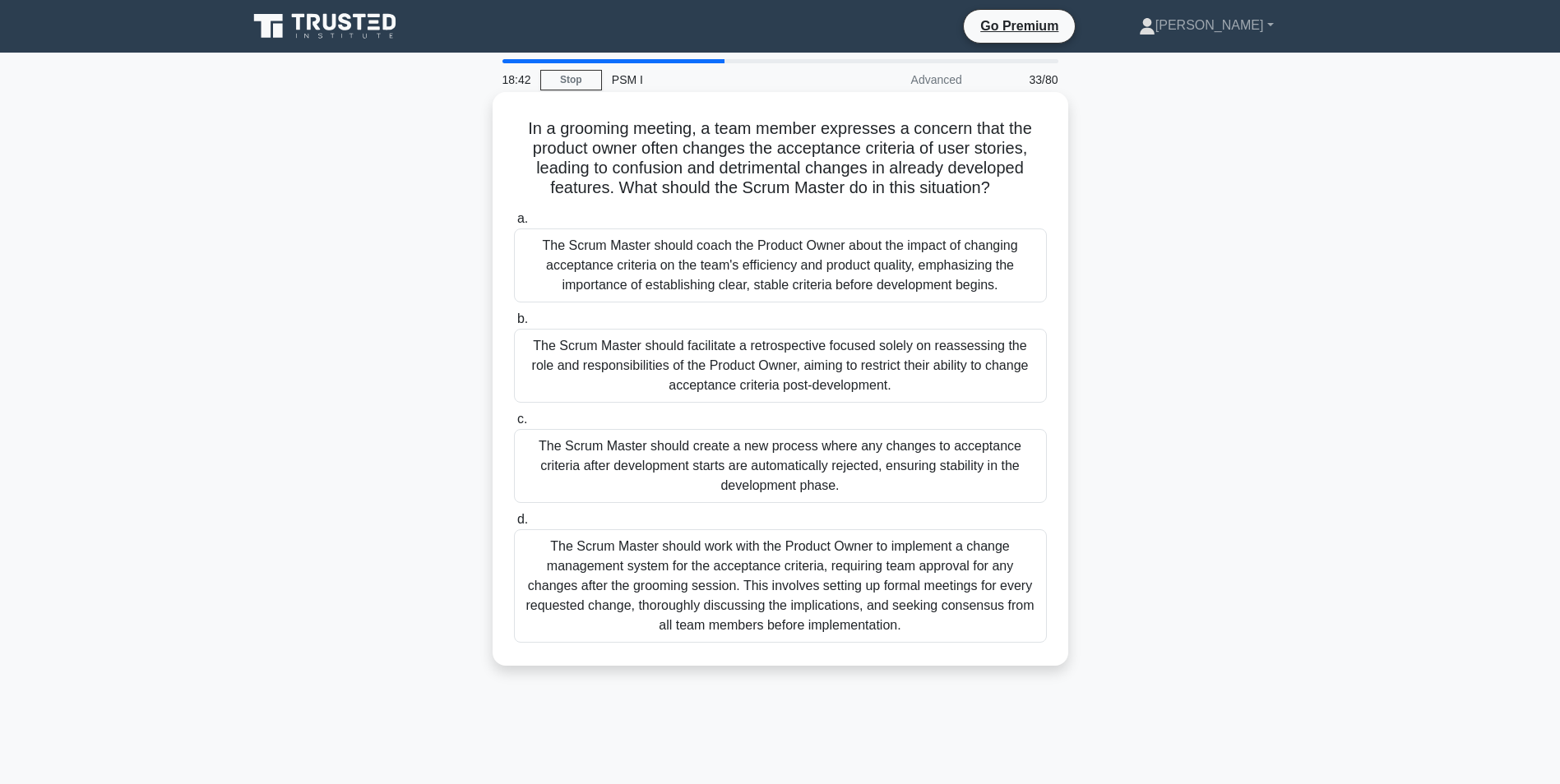
click at [641, 252] on div "The Scrum Master should coach the Product Owner about the impact of changing ac…" at bounding box center [780, 266] width 533 height 74
click at [514, 225] on input "a. The Scrum Master should coach the Product Owner about the impact of changing…" at bounding box center [514, 219] width 0 height 11
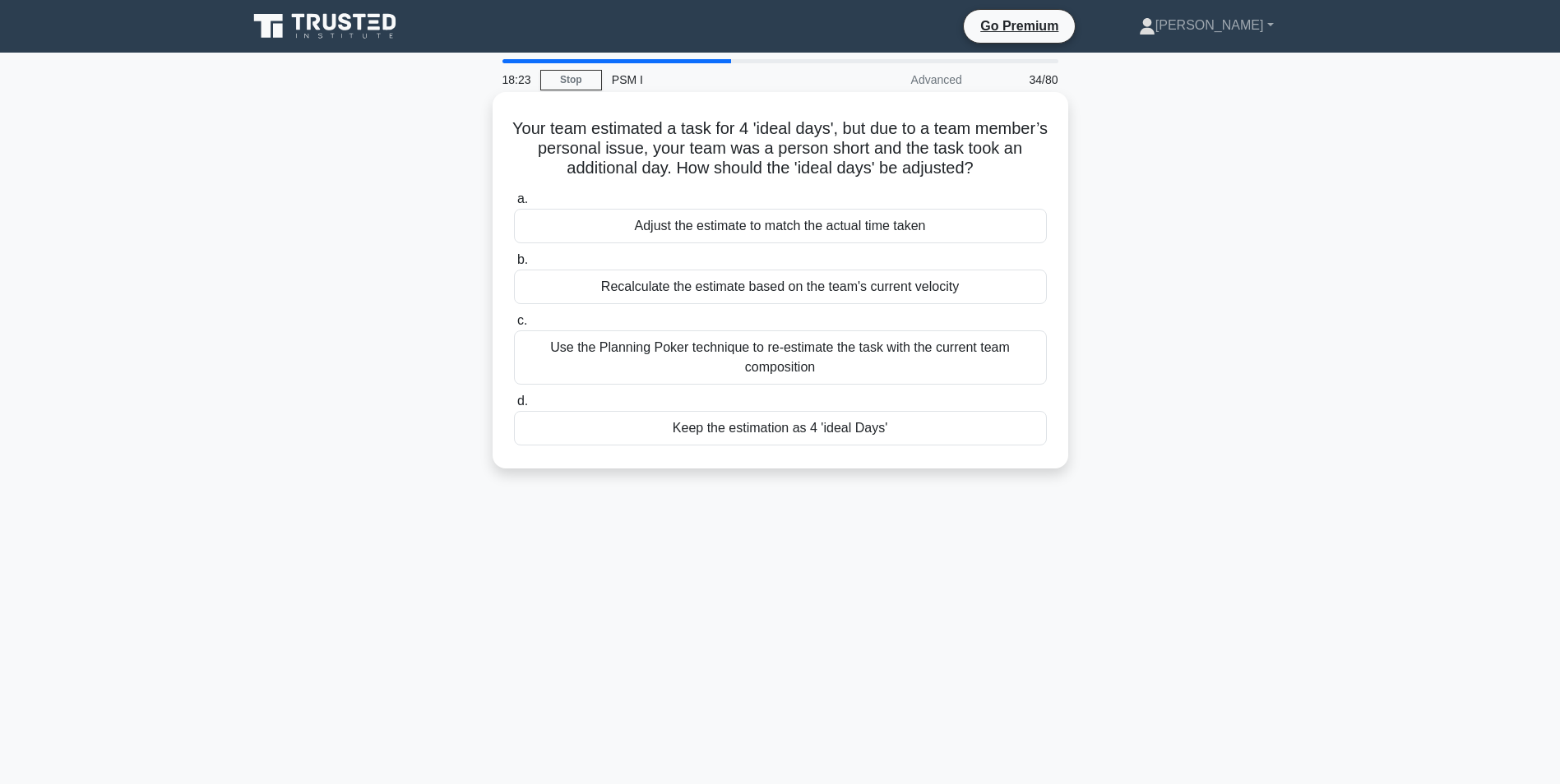
click at [779, 435] on div "Keep the estimation as 4 'ideal Days'" at bounding box center [780, 428] width 533 height 35
click at [514, 407] on input "d. Keep the estimation as 4 'ideal Days'" at bounding box center [514, 401] width 0 height 11
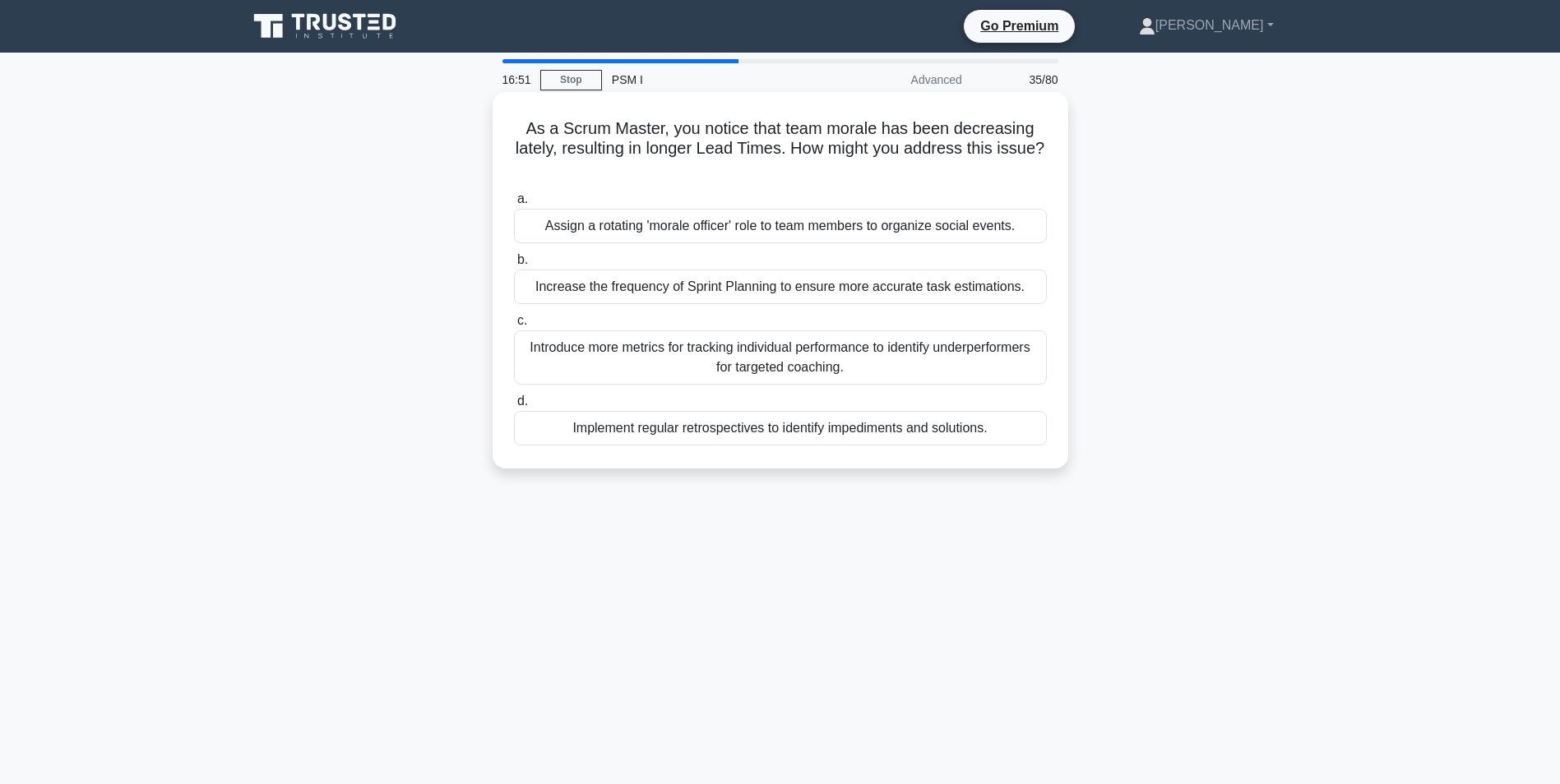
drag, startPoint x: 638, startPoint y: 428, endPoint x: 761, endPoint y: 422, distance: 123.1
click at [761, 422] on div "Implement regular retrospectives to identify impediments and solutions." at bounding box center [780, 428] width 533 height 35
click at [609, 428] on div "Implement regular retrospectives to identify impediments and solutions." at bounding box center [780, 428] width 533 height 35
click at [514, 407] on input "d. Implement regular retrospectives to identify impediments and solutions." at bounding box center [514, 401] width 0 height 11
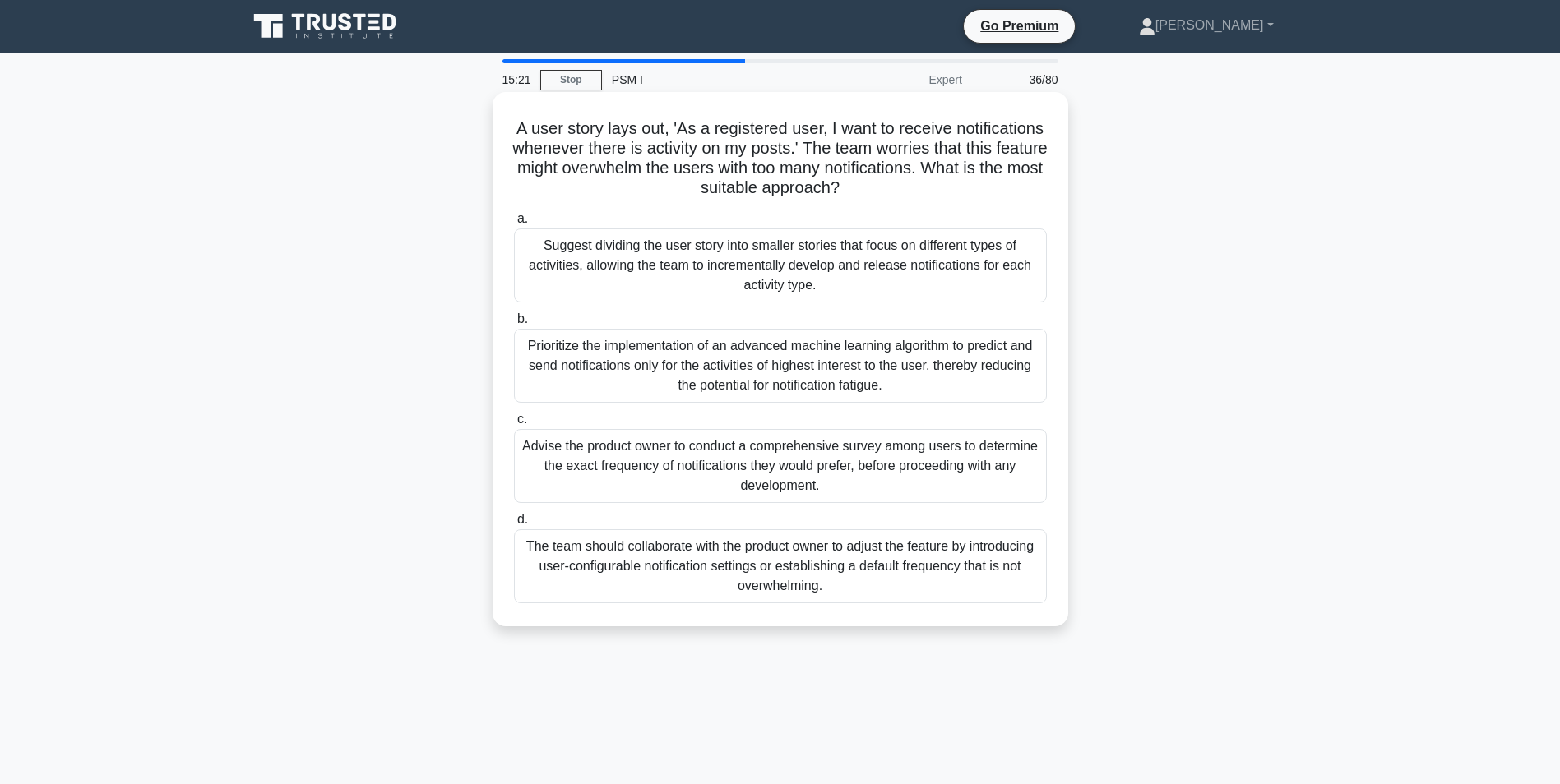
click at [761, 267] on div "Suggest dividing the user story into smaller stories that focus on different ty…" at bounding box center [780, 266] width 533 height 74
click at [514, 225] on input "a. Suggest dividing the user story into smaller stories that focus on different…" at bounding box center [514, 219] width 0 height 11
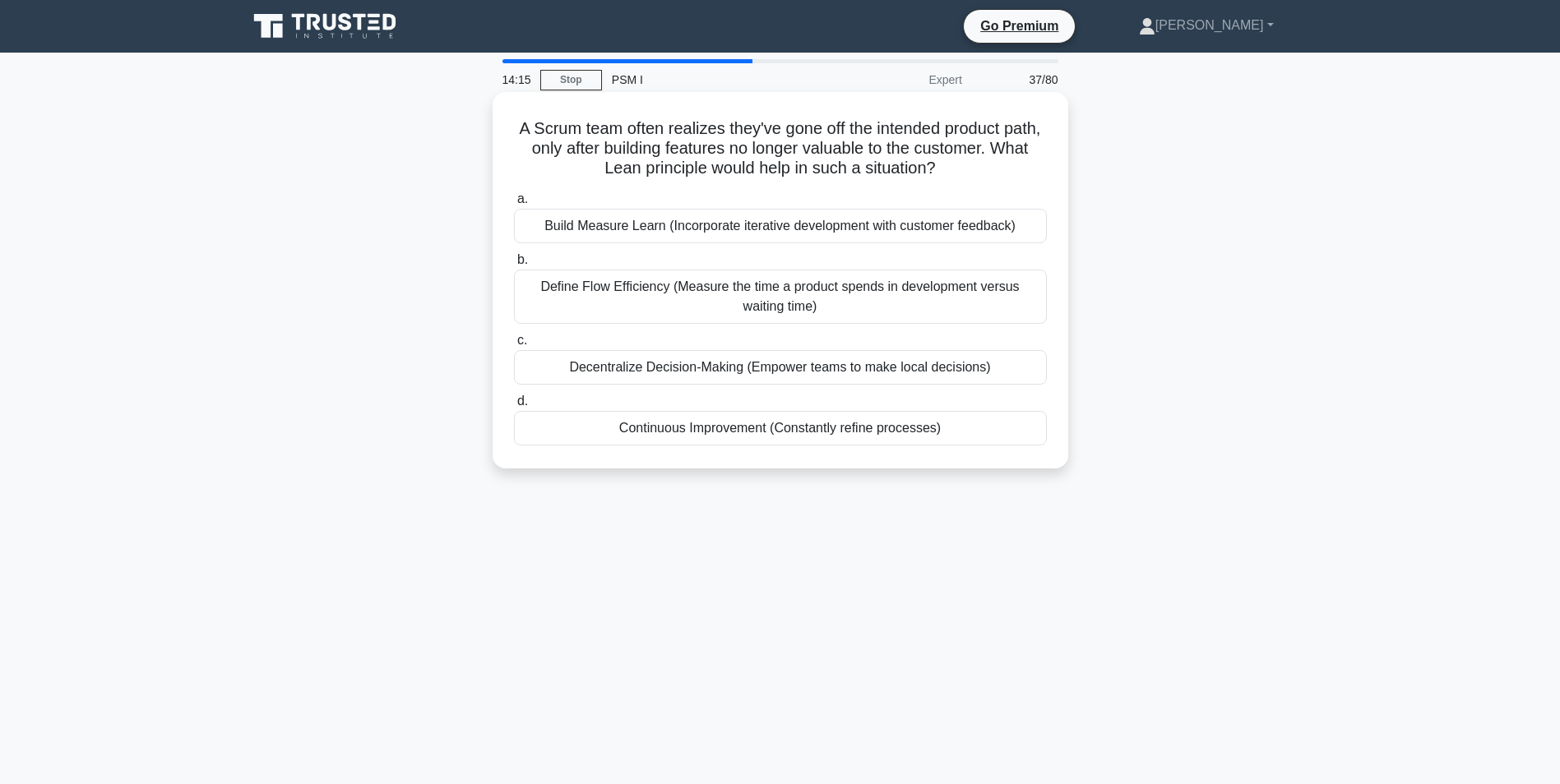
click at [625, 229] on div "Build Measure Learn (Incorporate iterative development with customer feedback)" at bounding box center [780, 226] width 533 height 35
click at [514, 204] on input "a. Build Measure Learn (Incorporate iterative development with customer feedbac…" at bounding box center [514, 199] width 0 height 11
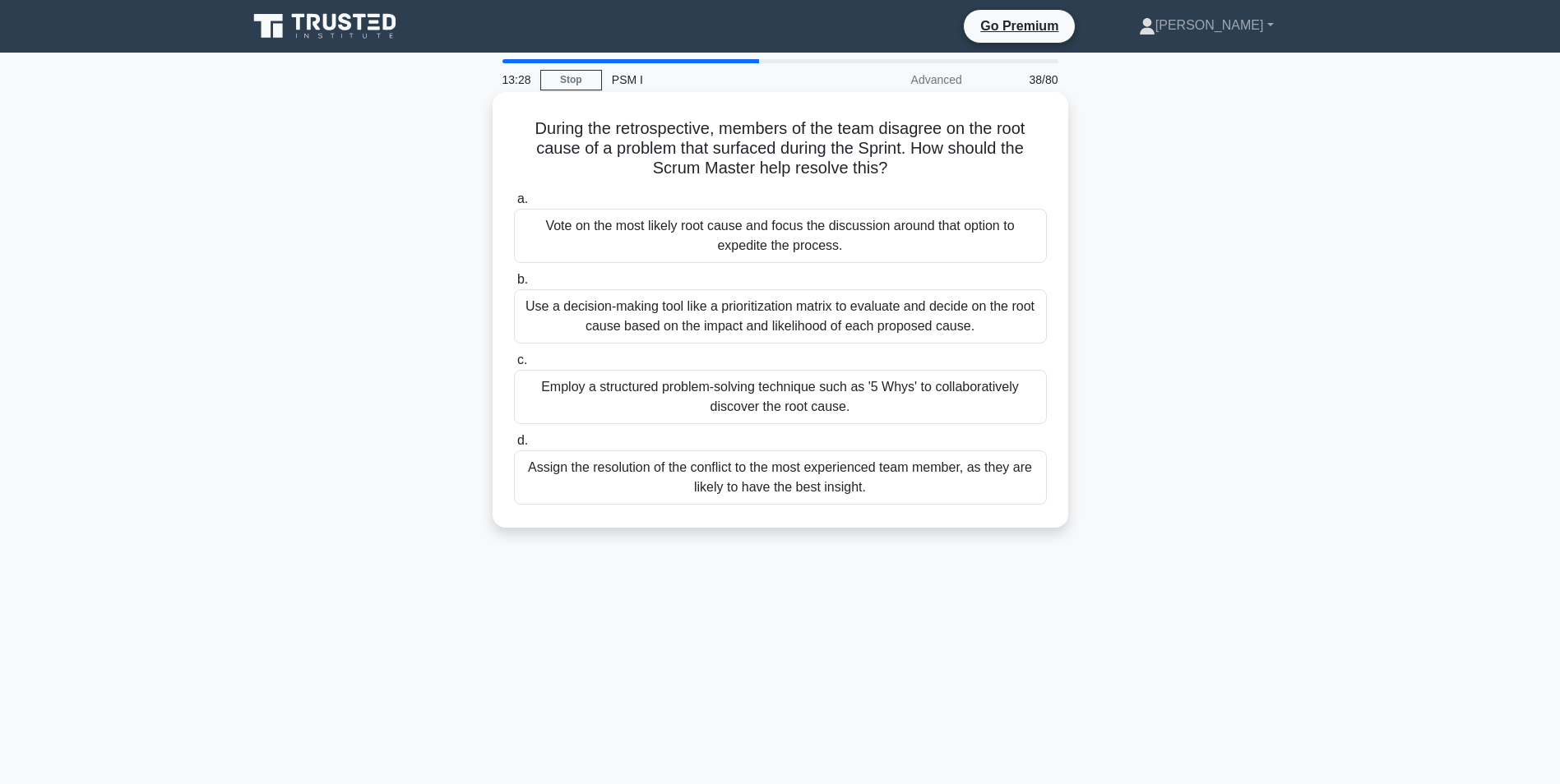
click at [559, 399] on div "Employ a structured problem-solving technique such as '5 Whys' to collaborative…" at bounding box center [780, 397] width 533 height 54
click at [514, 366] on input "c. Employ a structured problem-solving technique such as '5 Whys' to collaborat…" at bounding box center [514, 360] width 0 height 11
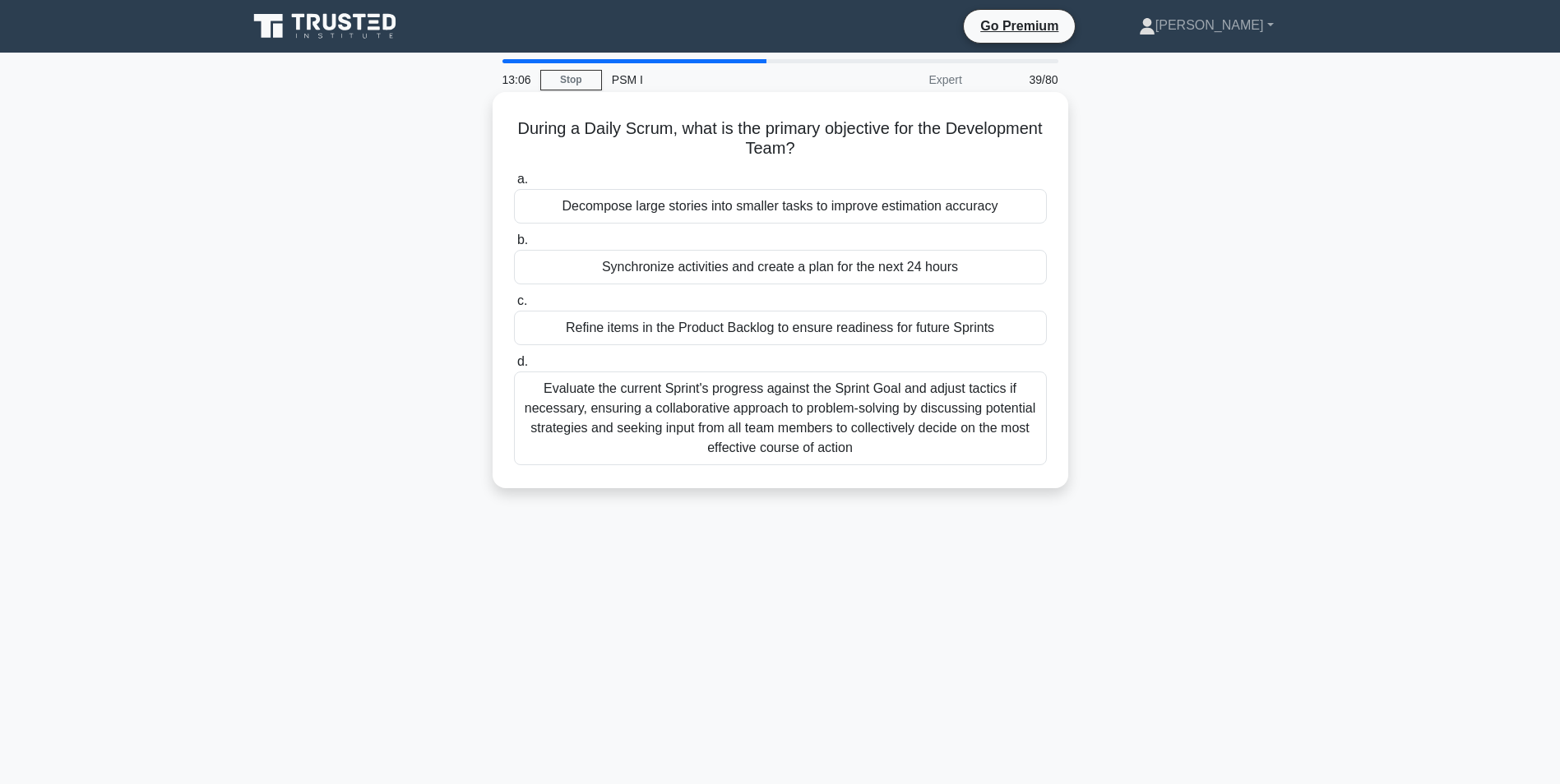
click at [566, 421] on div "Evaluate the current Sprint's progress against the Sprint Goal and adjust tacti…" at bounding box center [780, 418] width 533 height 94
click at [514, 368] on input "d. Evaluate the current Sprint's progress against the Sprint Goal and adjust ta…" at bounding box center [514, 362] width 0 height 11
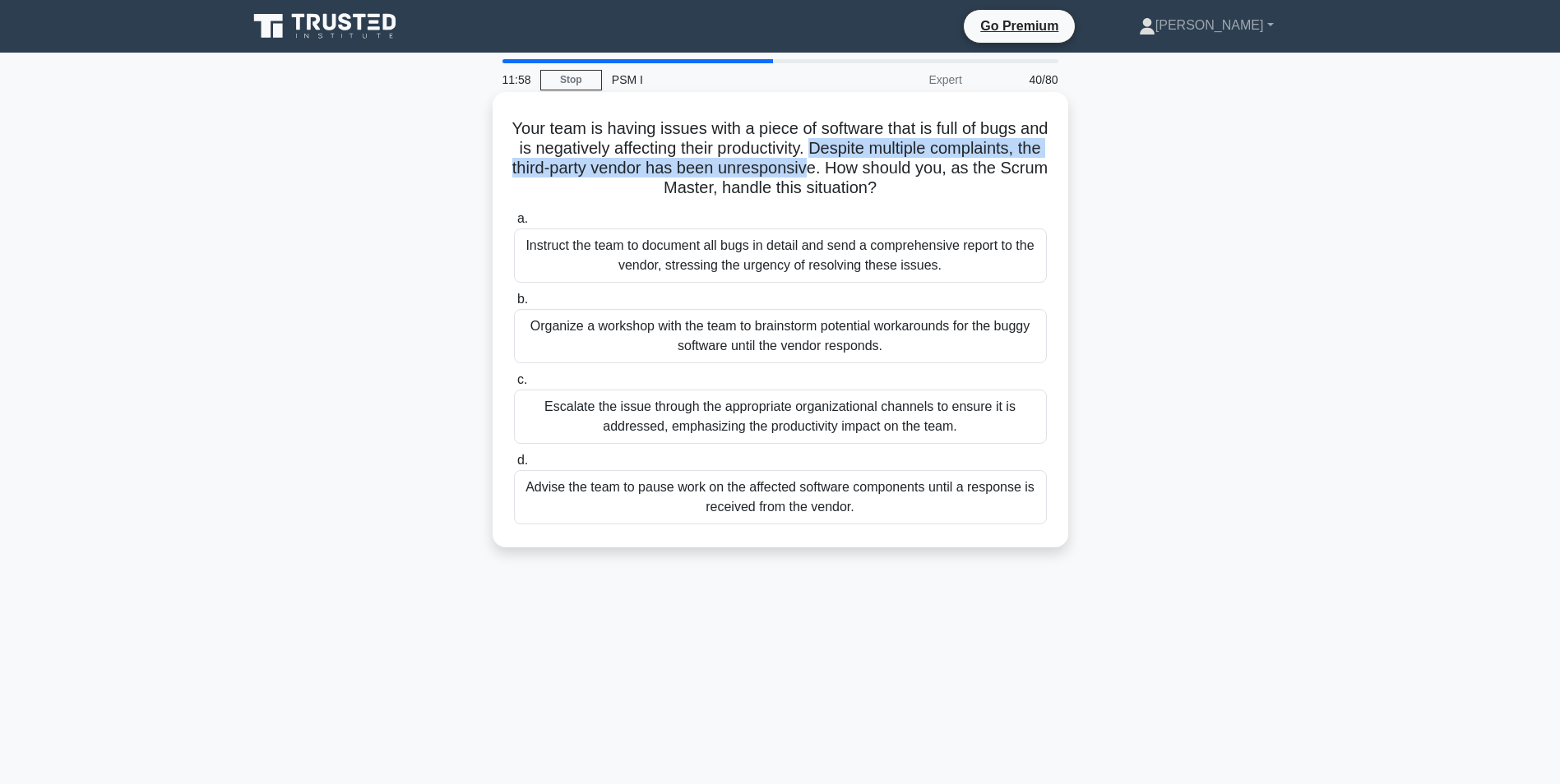
drag, startPoint x: 890, startPoint y: 146, endPoint x: 941, endPoint y: 166, distance: 54.8
click at [941, 166] on h5 "Your team is having issues with a piece of software that is full of bugs and is…" at bounding box center [780, 158] width 536 height 80
click at [869, 426] on div "Escalate the issue through the appropriate organizational channels to ensure it…" at bounding box center [780, 416] width 533 height 54
click at [514, 385] on input "c. Escalate the issue through the appropriate organizational channels to ensure…" at bounding box center [514, 380] width 0 height 11
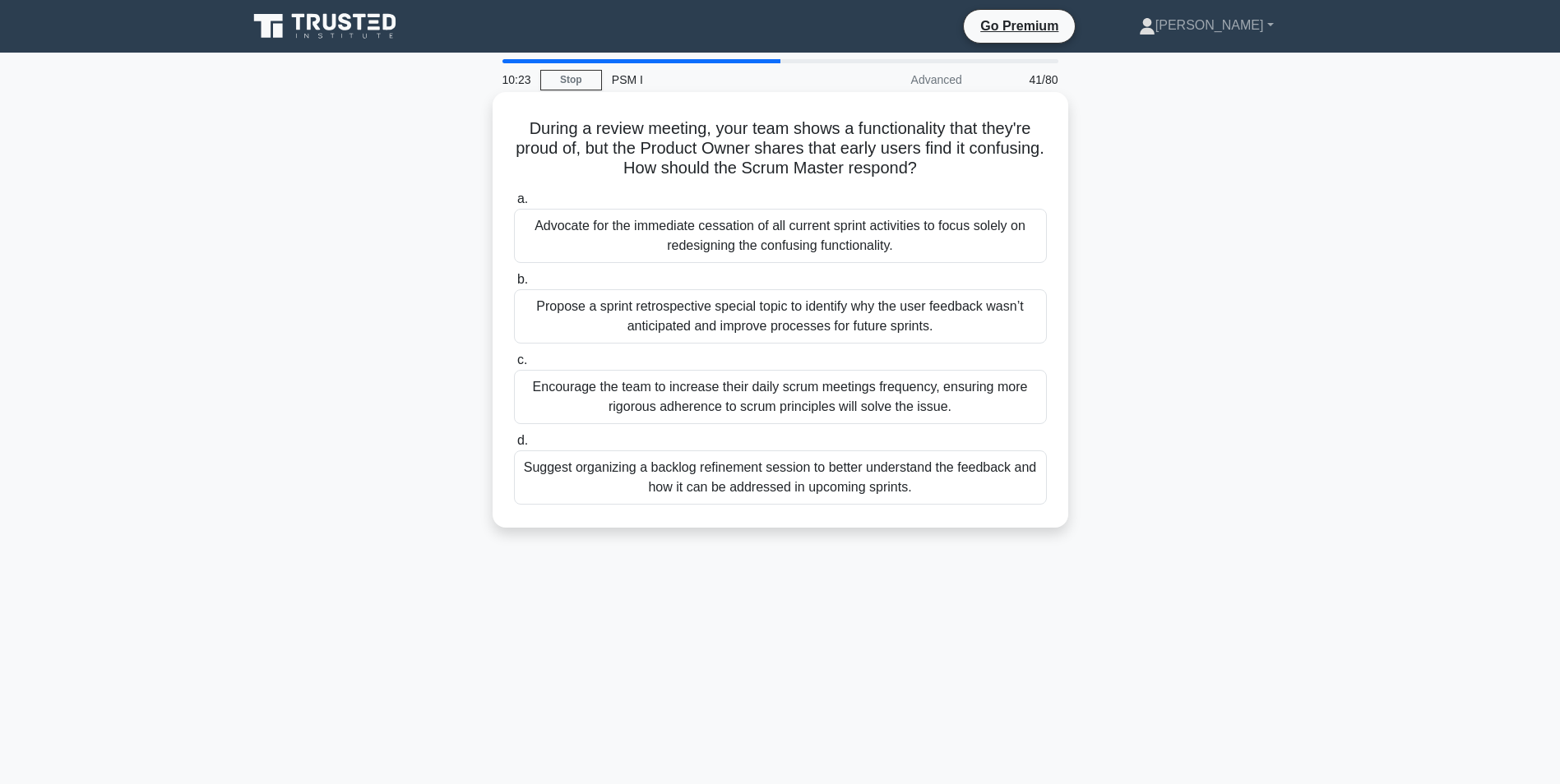
click at [829, 477] on div "Suggest organizing a backlog refinement session to better understand the feedba…" at bounding box center [780, 477] width 533 height 54
click at [514, 446] on input "d. Suggest organizing a backlog refinement session to better understand the fee…" at bounding box center [514, 441] width 0 height 11
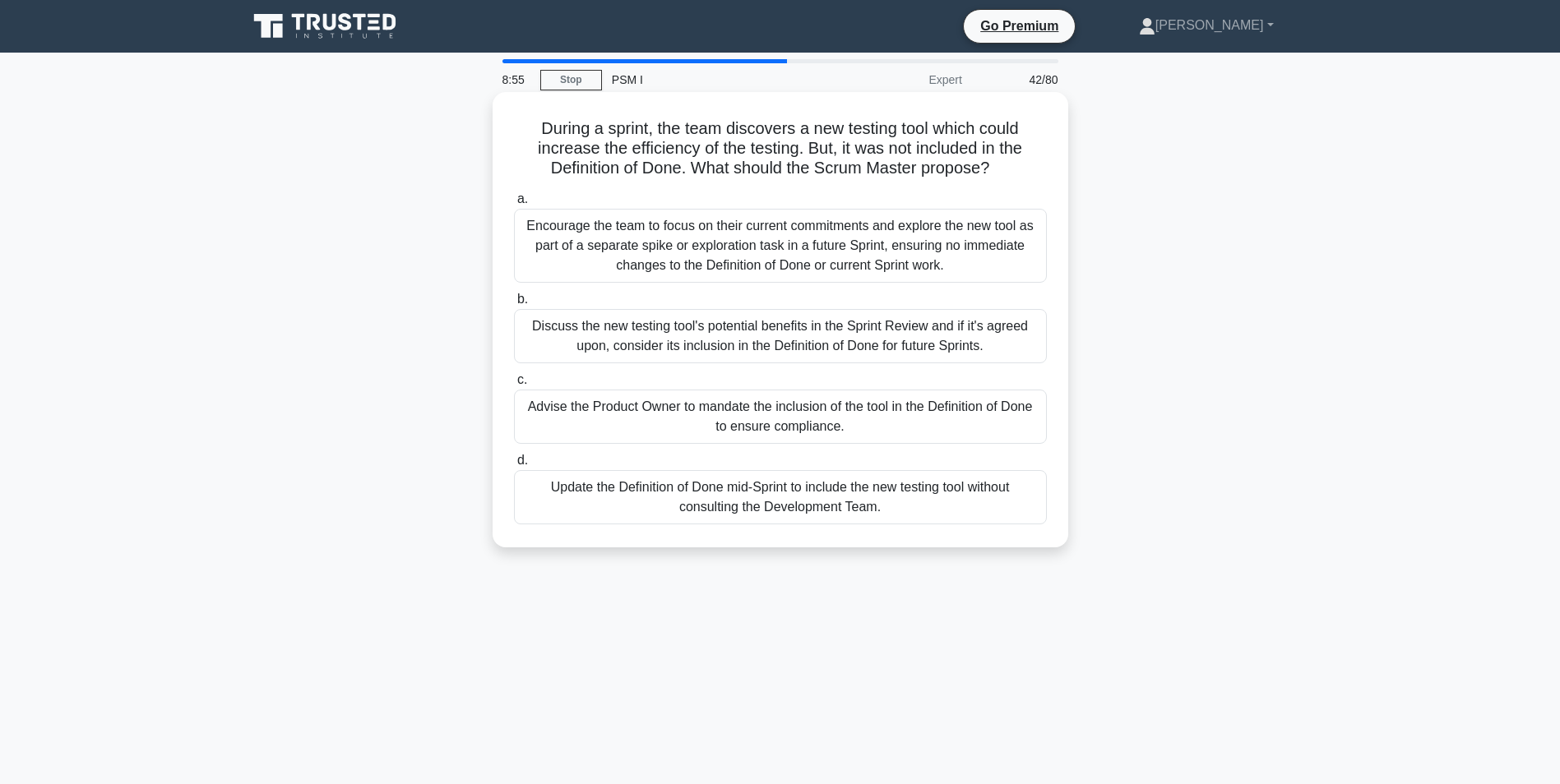
click at [780, 330] on div "Discuss the new testing tool's potential benefits in the Sprint Review and if i…" at bounding box center [780, 336] width 533 height 54
click at [514, 305] on input "b. Discuss the new testing tool's potential benefits in the Sprint Review and i…" at bounding box center [514, 299] width 0 height 11
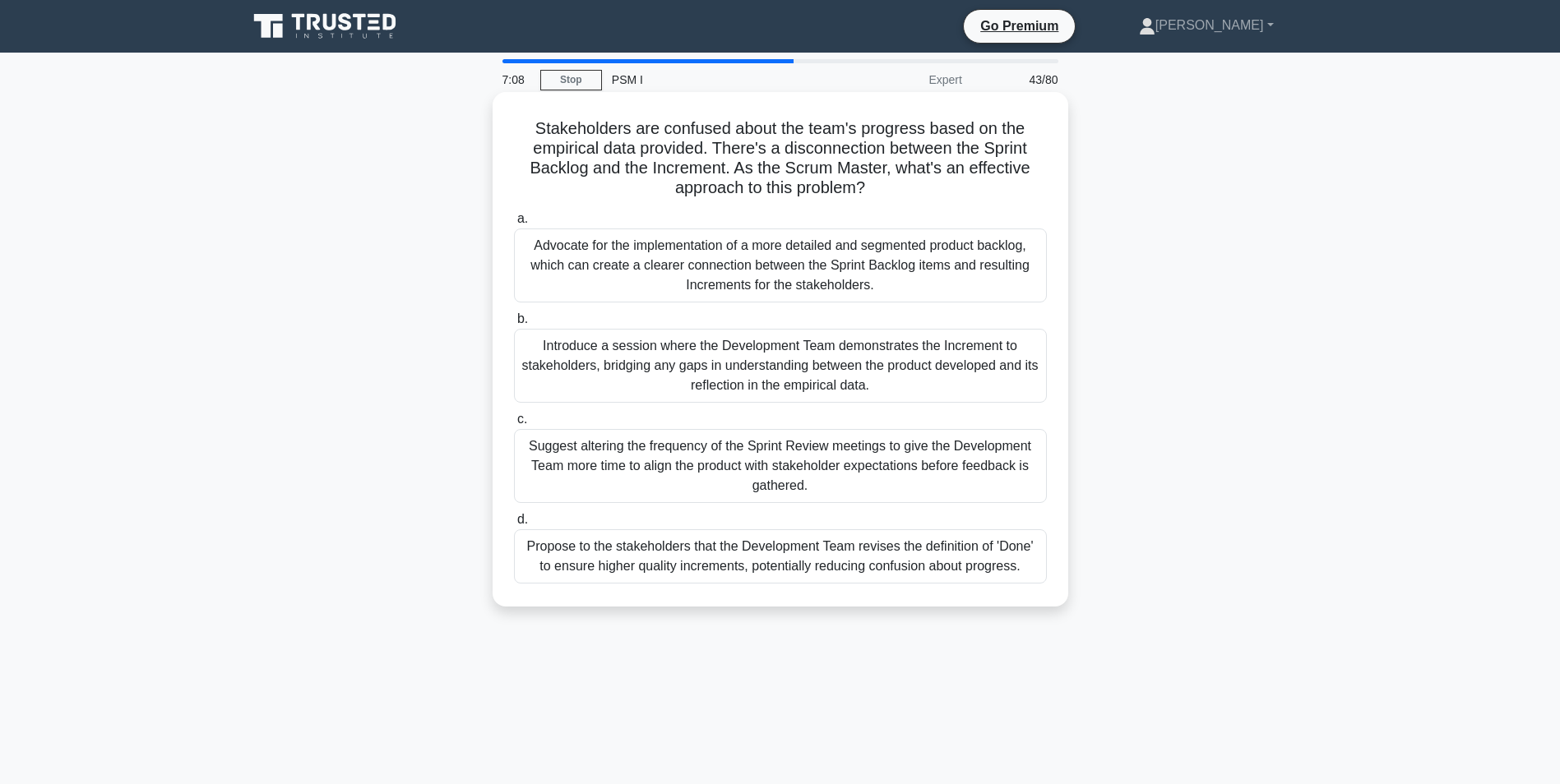
click at [629, 269] on div "Advocate for the implementation of a more detailed and segmented product backlo…" at bounding box center [780, 266] width 533 height 74
click at [514, 225] on input "a. Advocate for the implementation of a more detailed and segmented product bac…" at bounding box center [514, 219] width 0 height 11
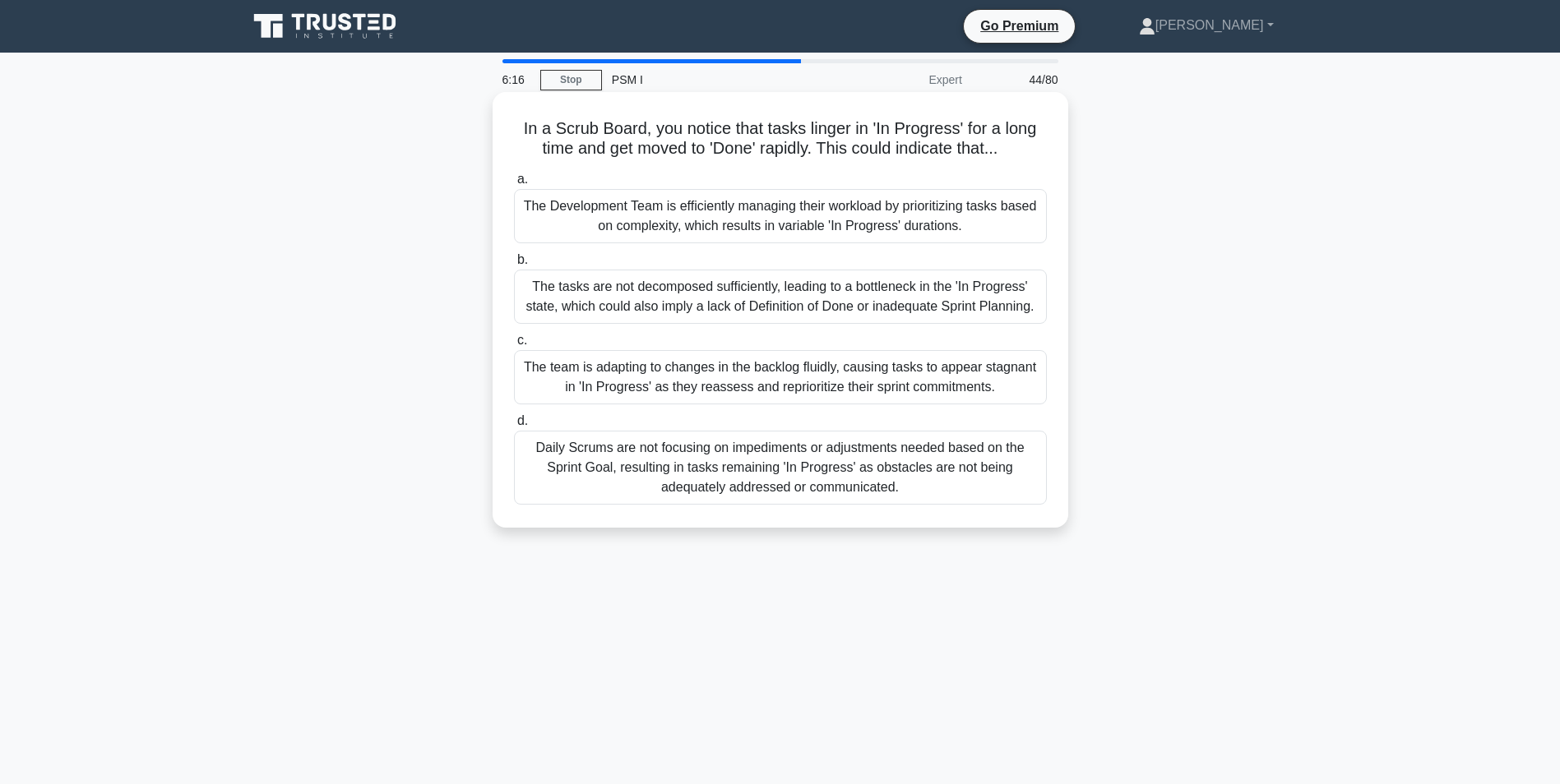
click at [635, 453] on div "Daily Scrums are not focusing on impediments or adjustments needed based on the…" at bounding box center [780, 468] width 533 height 74
click at [514, 427] on input "d. Daily Scrums are not focusing on impediments or adjustments needed based on …" at bounding box center [514, 421] width 0 height 11
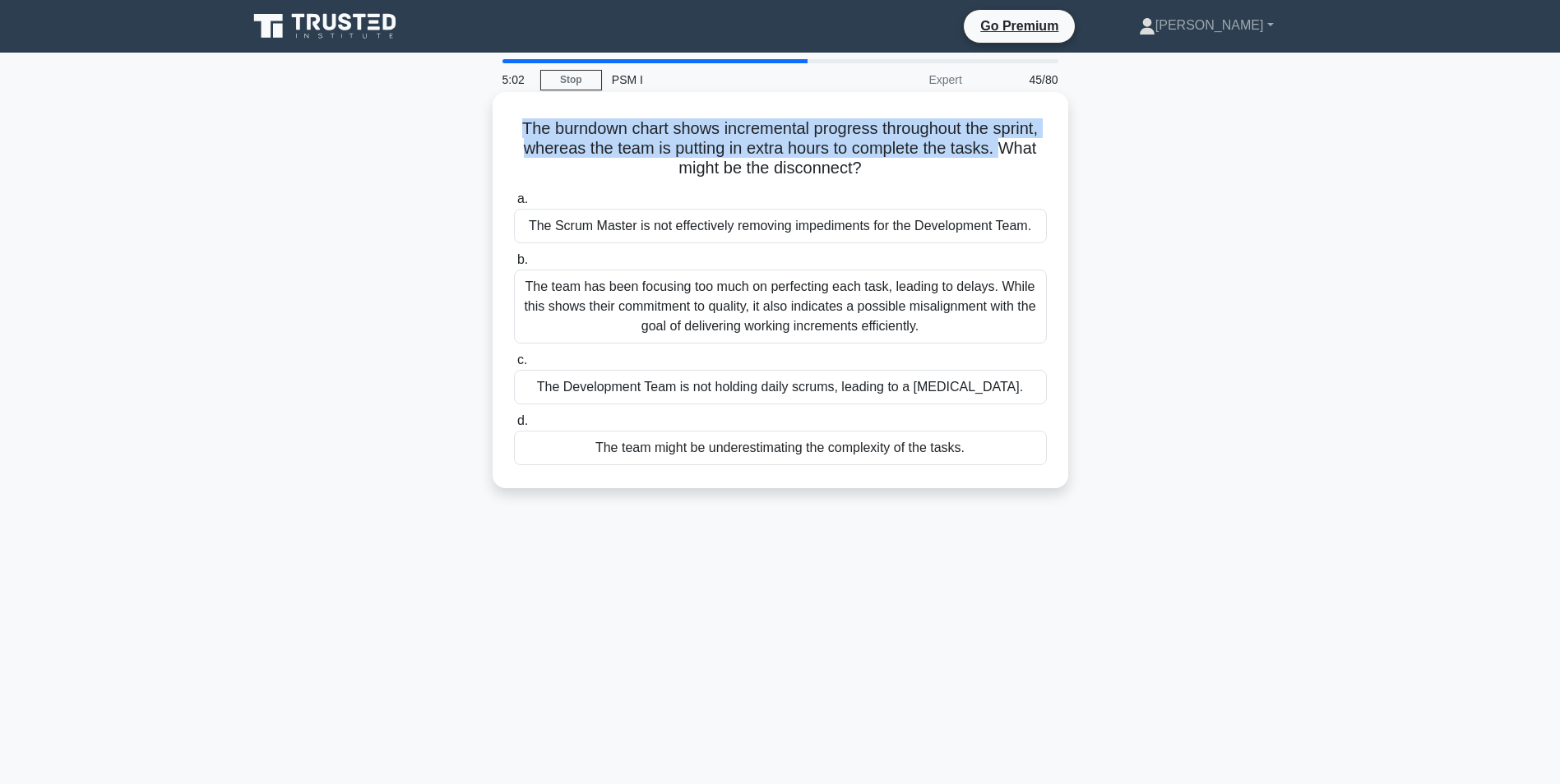
drag, startPoint x: 516, startPoint y: 129, endPoint x: 1003, endPoint y: 159, distance: 487.9
click at [1003, 159] on h5 "The burndown chart shows incremental progress throughout the sprint, whereas th…" at bounding box center [780, 149] width 536 height 61
click at [705, 127] on h5 "The burndown chart shows incremental progress throughout the sprint, whereas th…" at bounding box center [780, 149] width 536 height 61
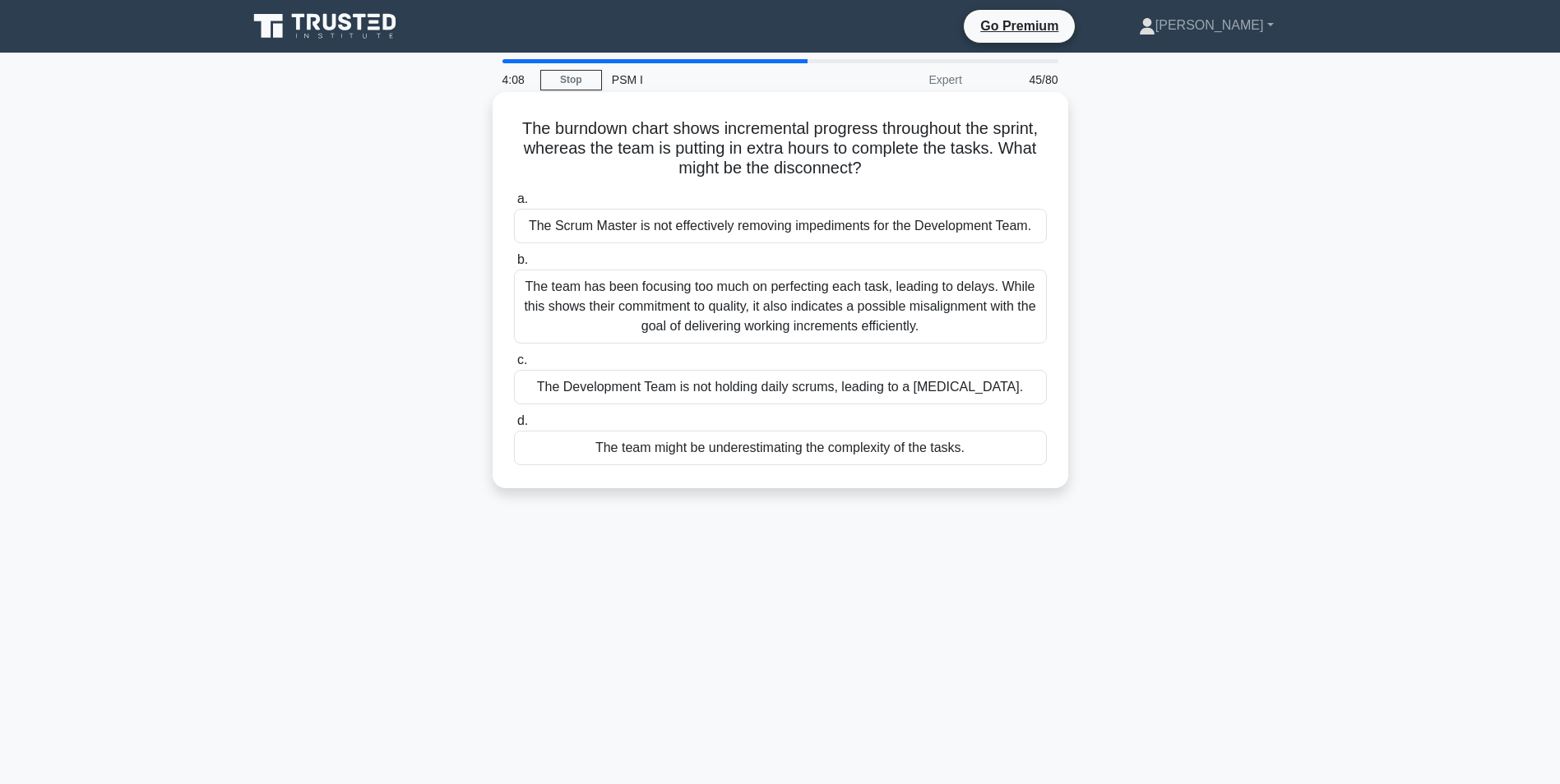
click at [693, 450] on div "The team might be underestimating the complexity of the tasks." at bounding box center [780, 448] width 533 height 35
click at [514, 427] on input "d. The team might be underestimating the complexity of the tasks." at bounding box center [514, 421] width 0 height 11
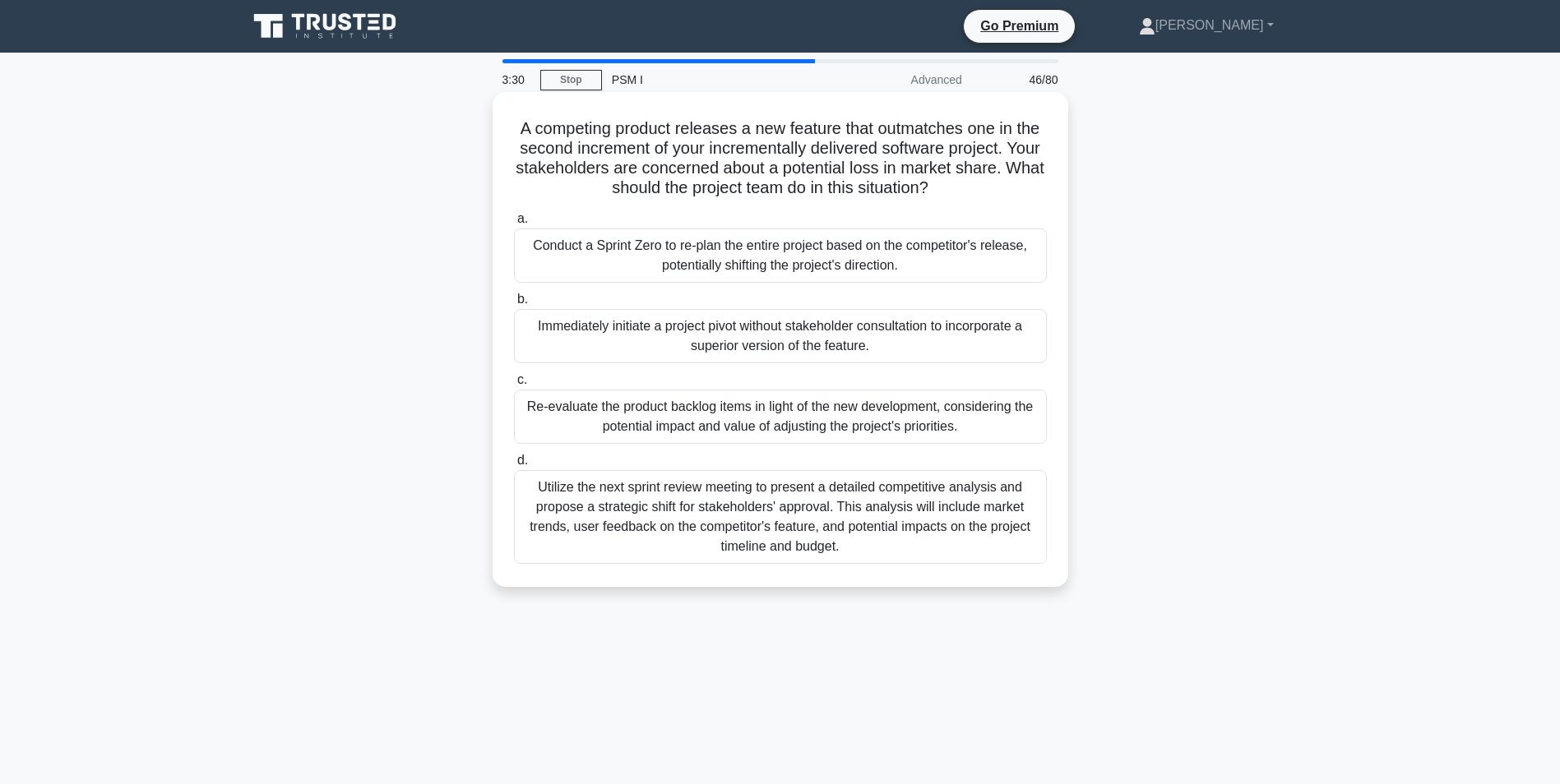
click at [741, 408] on div "Re-evaluate the product backlog items in light of the new development, consider…" at bounding box center [780, 416] width 533 height 54
click at [514, 385] on input "c. Re-evaluate the product backlog items in light of the new development, consi…" at bounding box center [514, 380] width 0 height 11
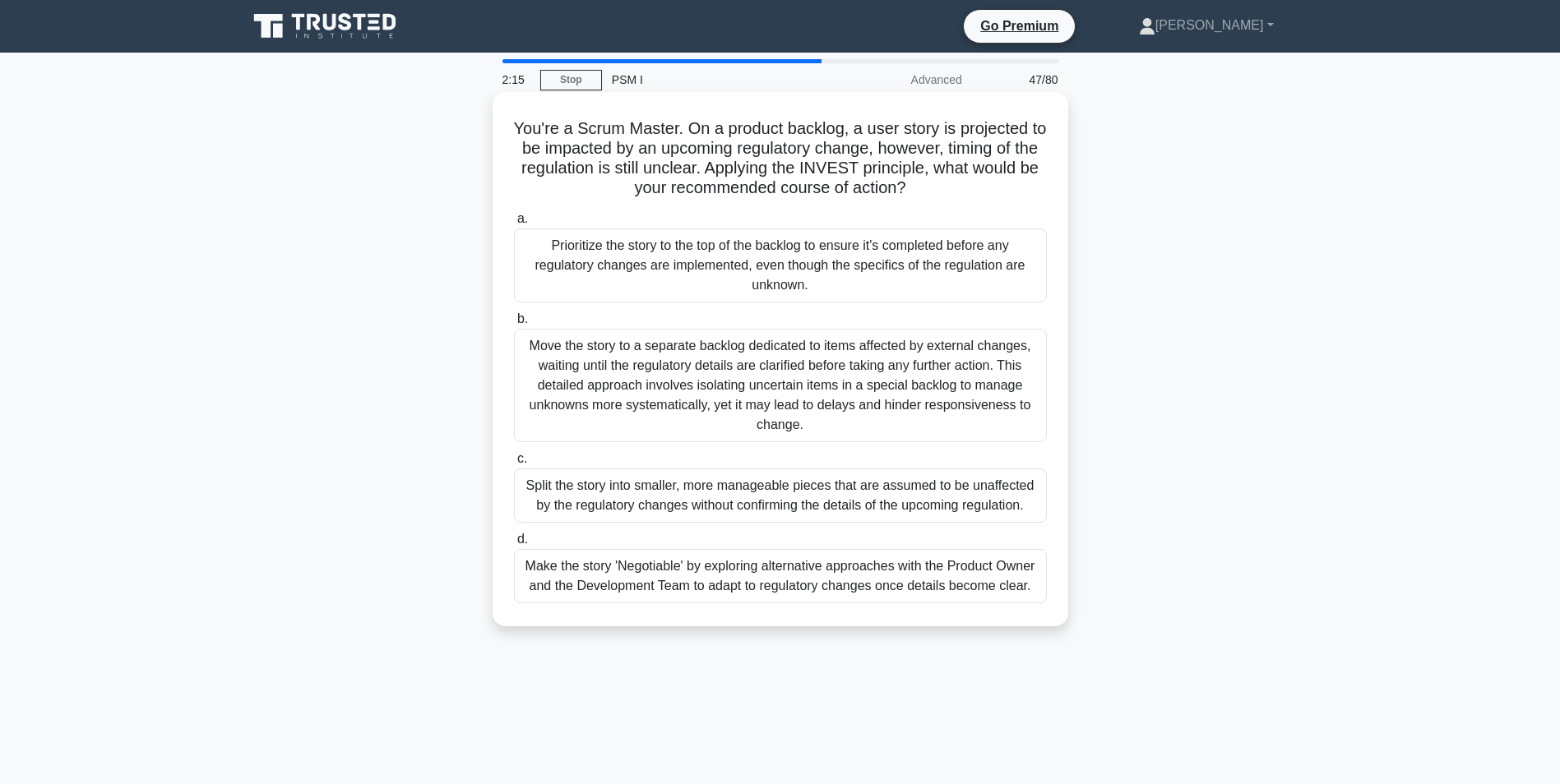
click at [755, 249] on div "Prioritize the story to the top of the backlog to ensure it's completed before …" at bounding box center [780, 266] width 533 height 74
click at [514, 225] on input "a. Prioritize the story to the top of the backlog to ensure it's completed befo…" at bounding box center [514, 219] width 0 height 11
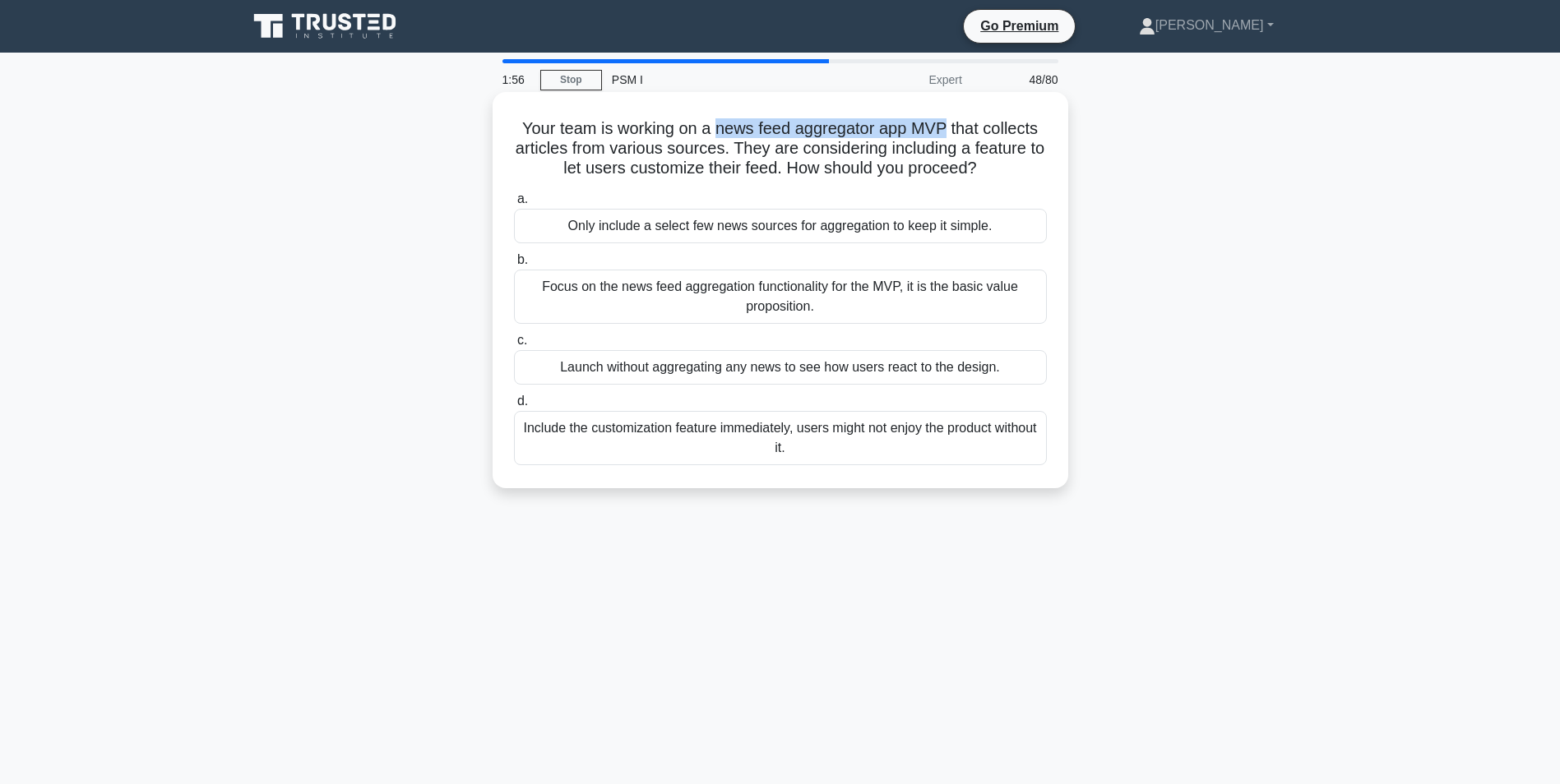
drag, startPoint x: 712, startPoint y: 123, endPoint x: 951, endPoint y: 131, distance: 239.1
click at [951, 131] on h5 "Your team is working on a news feed aggregator app MVP that collects articles f…" at bounding box center [780, 149] width 536 height 61
click at [611, 290] on div "Focus on the news feed aggregation functionality for the MVP, it is the basic v…" at bounding box center [780, 297] width 533 height 54
click at [514, 265] on input "b. Focus on the news feed aggregation functionality for the MVP, it is the basi…" at bounding box center [514, 260] width 0 height 11
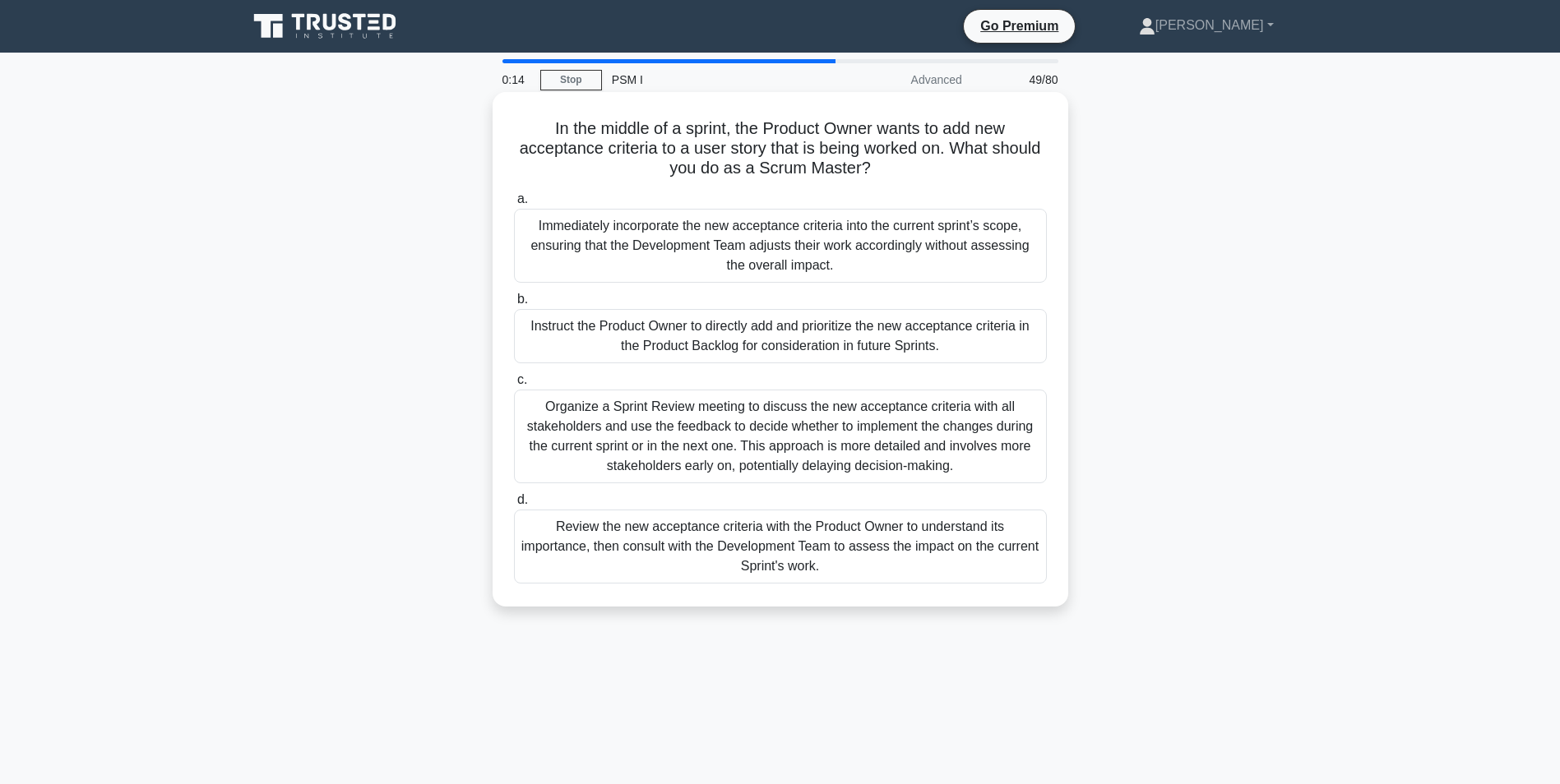
click at [540, 338] on div "Instruct the Product Owner to directly add and prioritize the new acceptance cr…" at bounding box center [780, 336] width 533 height 54
click at [514, 305] on input "b. Instruct the Product Owner to directly add and prioritize the new acceptance…" at bounding box center [514, 299] width 0 height 11
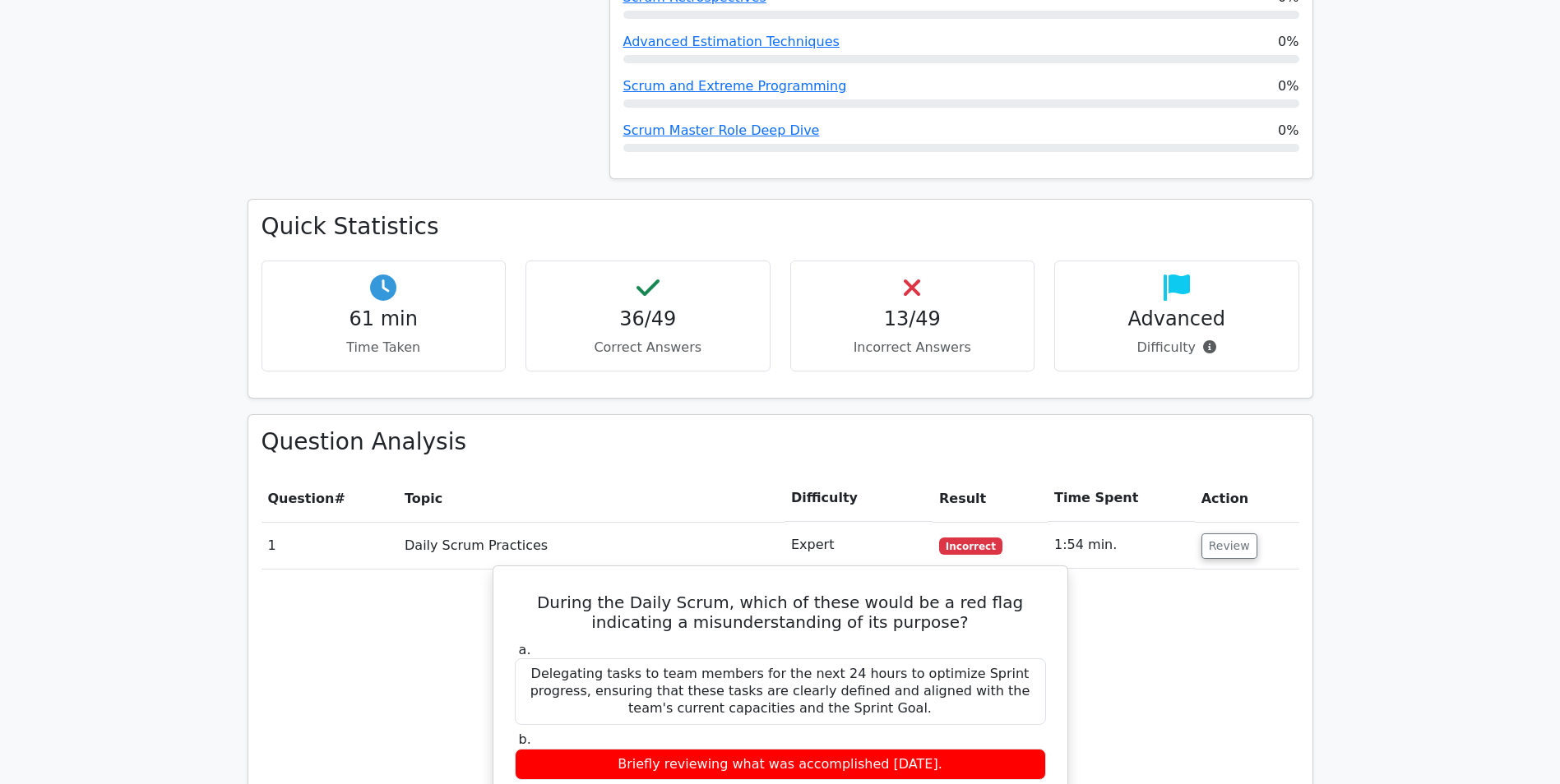
scroll to position [1974, 0]
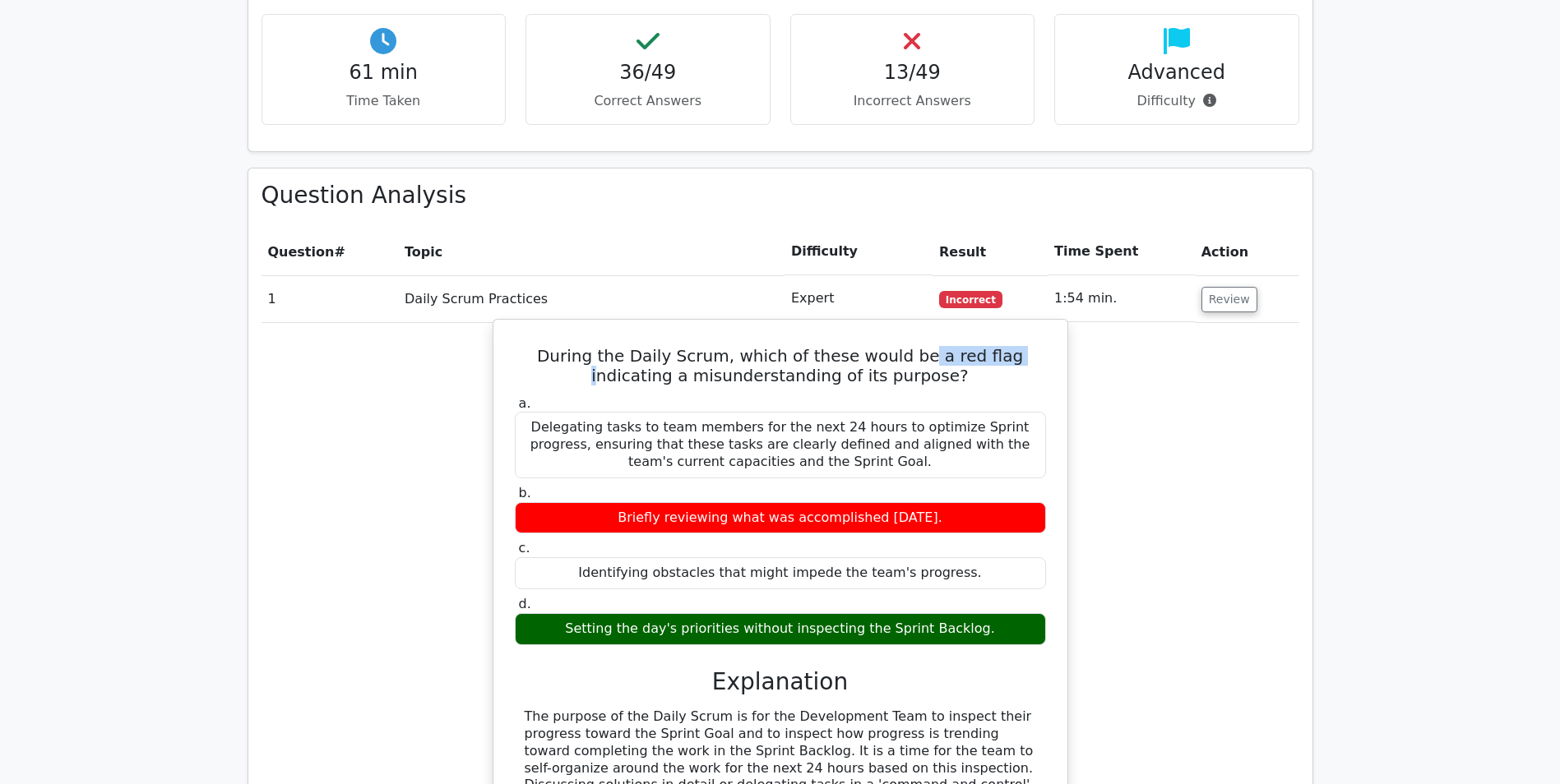
drag, startPoint x: 880, startPoint y: 292, endPoint x: 965, endPoint y: 295, distance: 85.1
click at [965, 346] on h5 "During the Daily Scrum, which of these would be a red flag indicating a misunde…" at bounding box center [780, 366] width 535 height 40
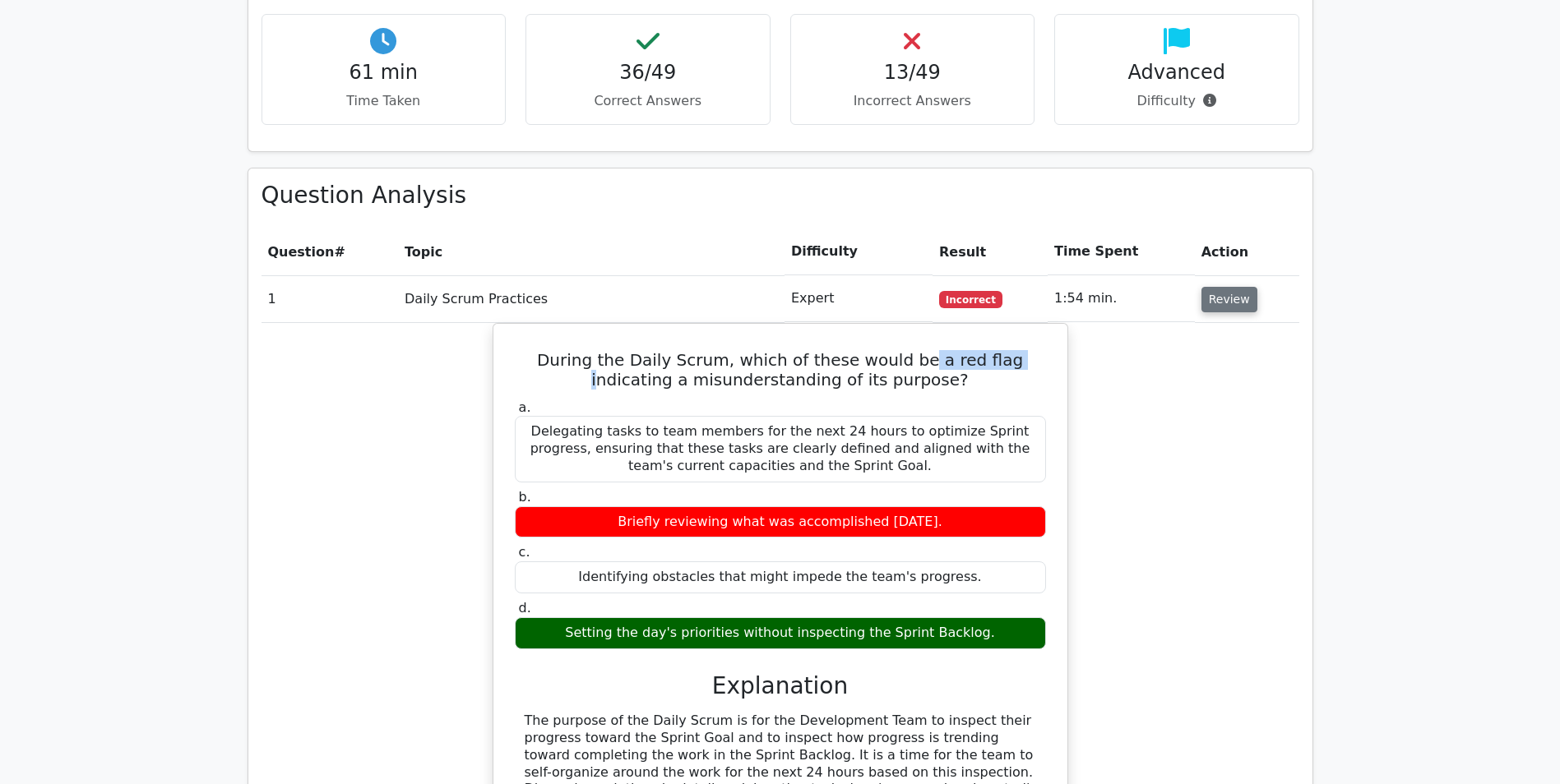
click at [1233, 287] on button "Review" at bounding box center [1230, 300] width 56 height 25
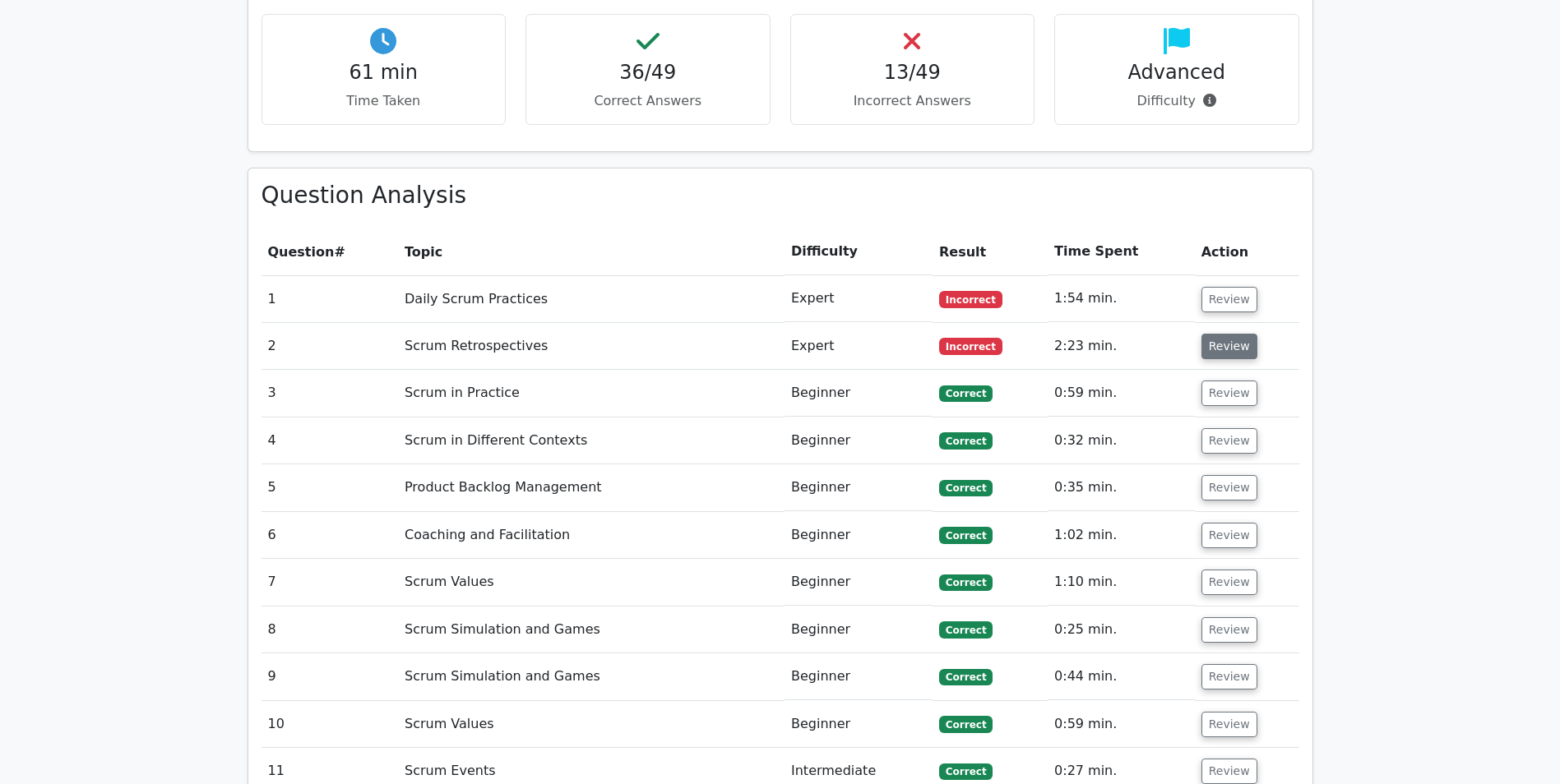
click at [1207, 334] on button "Review" at bounding box center [1230, 346] width 56 height 25
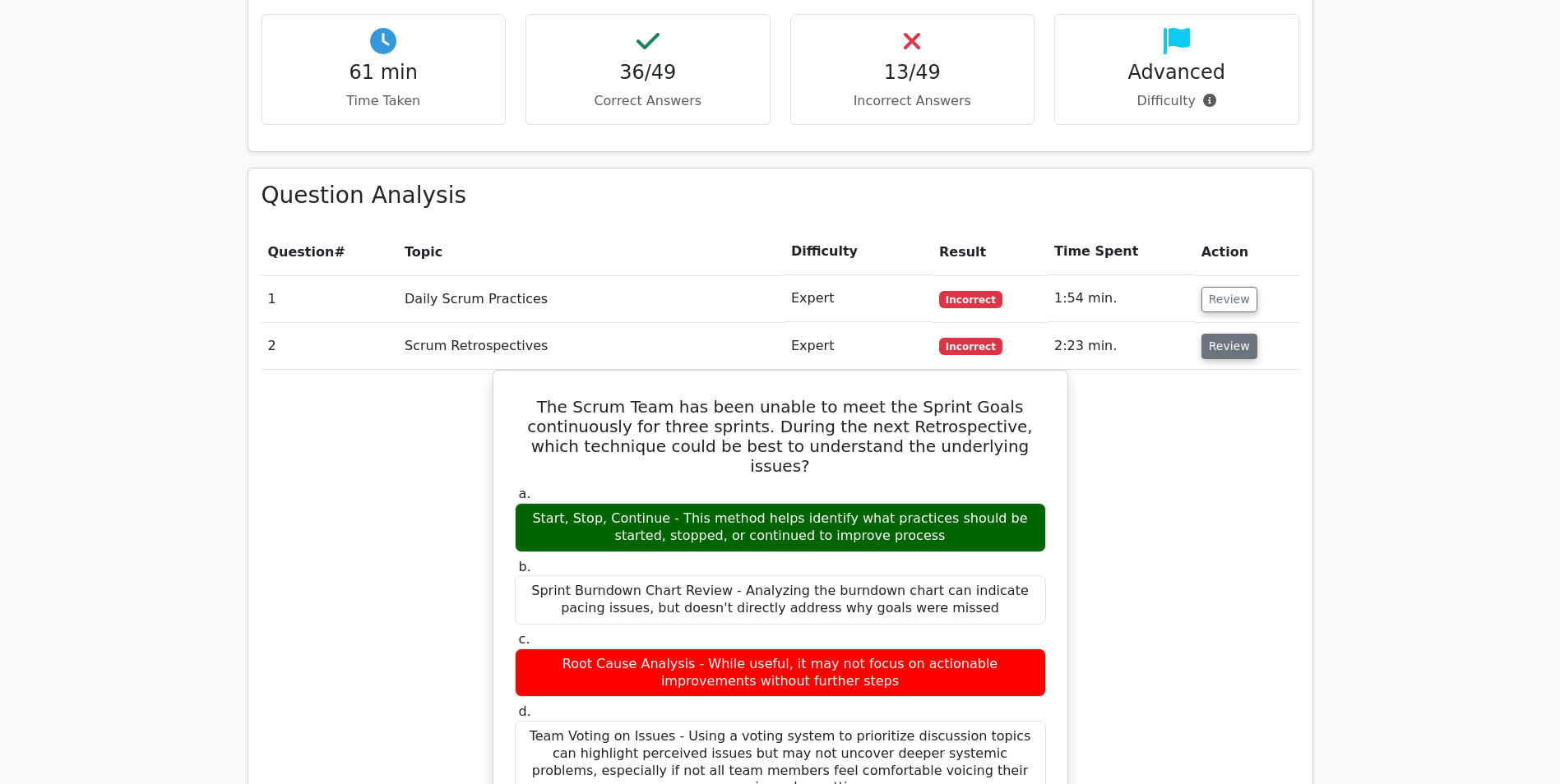
click at [1221, 334] on button "Review" at bounding box center [1230, 346] width 56 height 25
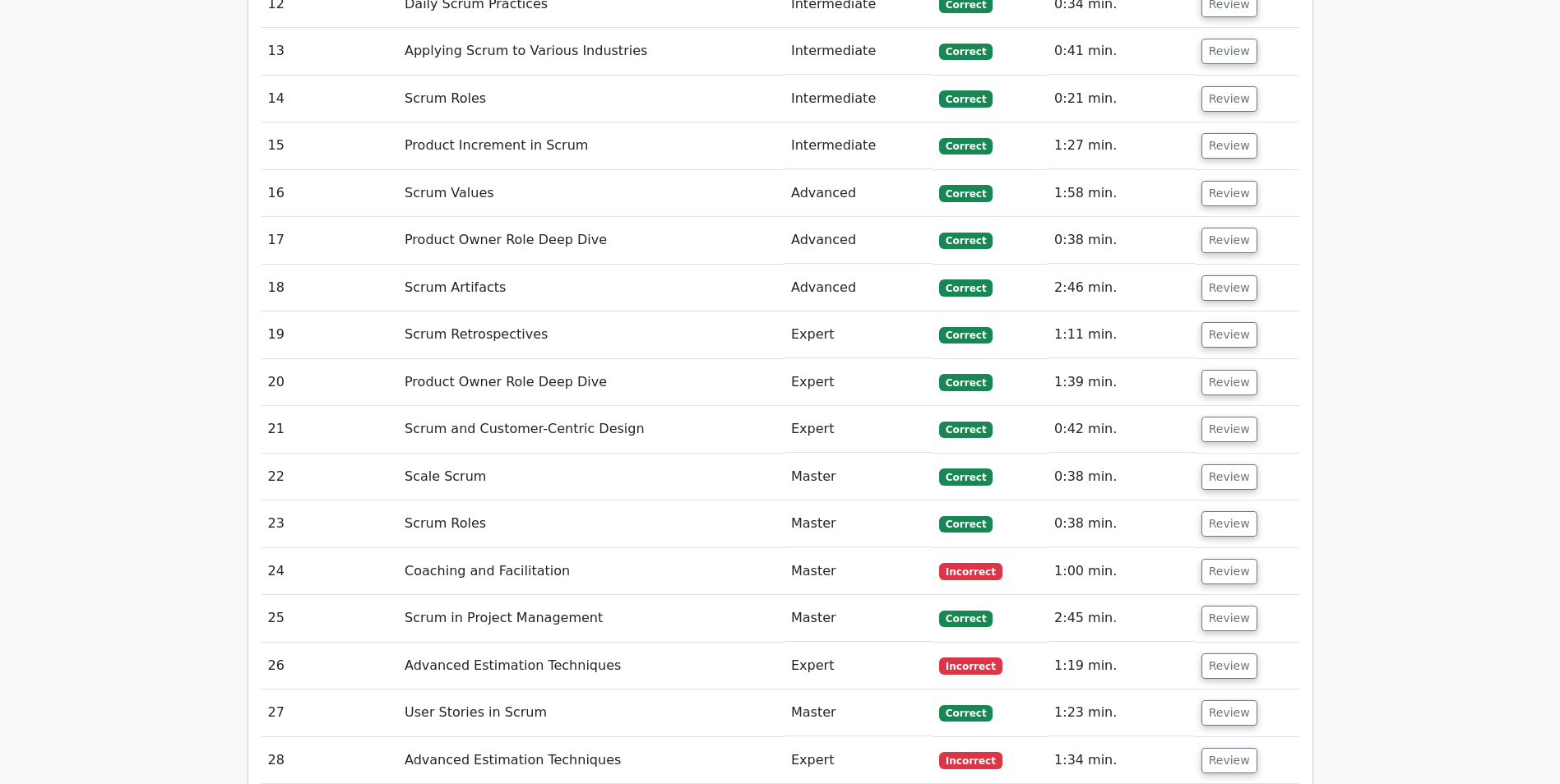
scroll to position [2796, 0]
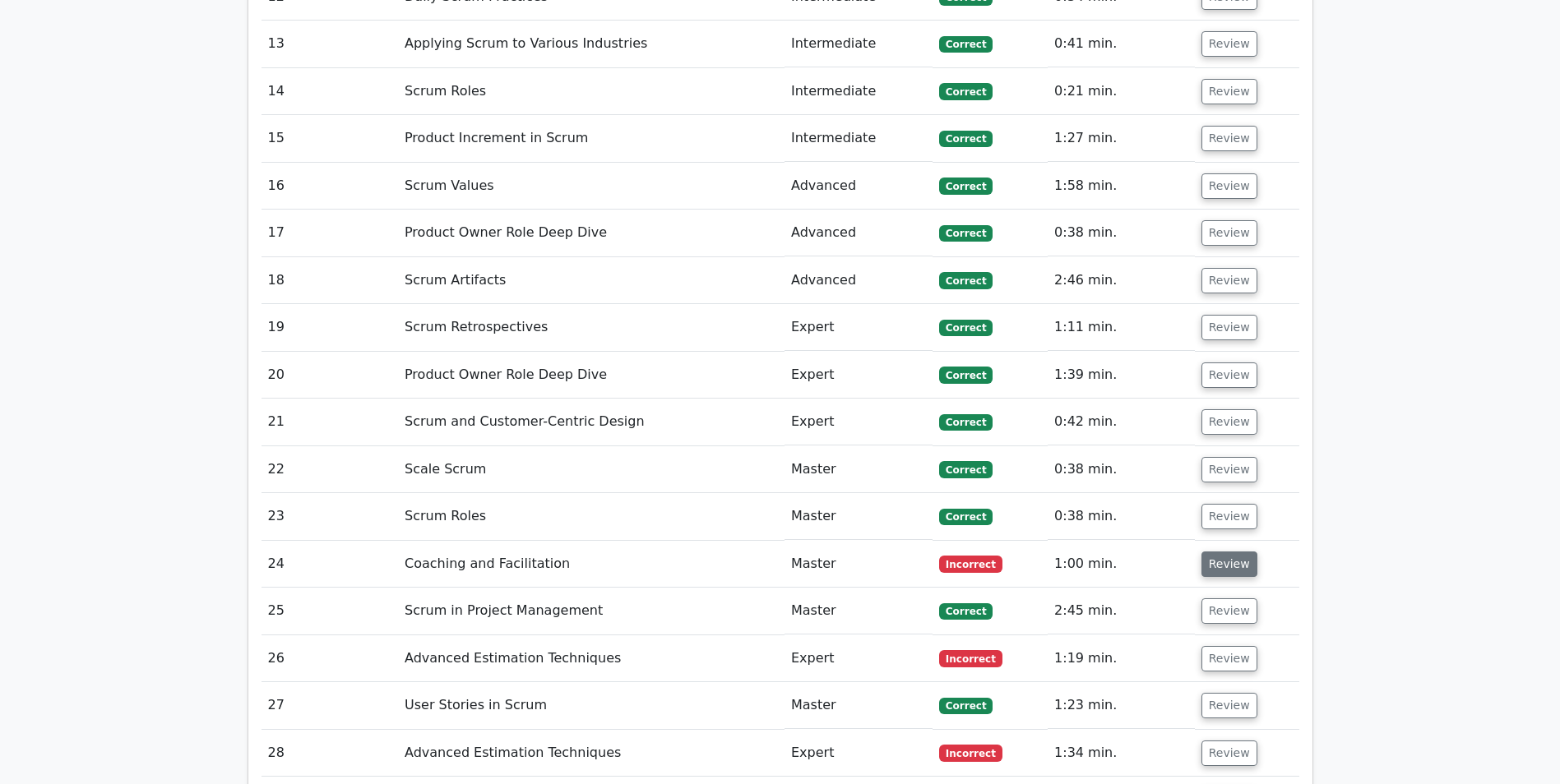
click at [1225, 552] on button "Review" at bounding box center [1230, 564] width 56 height 25
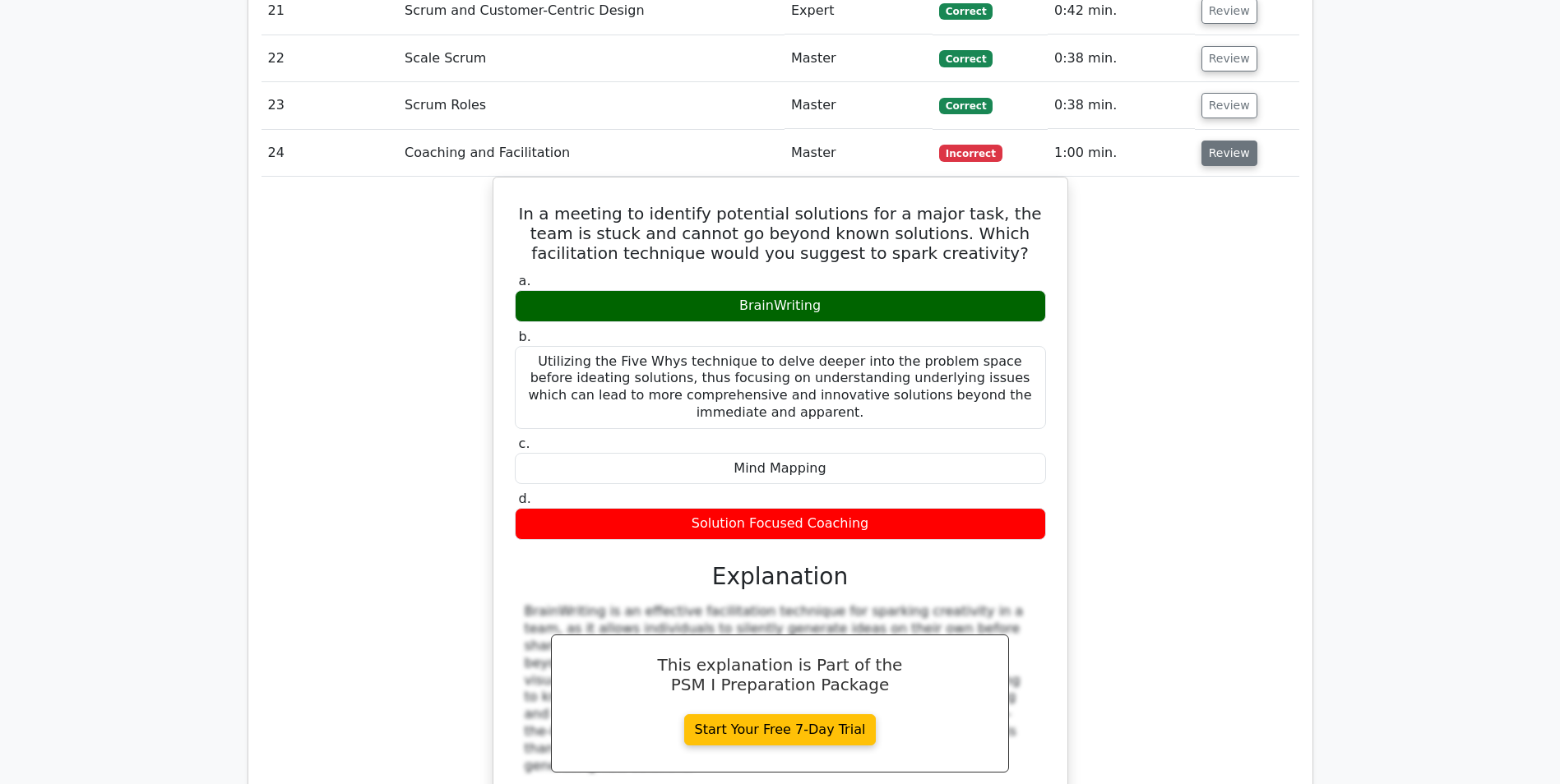
scroll to position [3289, 0]
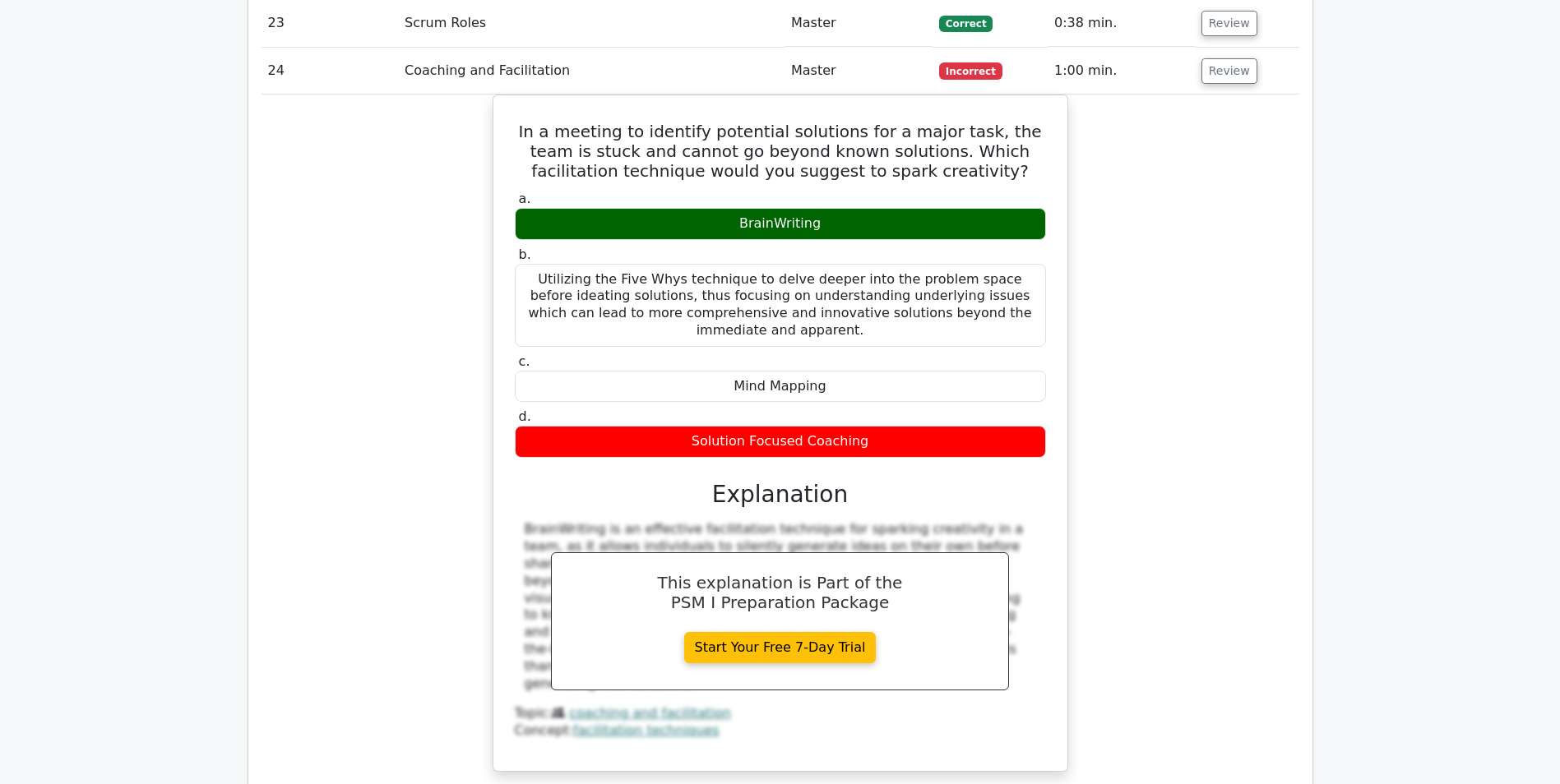
click at [1149, 341] on div "In a meeting to identify potential solutions for a major task, the team is stuc…" at bounding box center [780, 443] width 1038 height 697
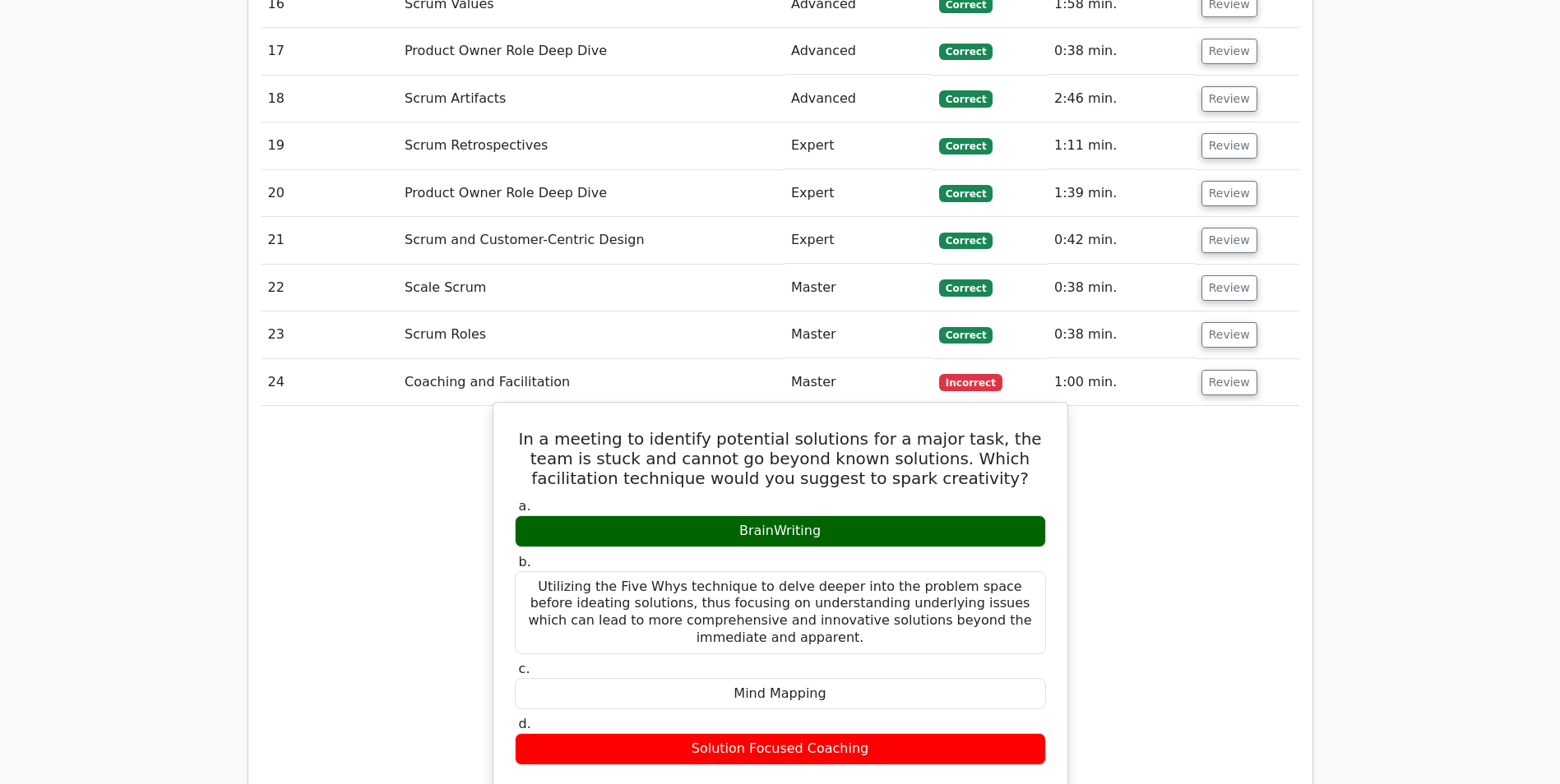
scroll to position [2959, 0]
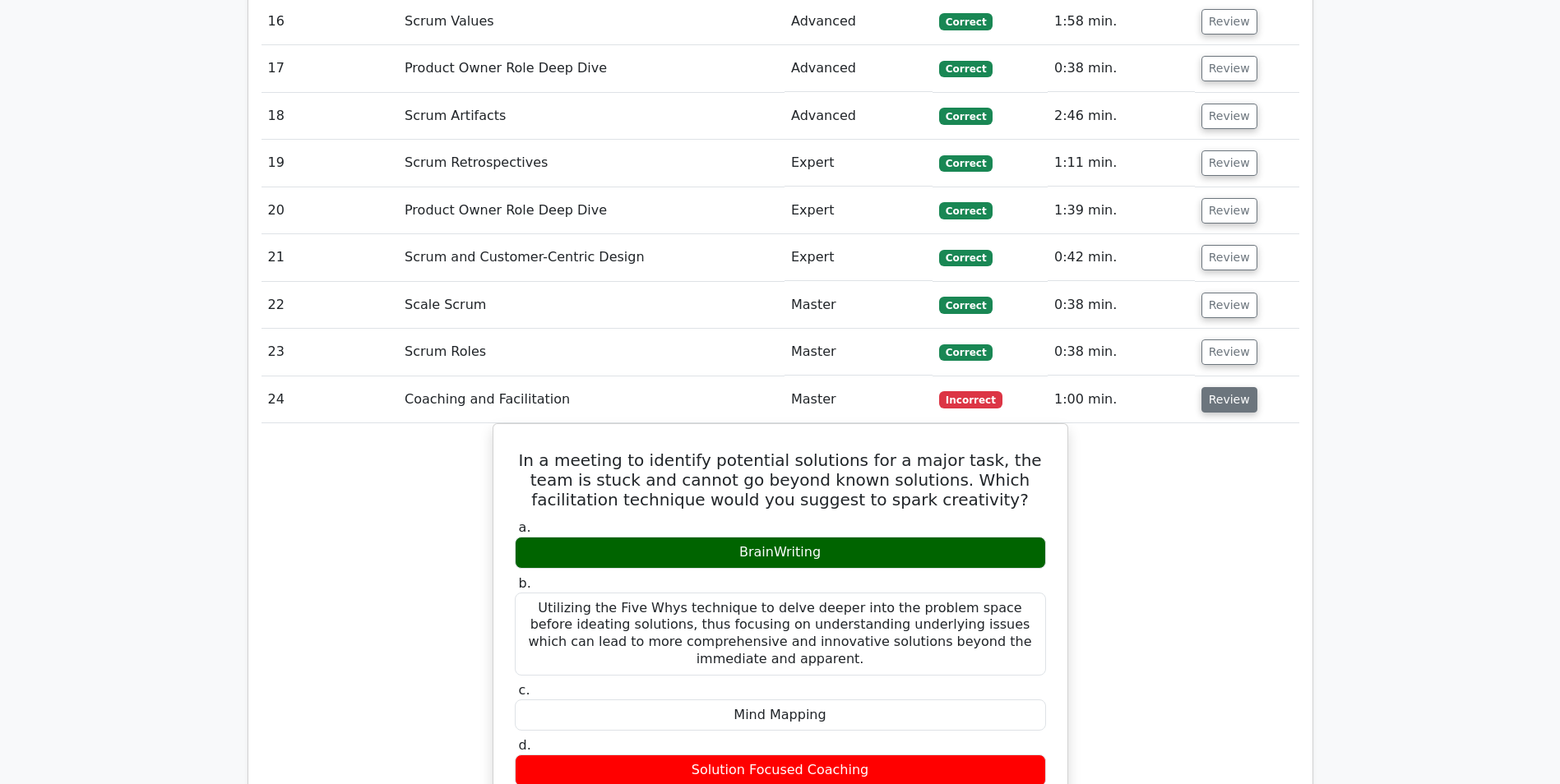
click at [1213, 387] on button "Review" at bounding box center [1230, 400] width 56 height 25
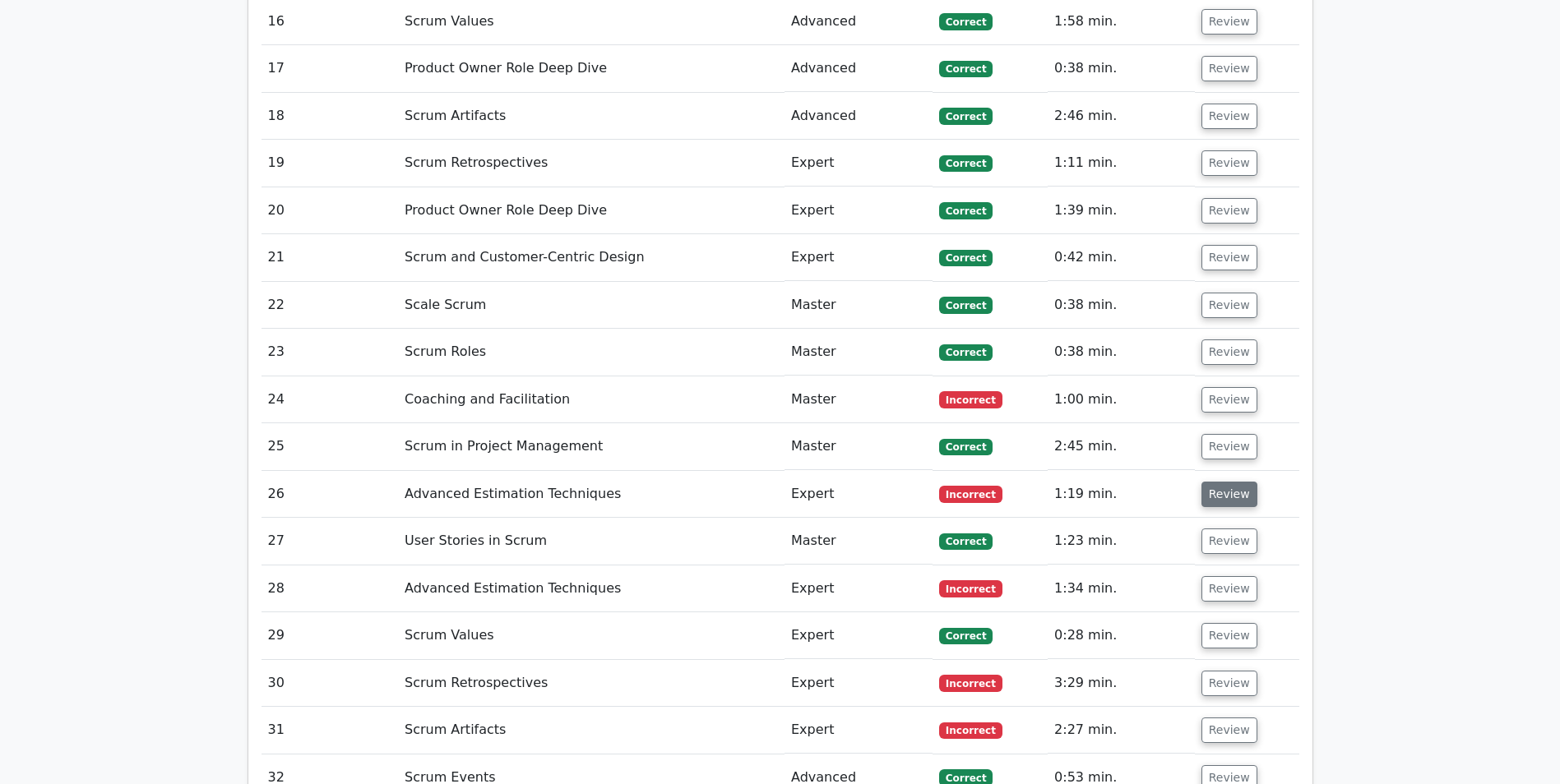
click at [1219, 482] on button "Review" at bounding box center [1230, 494] width 56 height 25
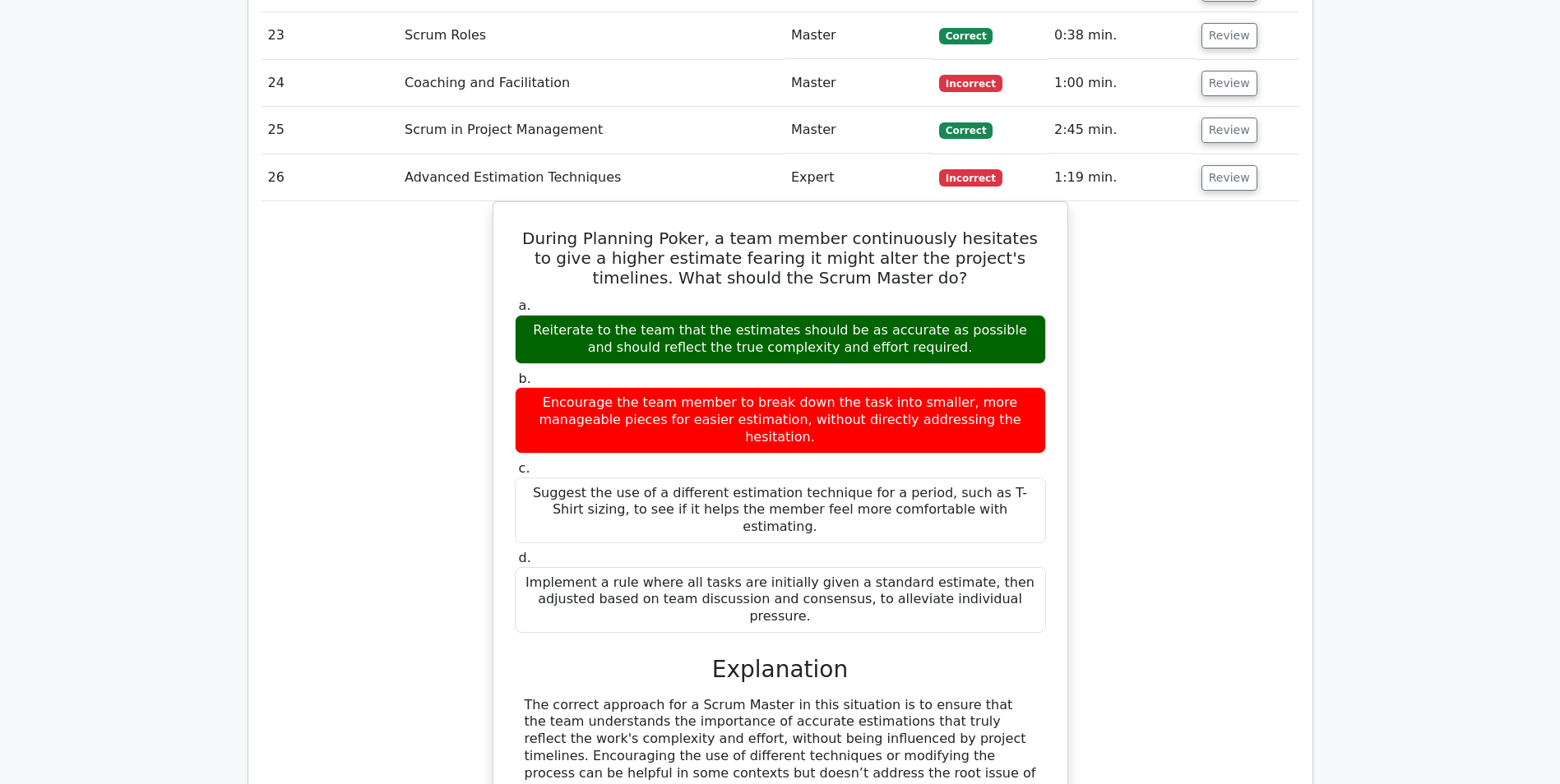
scroll to position [3371, 0]
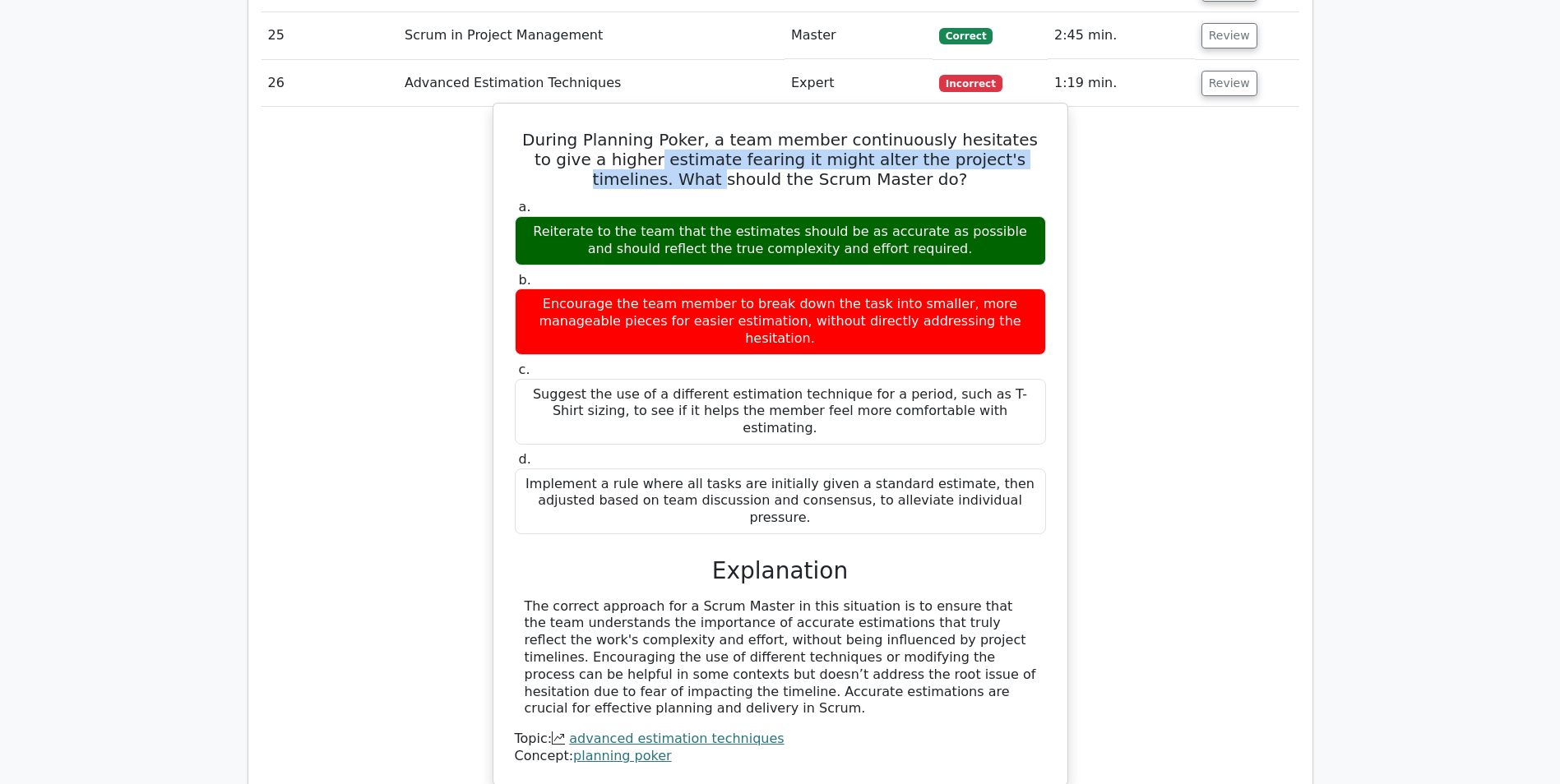
drag, startPoint x: 579, startPoint y: 107, endPoint x: 647, endPoint y: 112, distance: 68.2
click at [647, 130] on h5 "During Planning Poker, a team member continuously hesitates to give a higher es…" at bounding box center [780, 160] width 535 height 59
drag, startPoint x: 647, startPoint y: 112, endPoint x: 765, endPoint y: 179, distance: 135.7
click at [765, 216] on div "Reiterate to the team that the estimates should be as accurate as possible and …" at bounding box center [780, 241] width 532 height 49
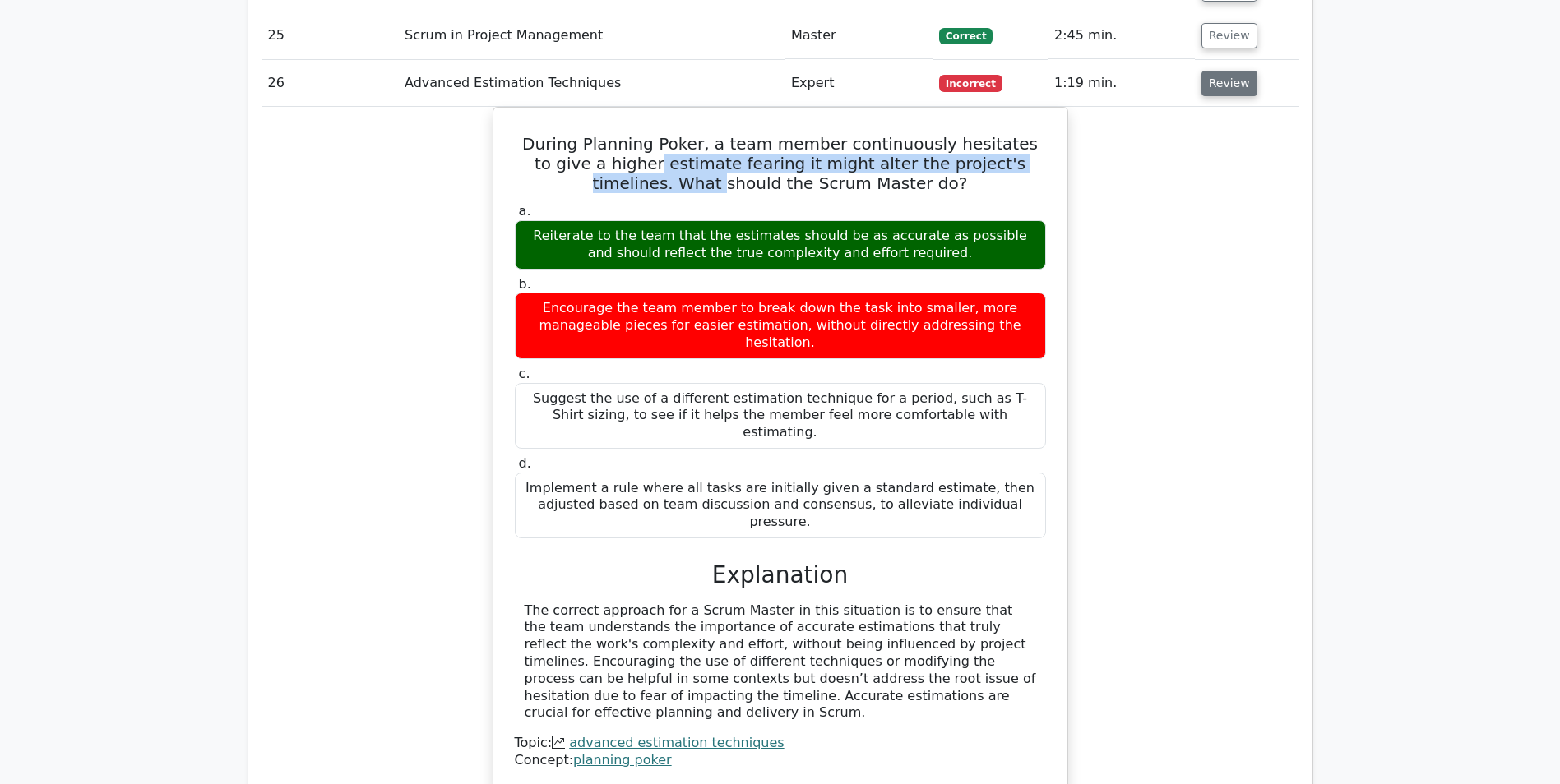
click at [1233, 71] on button "Review" at bounding box center [1230, 84] width 56 height 25
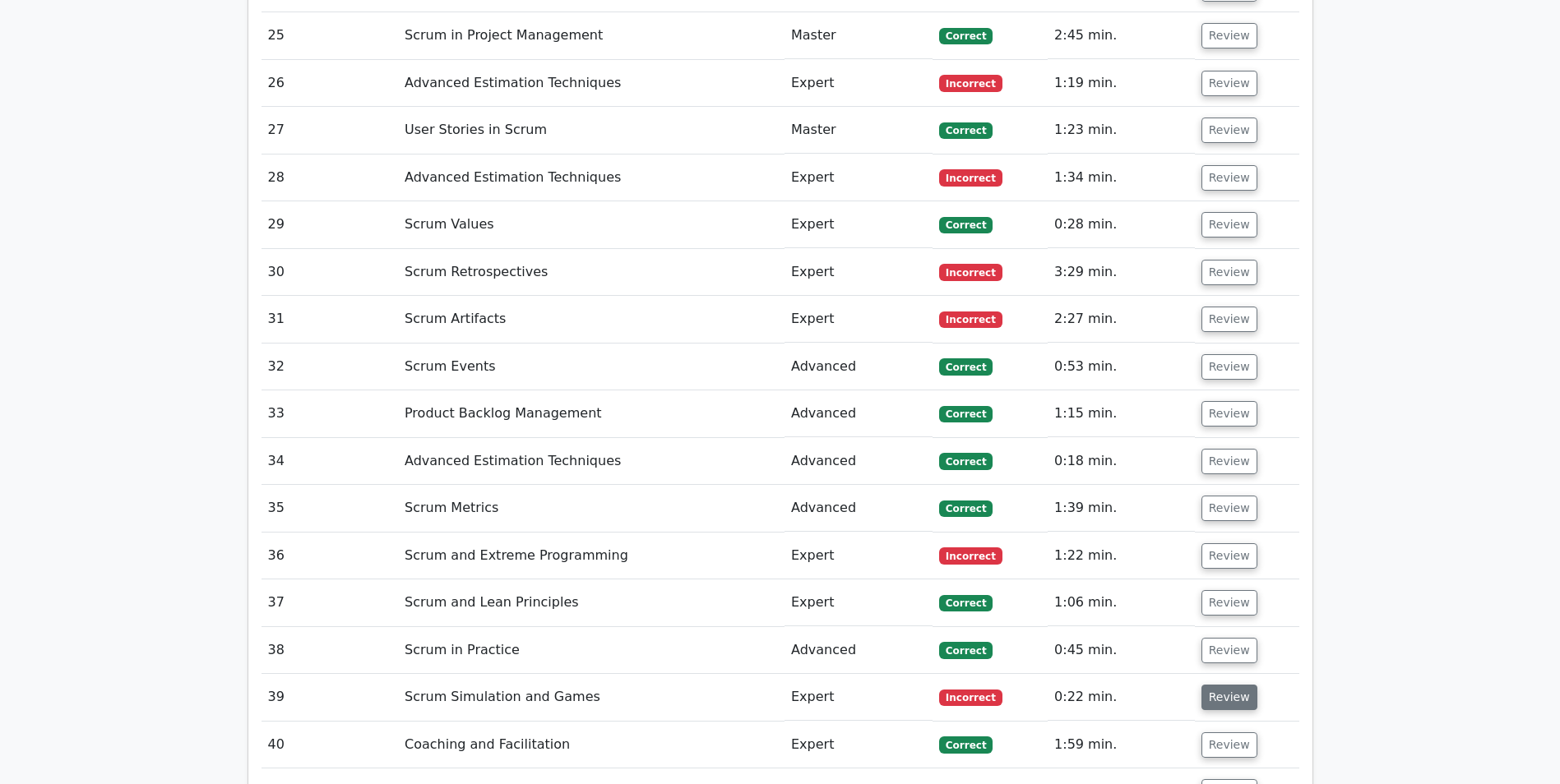
click at [1207, 685] on button "Review" at bounding box center [1230, 698] width 56 height 25
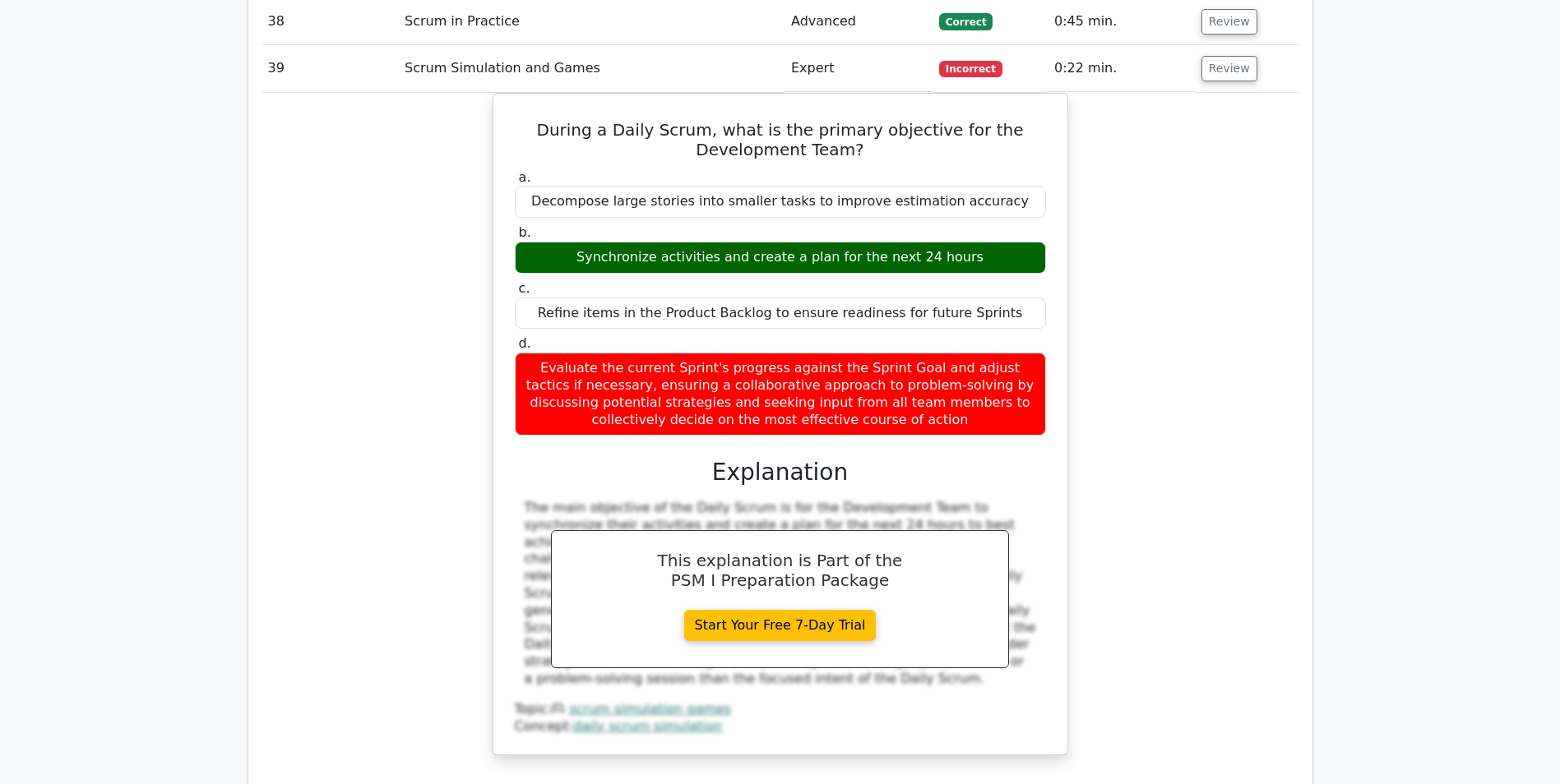
scroll to position [4028, 0]
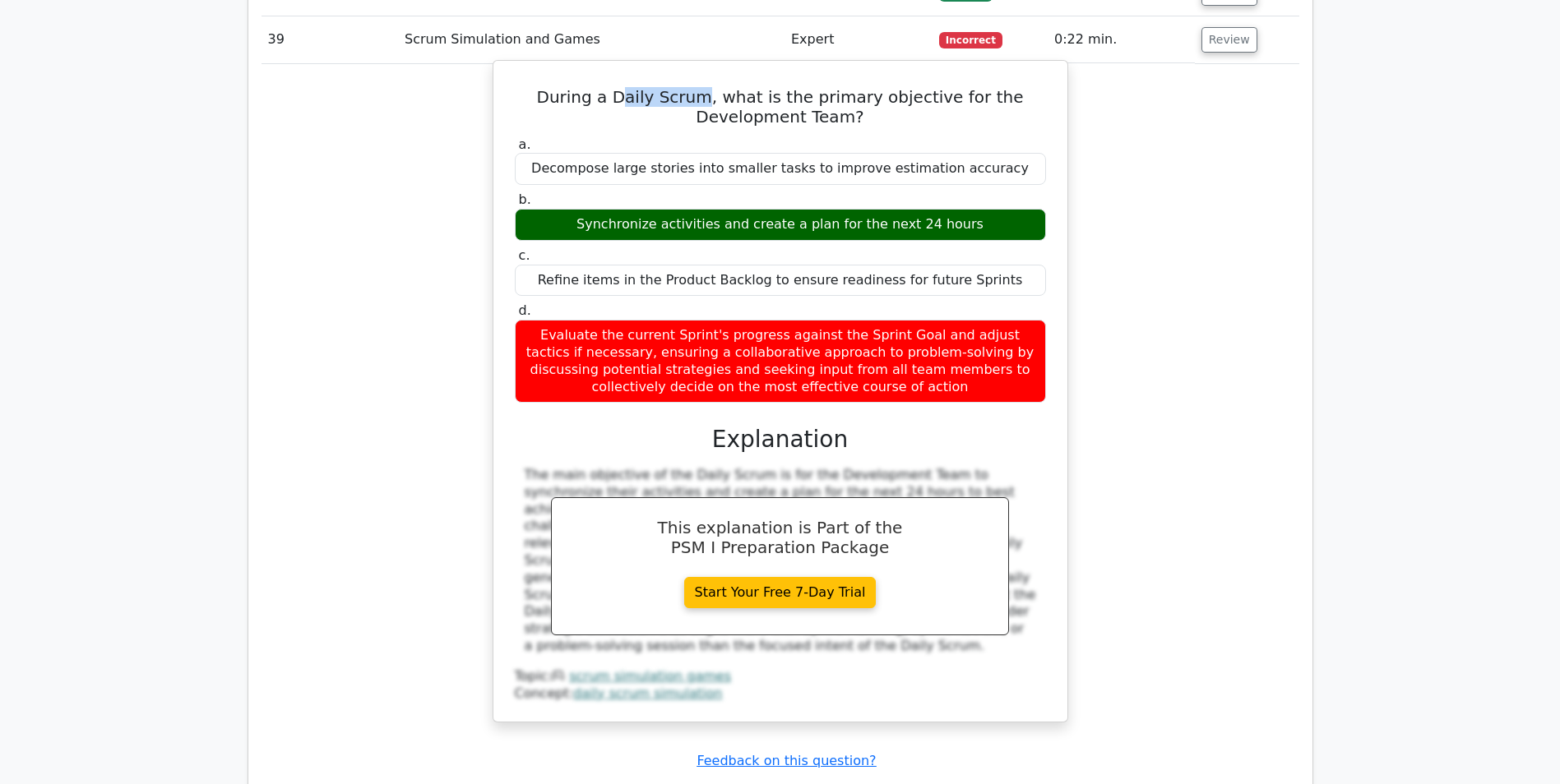
drag, startPoint x: 636, startPoint y: 38, endPoint x: 717, endPoint y: 47, distance: 81.5
click at [717, 87] on h5 "During a Daily Scrum, what is the primary objective for the Development Team?" at bounding box center [780, 106] width 535 height 40
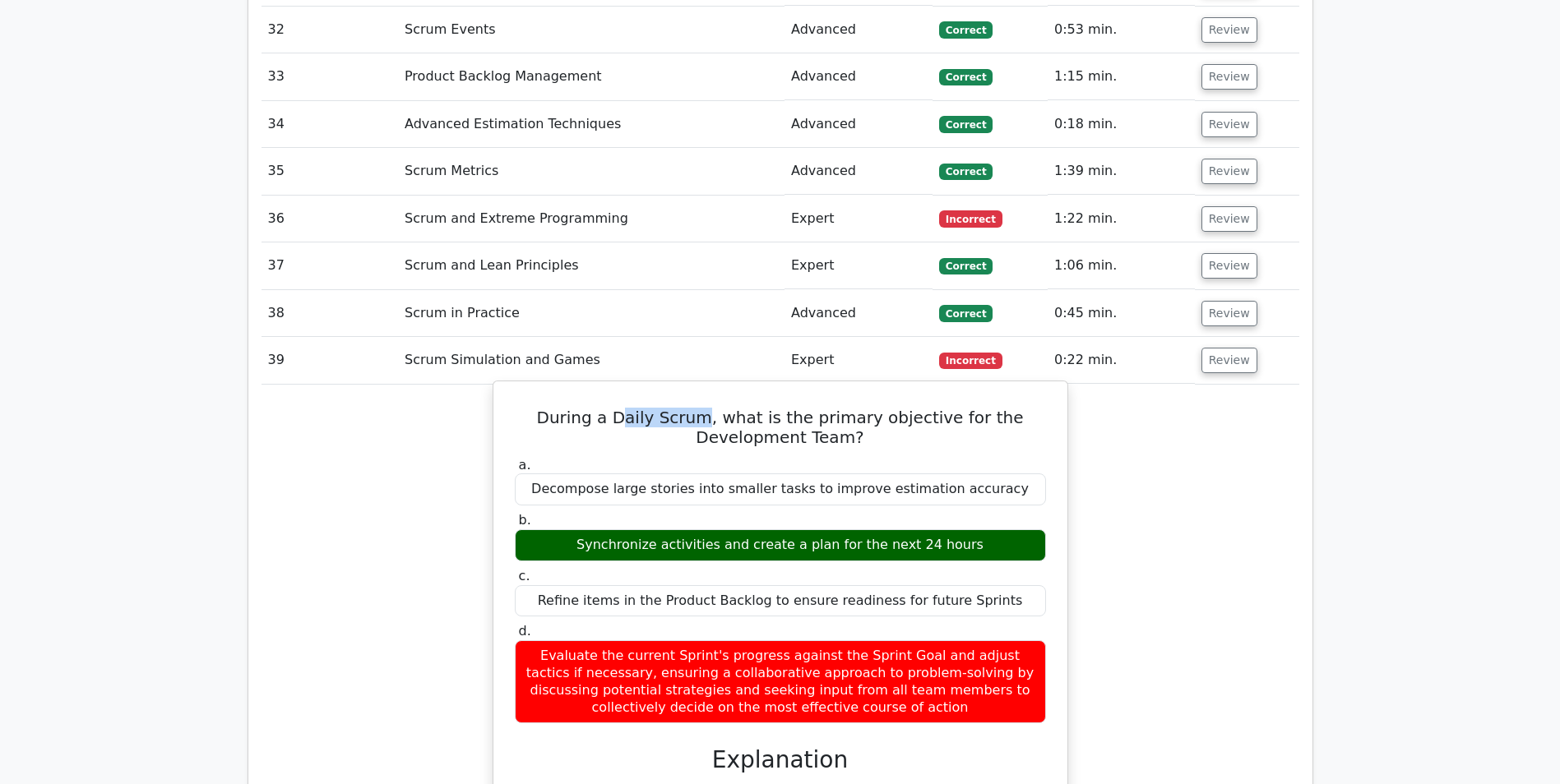
scroll to position [3700, 0]
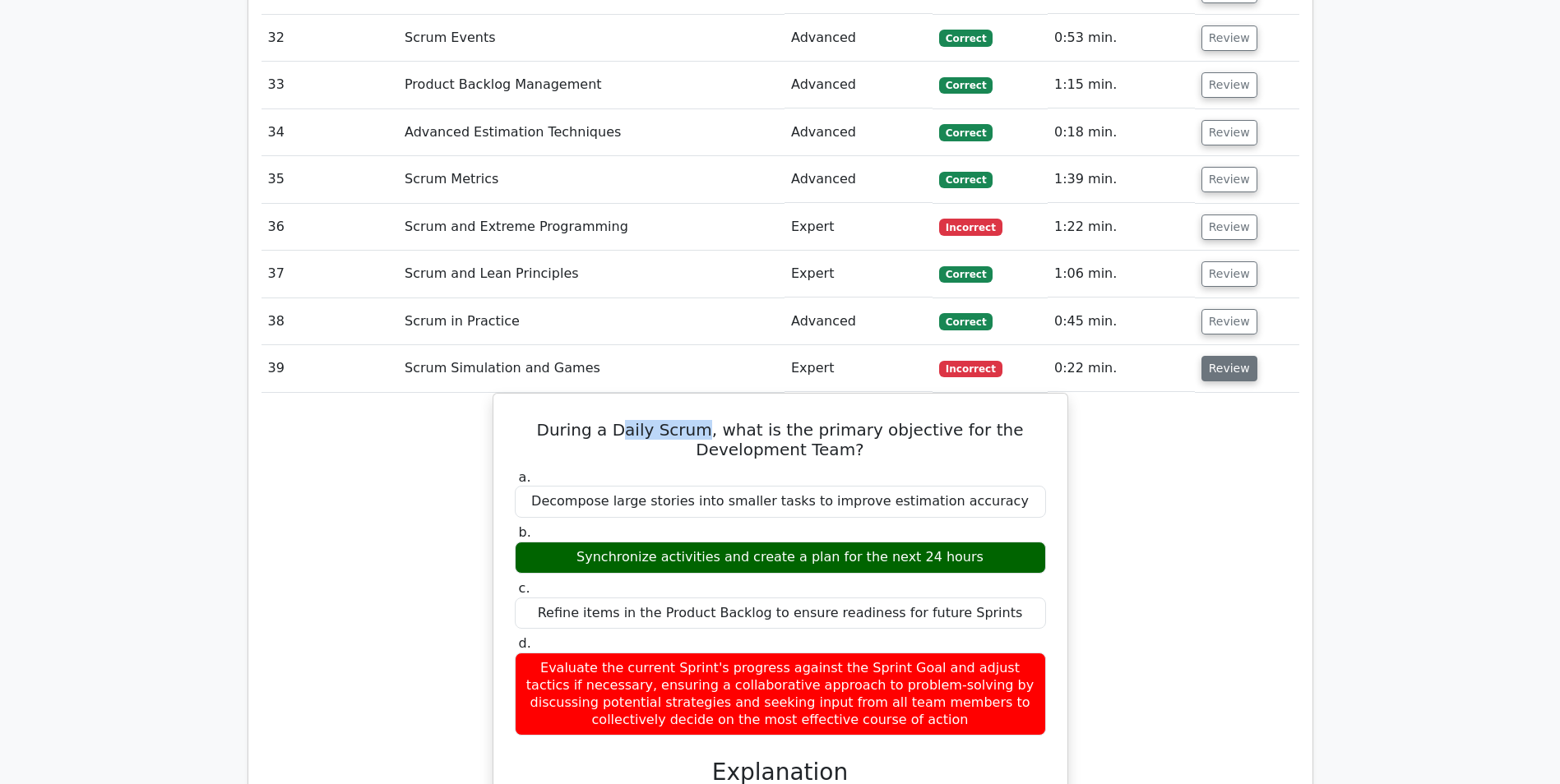
click at [1209, 356] on button "Review" at bounding box center [1230, 368] width 56 height 25
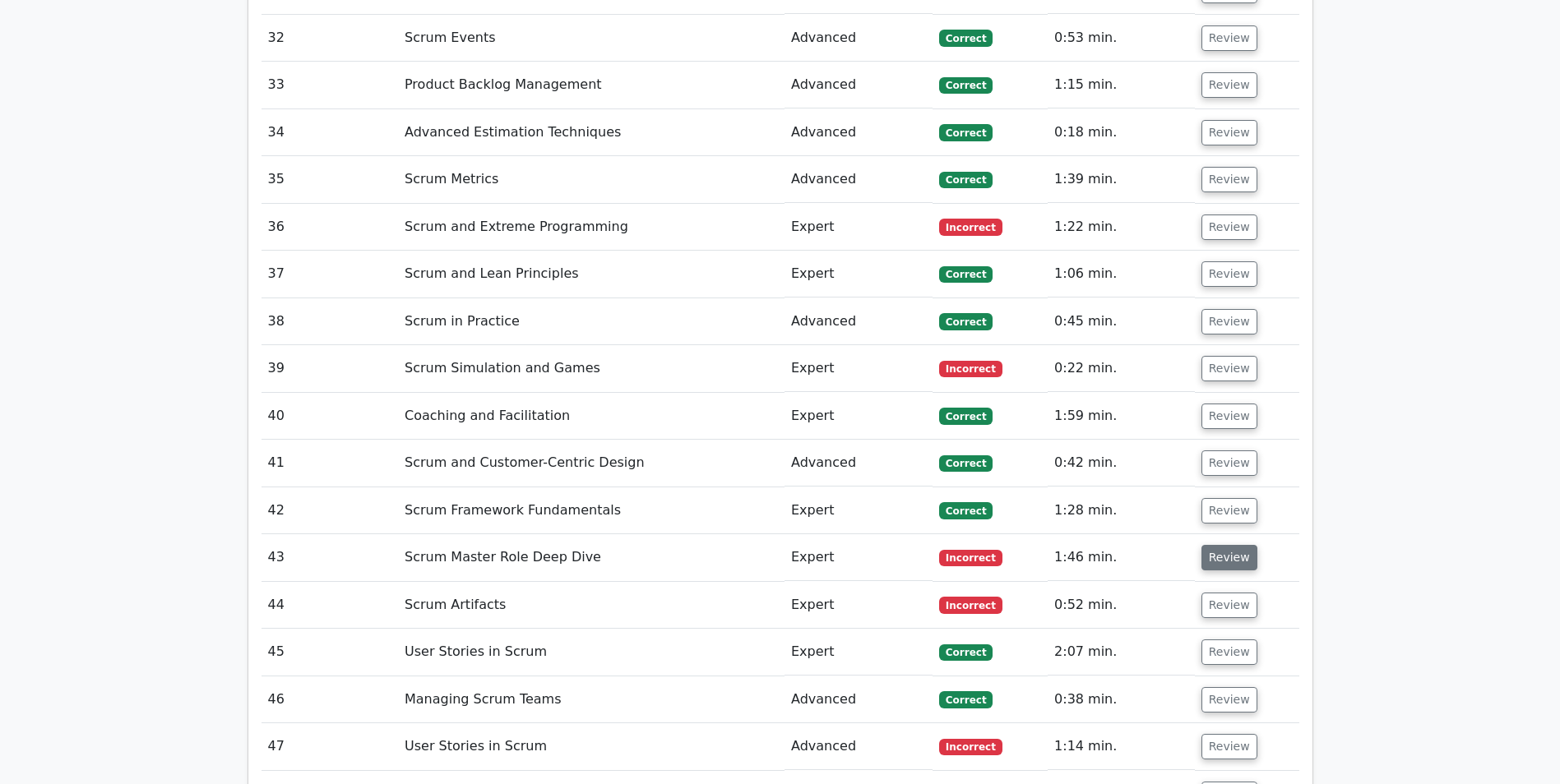
click at [1219, 545] on button "Review" at bounding box center [1230, 558] width 56 height 25
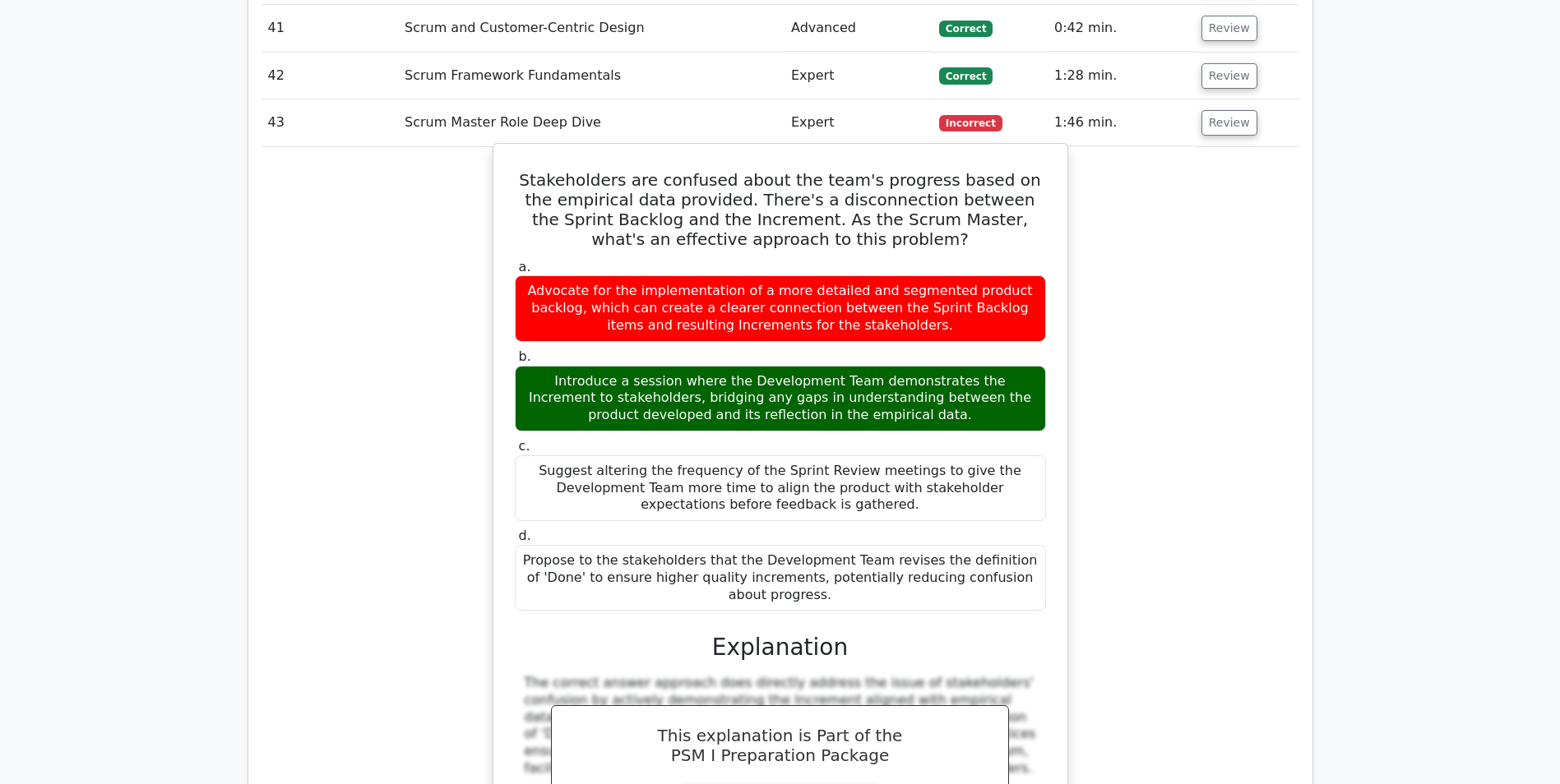
scroll to position [4111, 0]
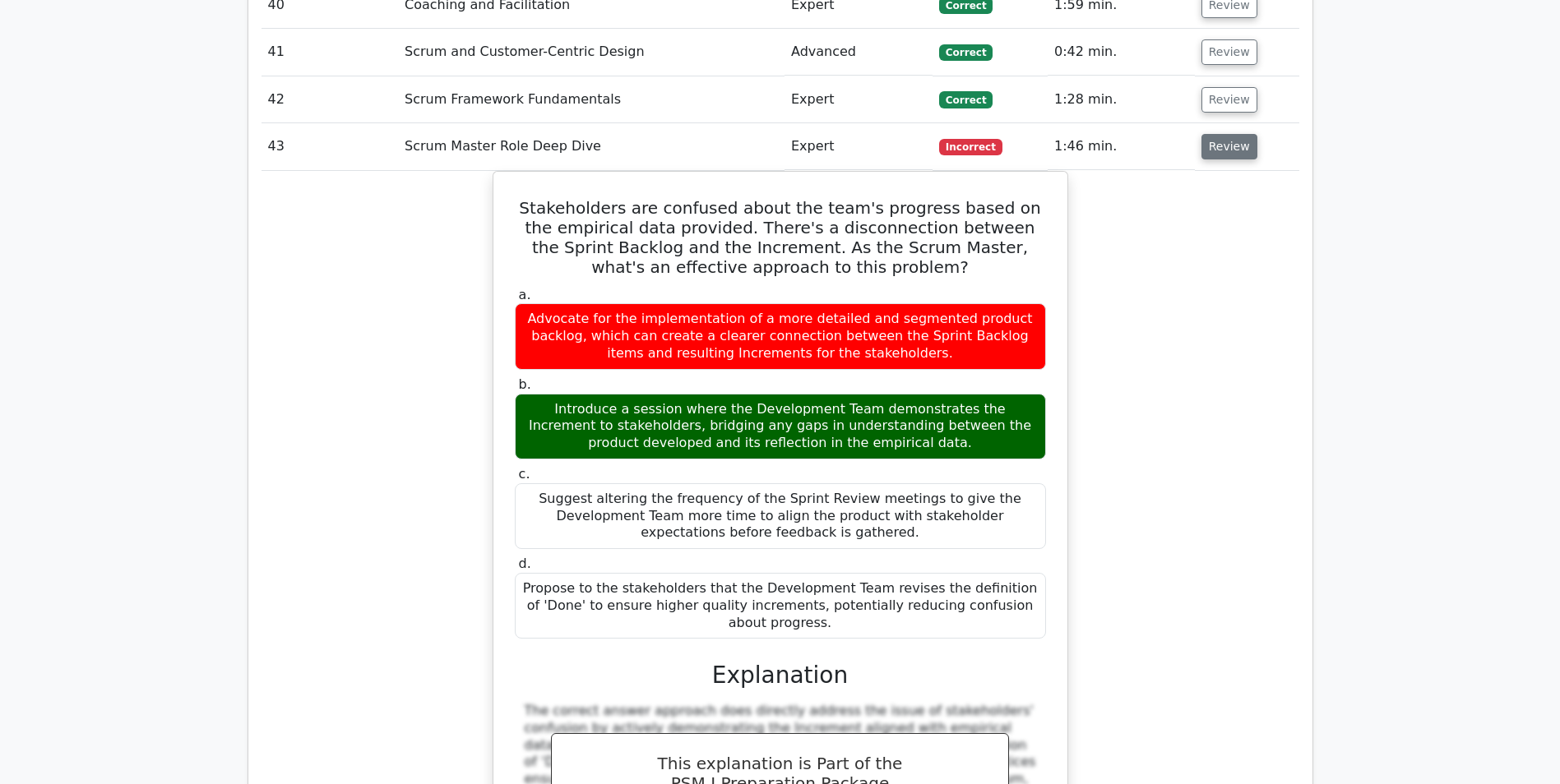
click at [1218, 134] on button "Review" at bounding box center [1230, 147] width 56 height 25
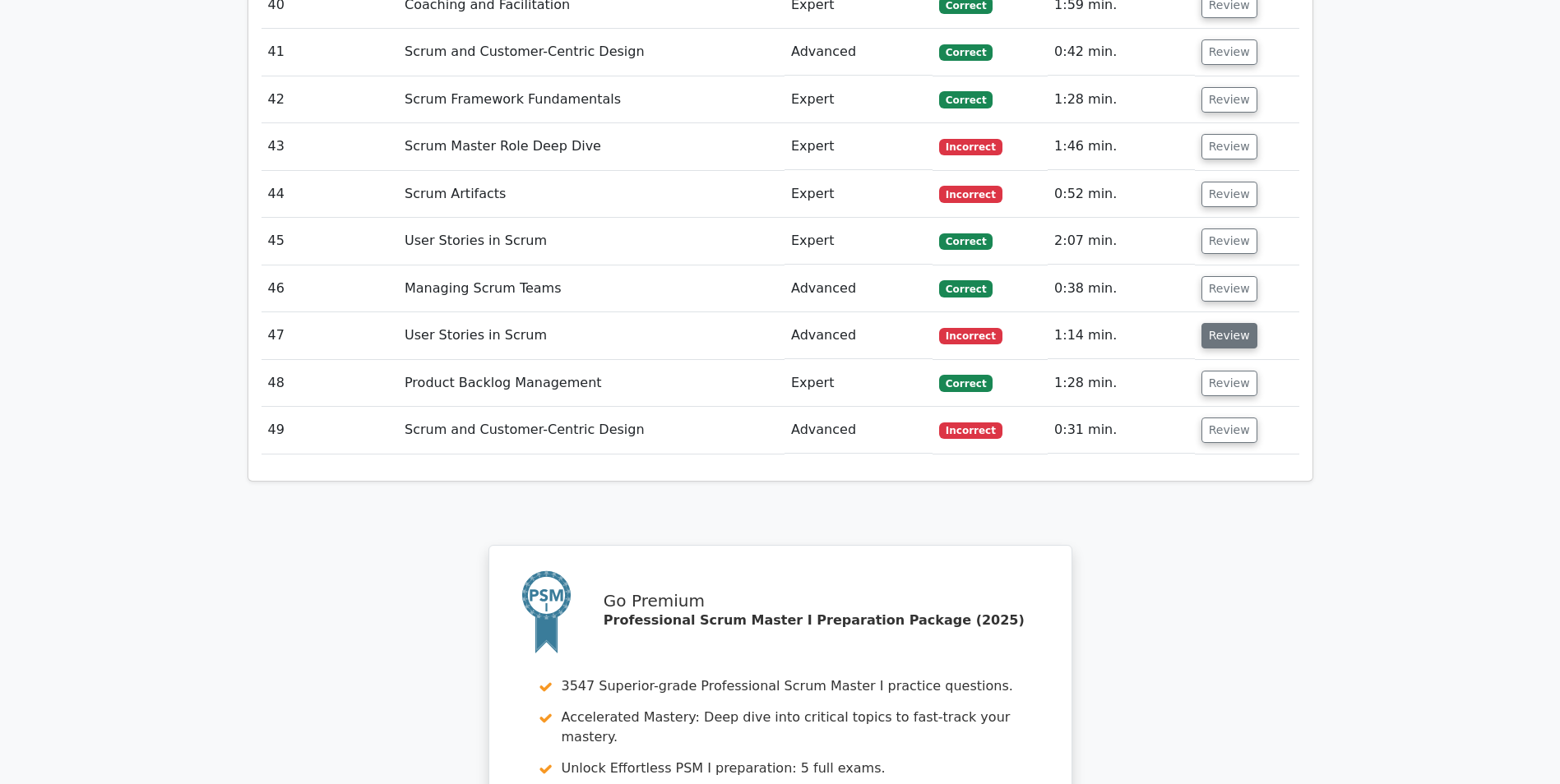
click at [1214, 323] on button "Review" at bounding box center [1230, 335] width 56 height 25
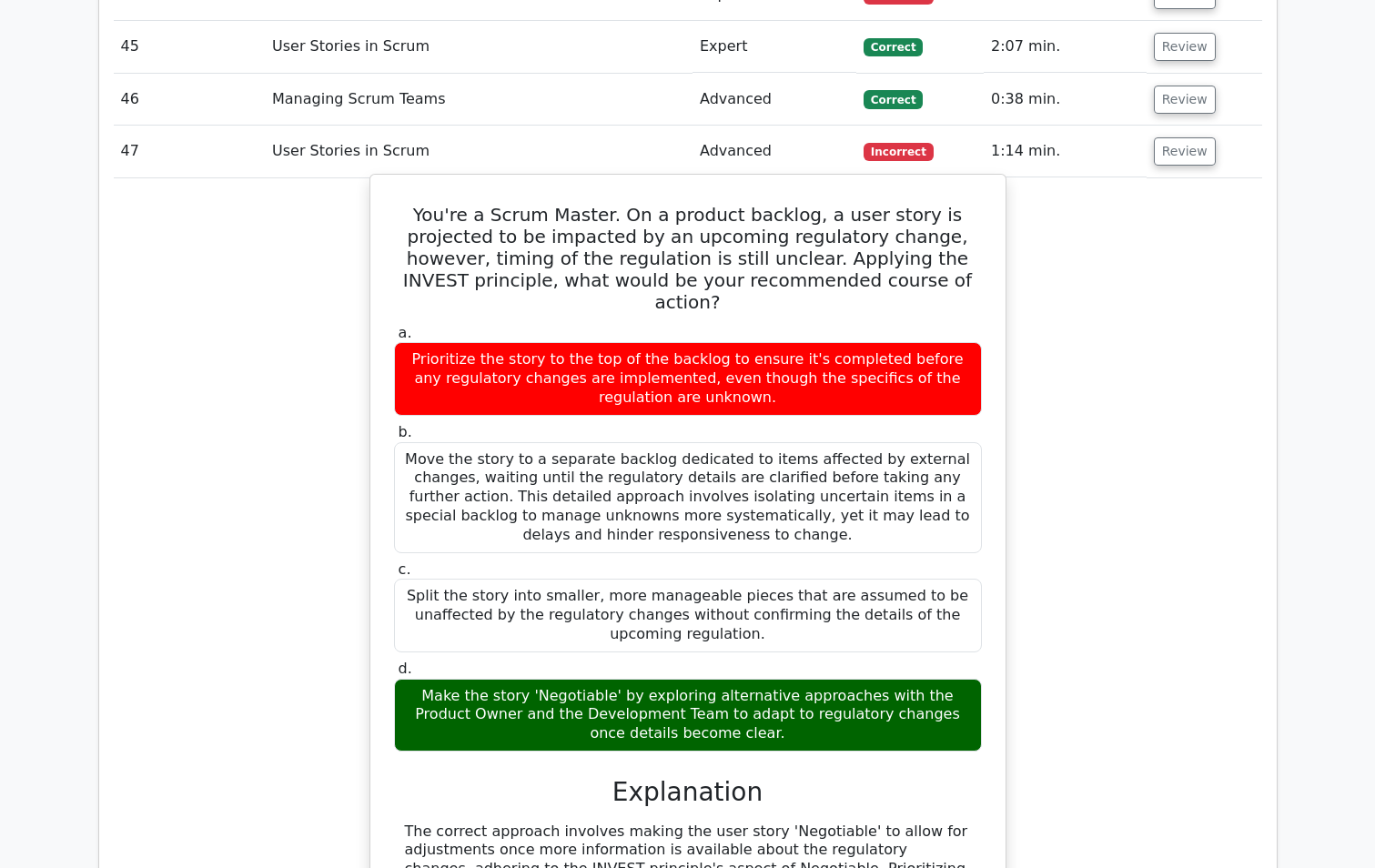
scroll to position [4741, 0]
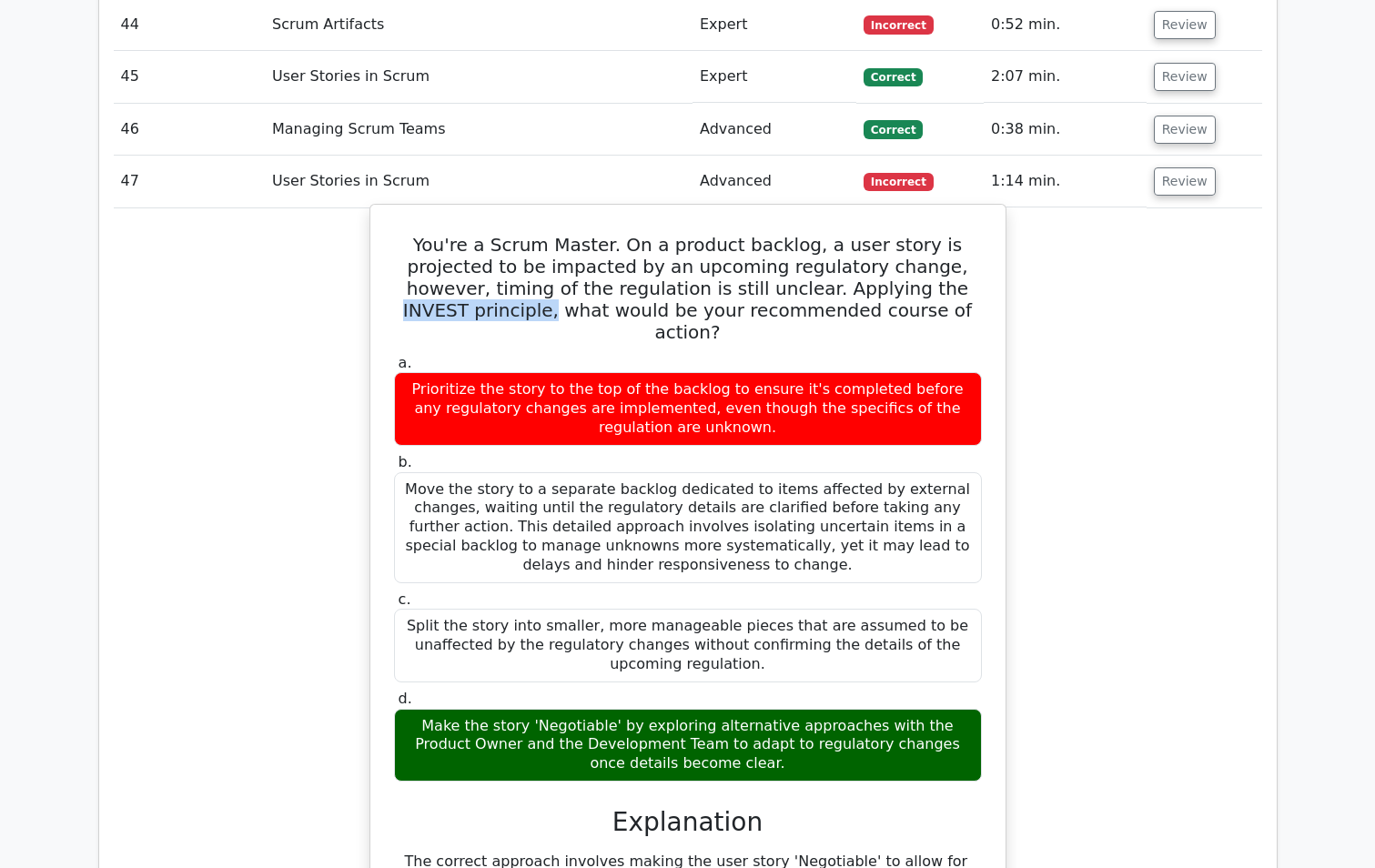
drag, startPoint x: 770, startPoint y: 221, endPoint x: 910, endPoint y: 221, distance: 140.0
click at [910, 234] on h5 "You're a Scrum Master. On a product backlog, a user story is projected to be im…" at bounding box center [688, 288] width 592 height 109
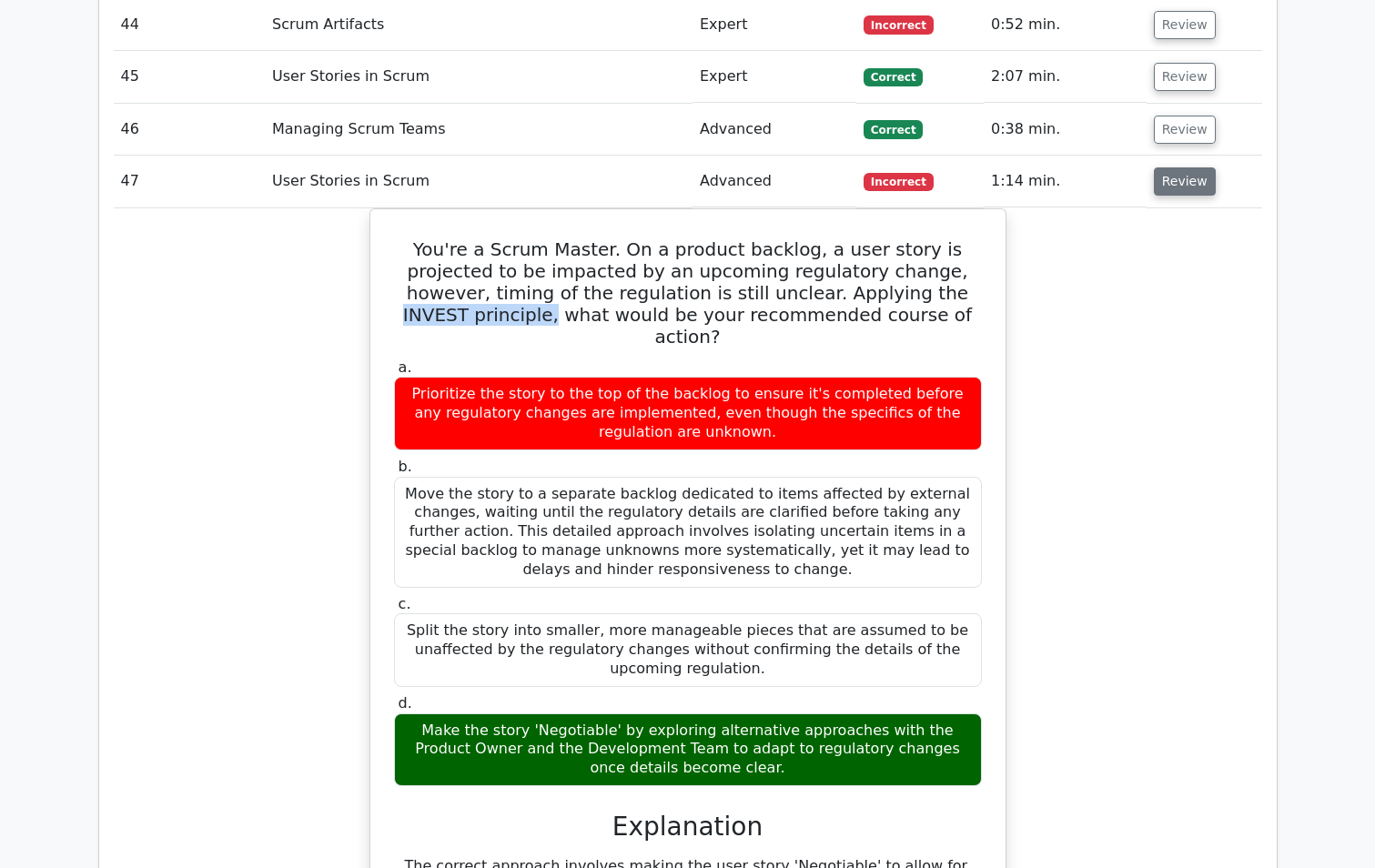
click at [1185, 167] on button "Review" at bounding box center [1185, 181] width 62 height 28
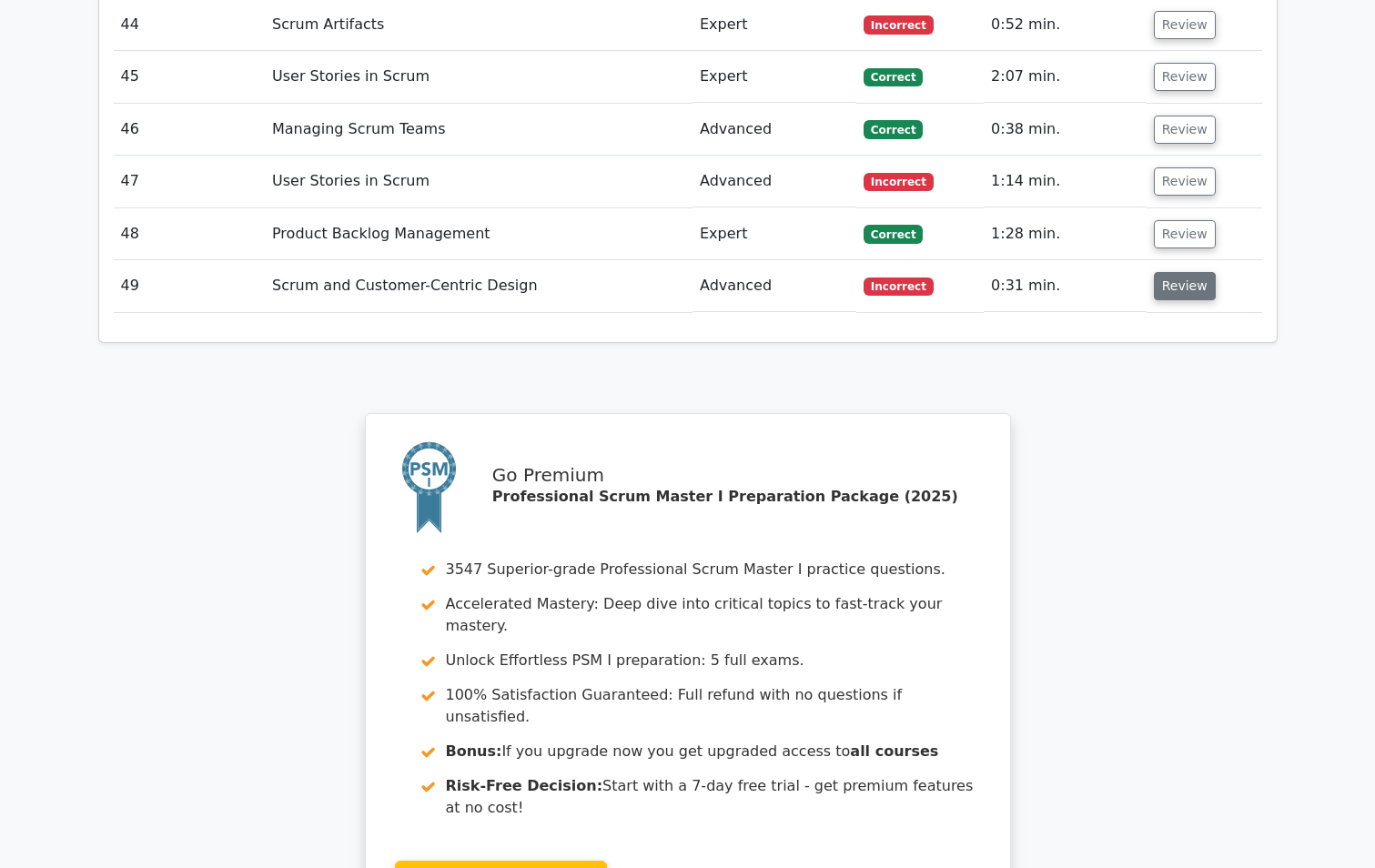
click at [1181, 272] on button "Review" at bounding box center [1185, 286] width 62 height 28
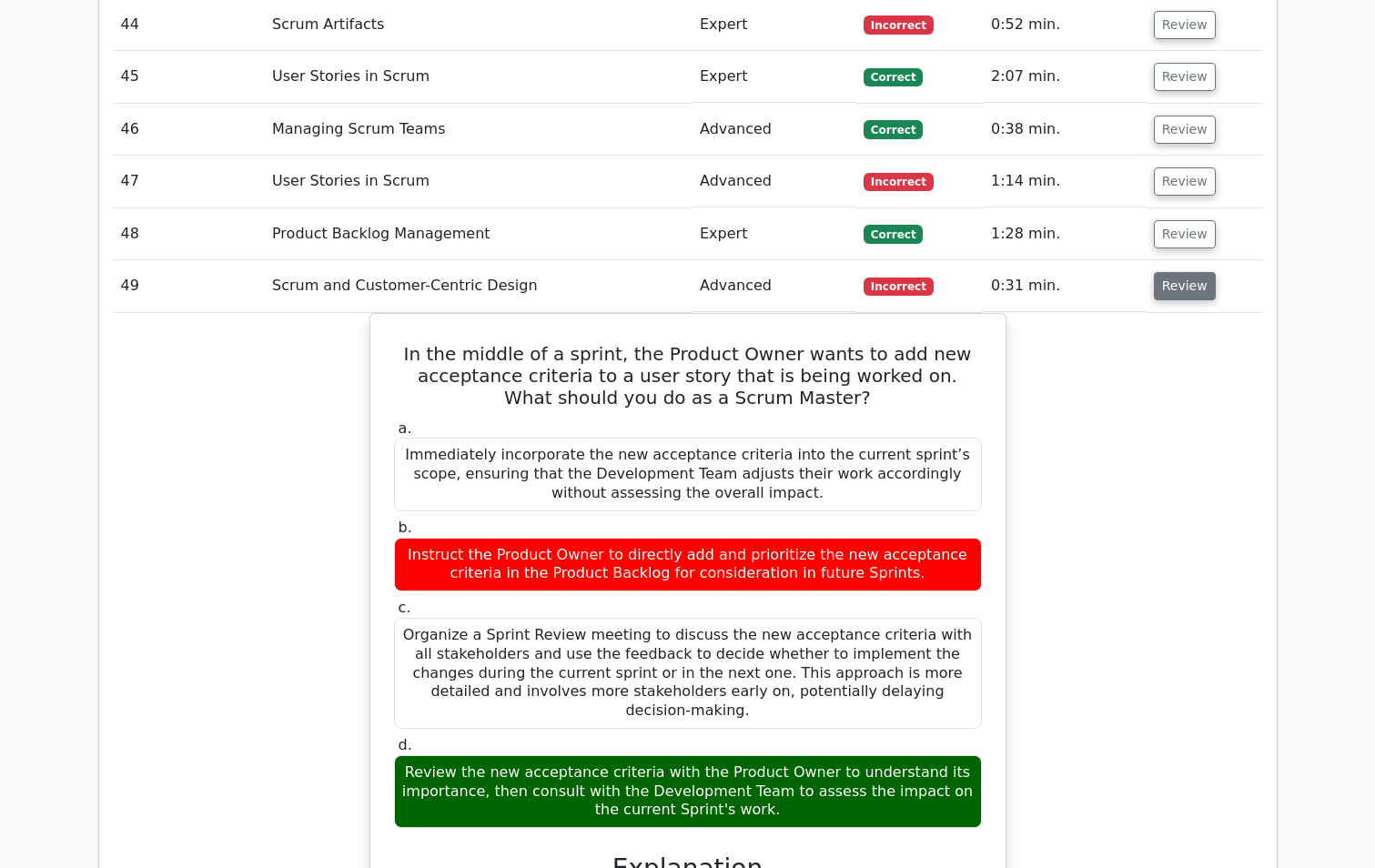
click at [1187, 272] on button "Review" at bounding box center [1185, 286] width 62 height 28
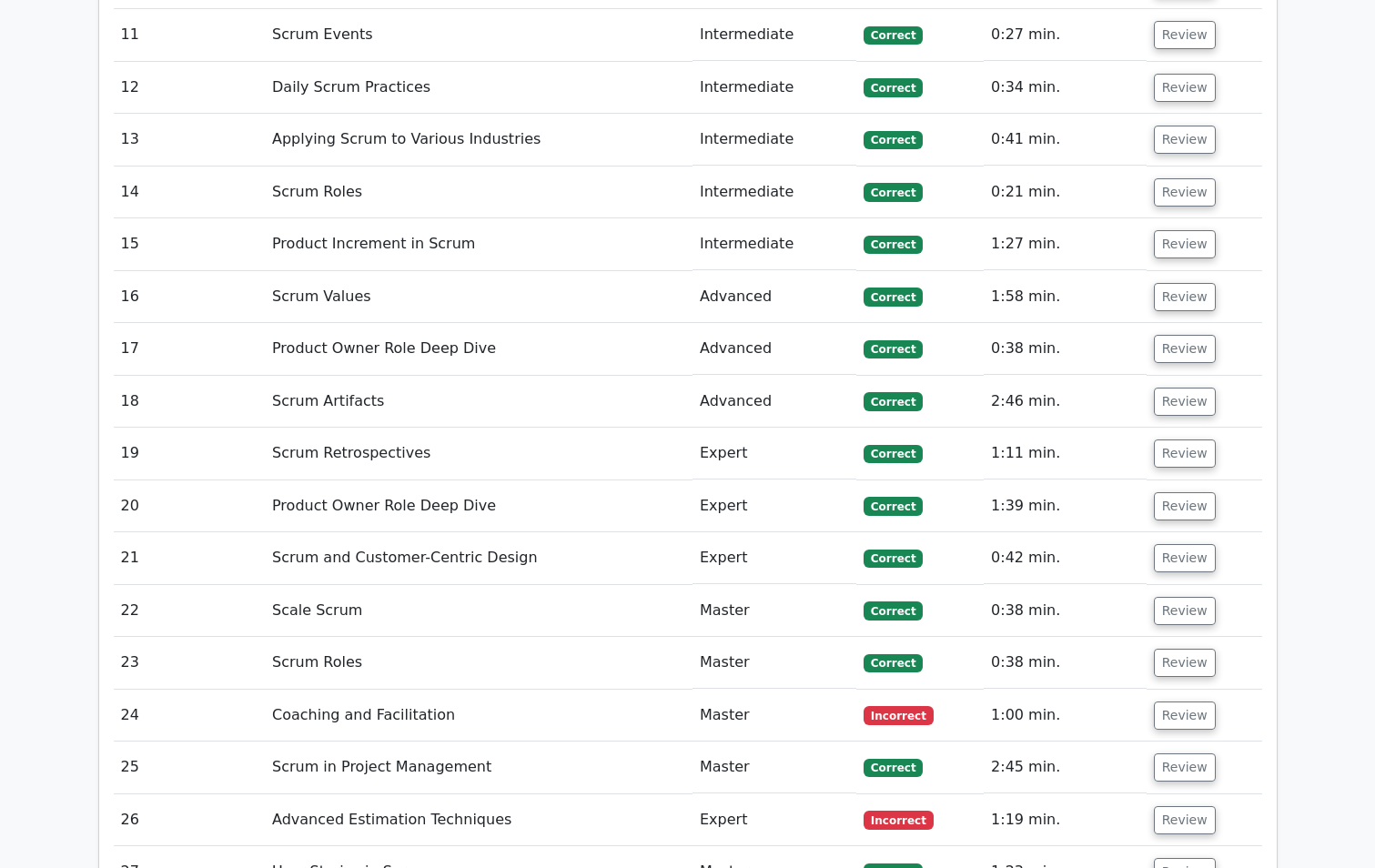
scroll to position [3103, 0]
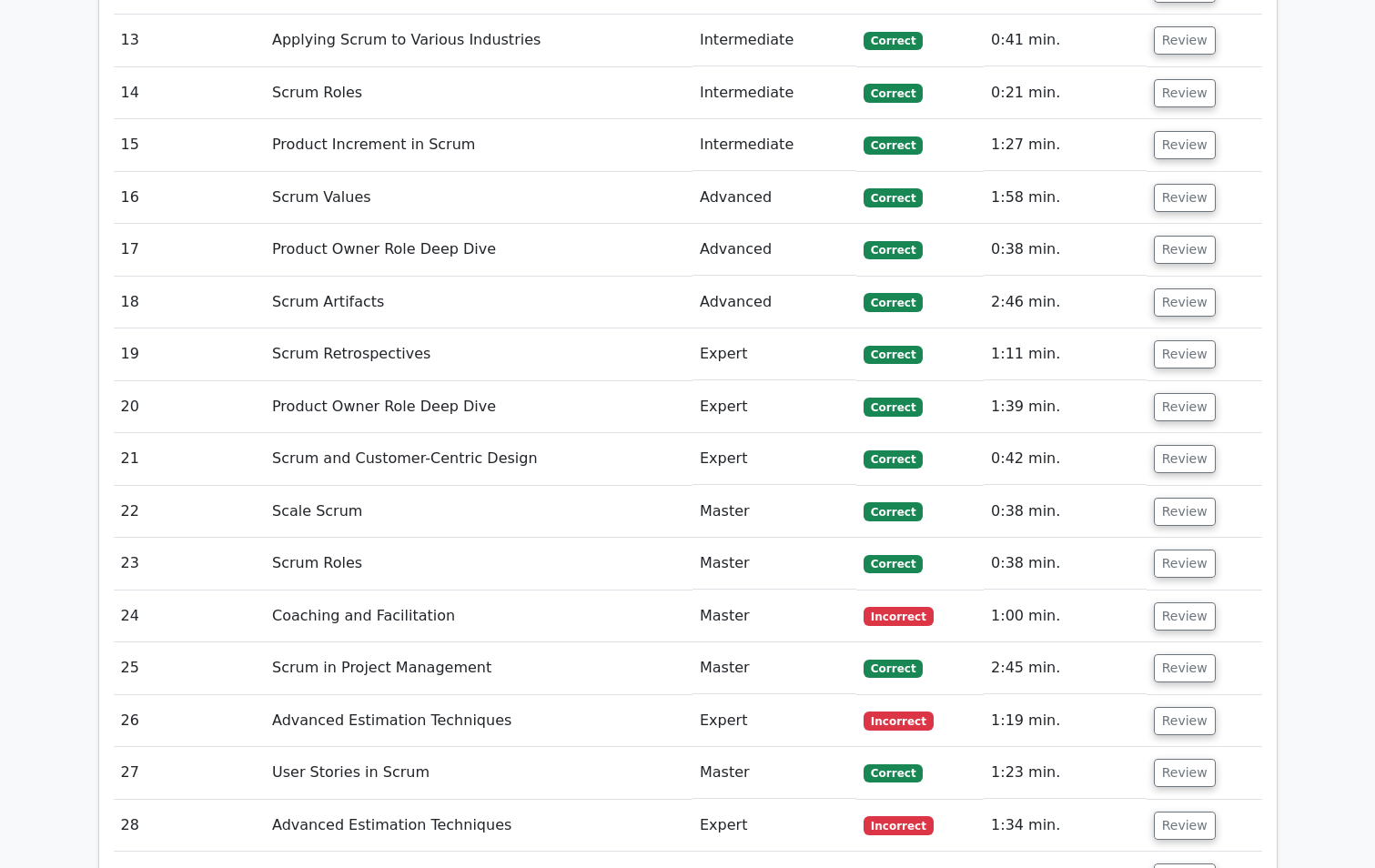
click at [601, 328] on td "Scrum Retrospectives" at bounding box center [478, 354] width 427 height 51
click at [647, 382] on td "Product Owner Role Deep Dive" at bounding box center [478, 407] width 427 height 51
click at [647, 433] on td "Scrum and Customer-Centric Design" at bounding box center [478, 458] width 427 height 51
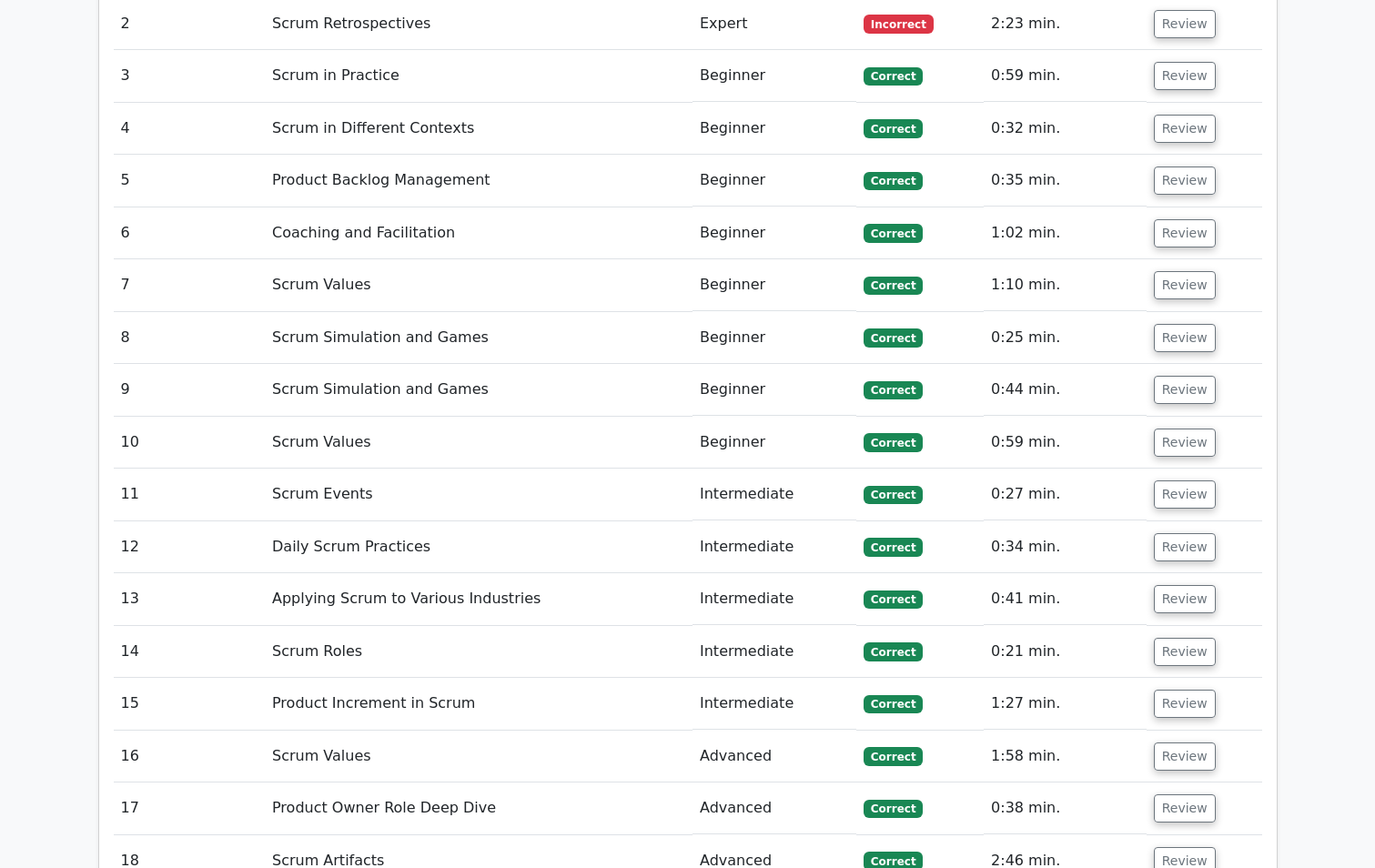
scroll to position [2557, 0]
